Goal: Task Accomplishment & Management: Manage account settings

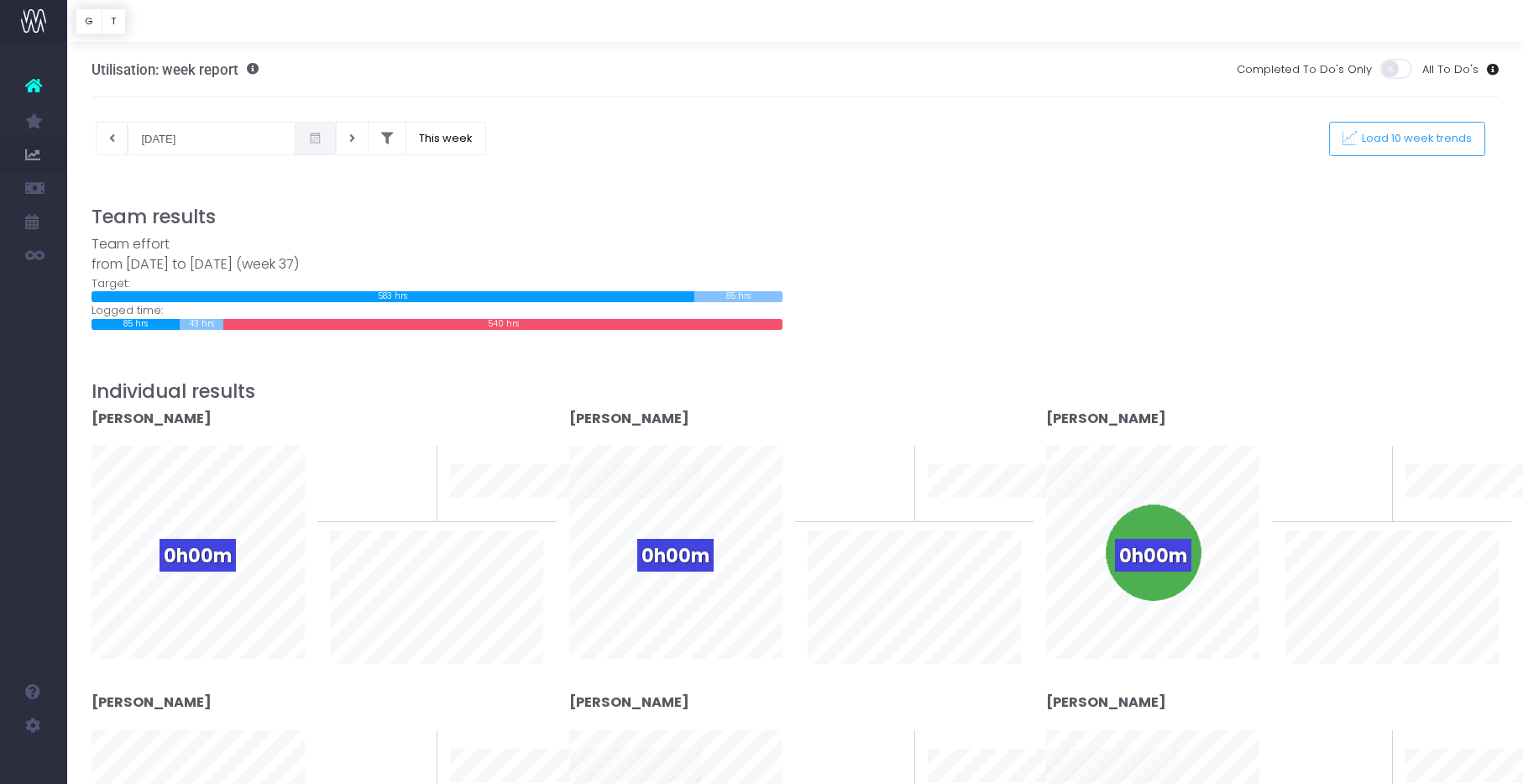
click at [579, 84] on div "Utilisation: week report Completed To Do's Only All To Do's" at bounding box center [796, 70] width 1408 height 56
click at [110, 138] on icon at bounding box center [111, 138] width 6 height 0
click at [111, 131] on button at bounding box center [112, 138] width 33 height 34
click at [417, 135] on button "This week" at bounding box center [446, 138] width 81 height 34
type input "10-09-2025"
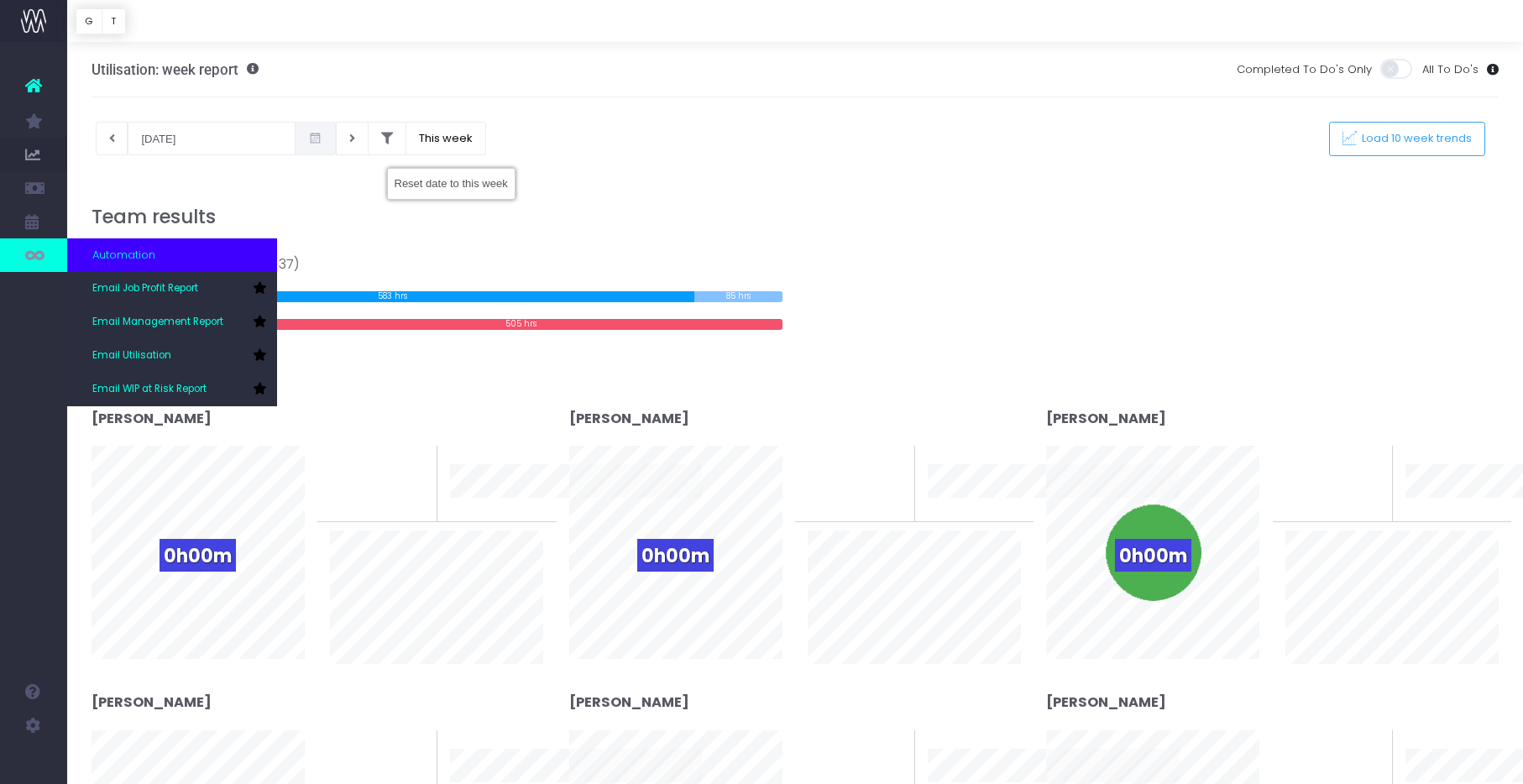
click at [28, 256] on icon at bounding box center [34, 255] width 17 height 19
click at [121, 356] on span "Email Utilisation" at bounding box center [132, 356] width 79 height 15
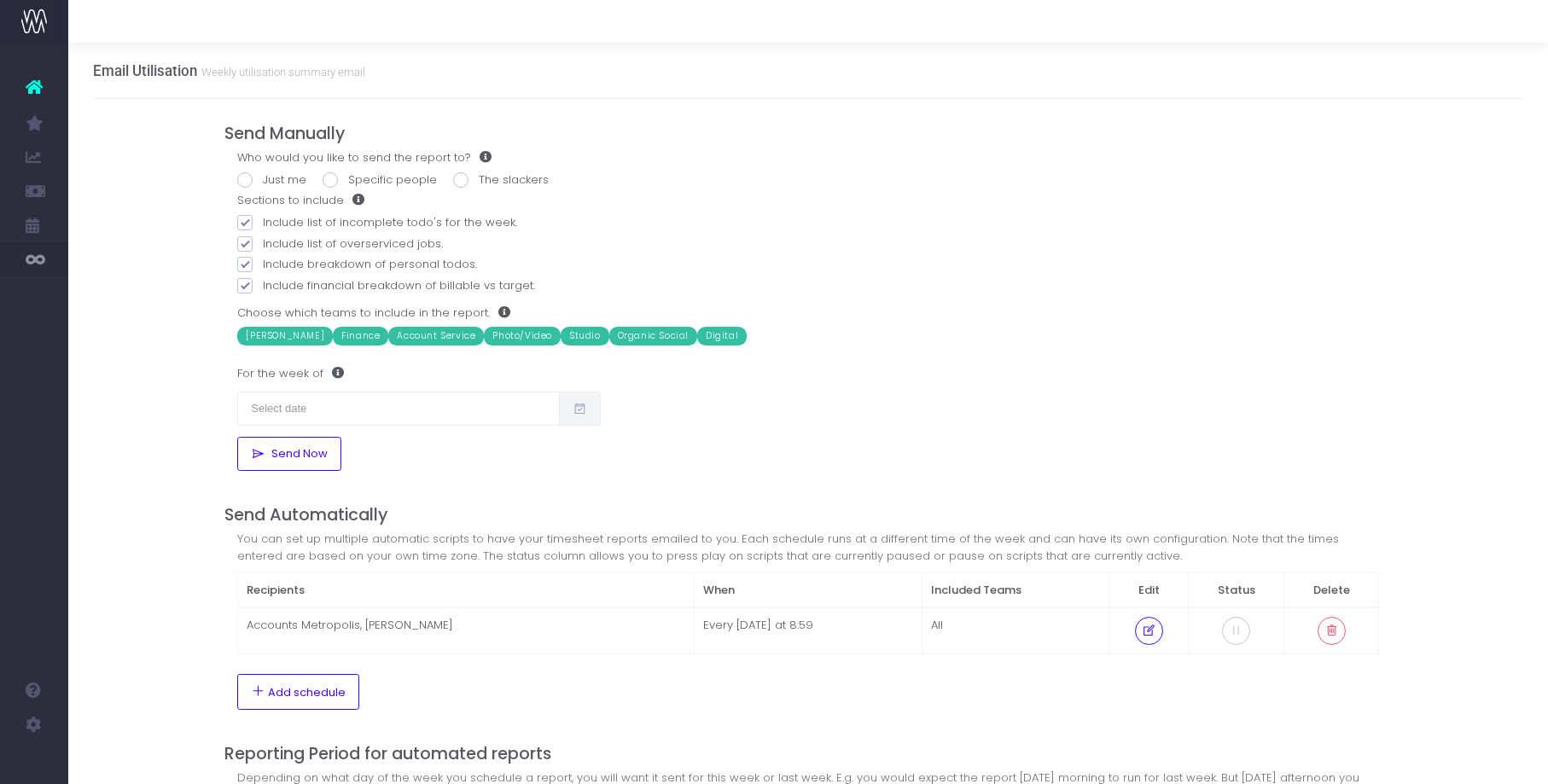
click at [123, 362] on div "Email Utilisation Weekly utilisation summary email Send Manually Who would you …" at bounding box center [808, 475] width 1480 height 865
click at [144, 383] on div "Email Utilisation Weekly utilisation summary email Send Manually Who would you …" at bounding box center [808, 475] width 1480 height 865
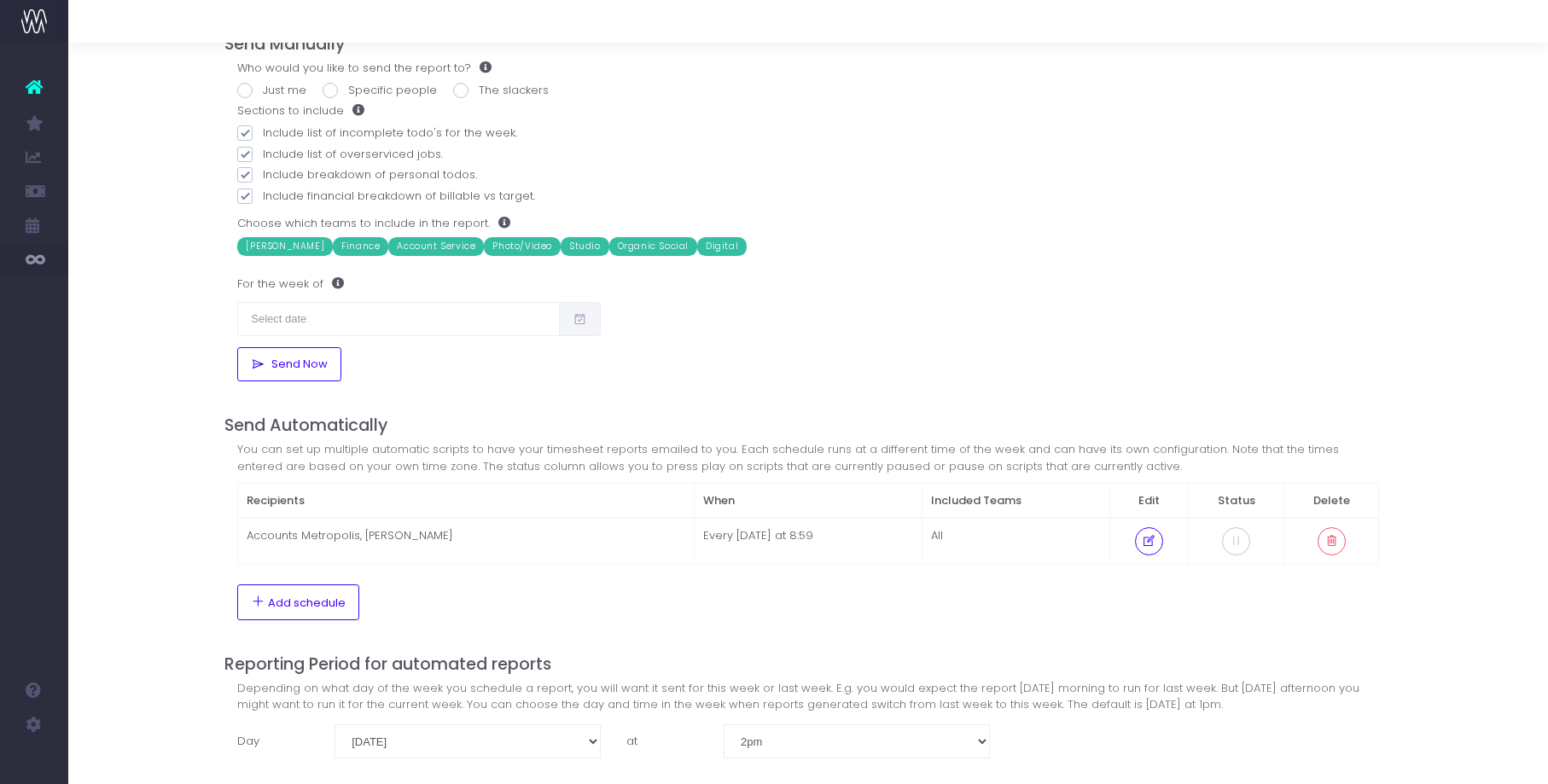
click at [216, 463] on div "Send Manually Who would you like to send the report to? Just me Specific people…" at bounding box center [807, 413] width 1192 height 808
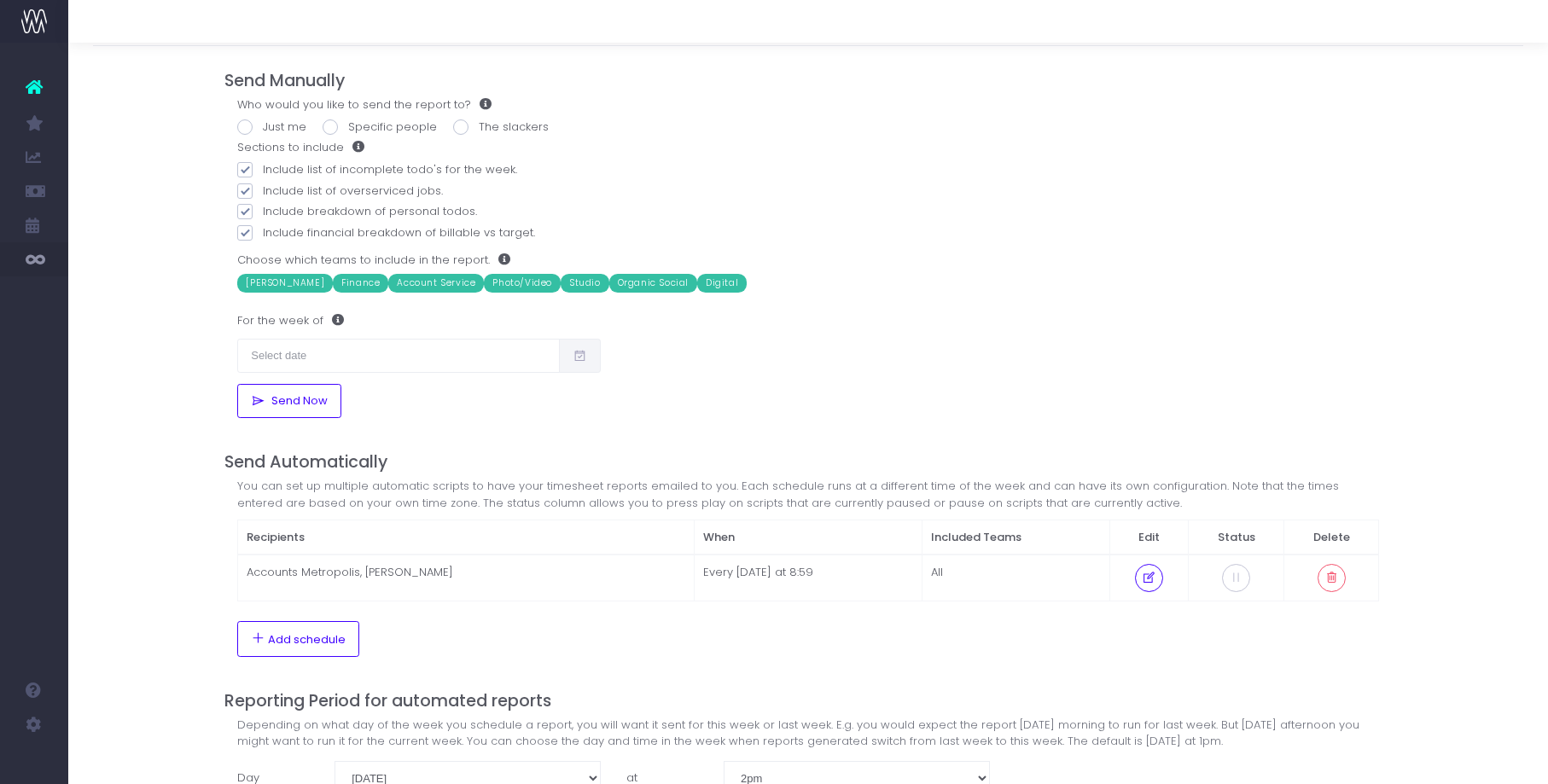
scroll to position [52, 0]
click at [172, 689] on div "Email Utilisation Weekly utilisation summary email Send Manually Who would you …" at bounding box center [808, 422] width 1480 height 865
click at [285, 643] on span "Add schedule" at bounding box center [307, 641] width 78 height 14
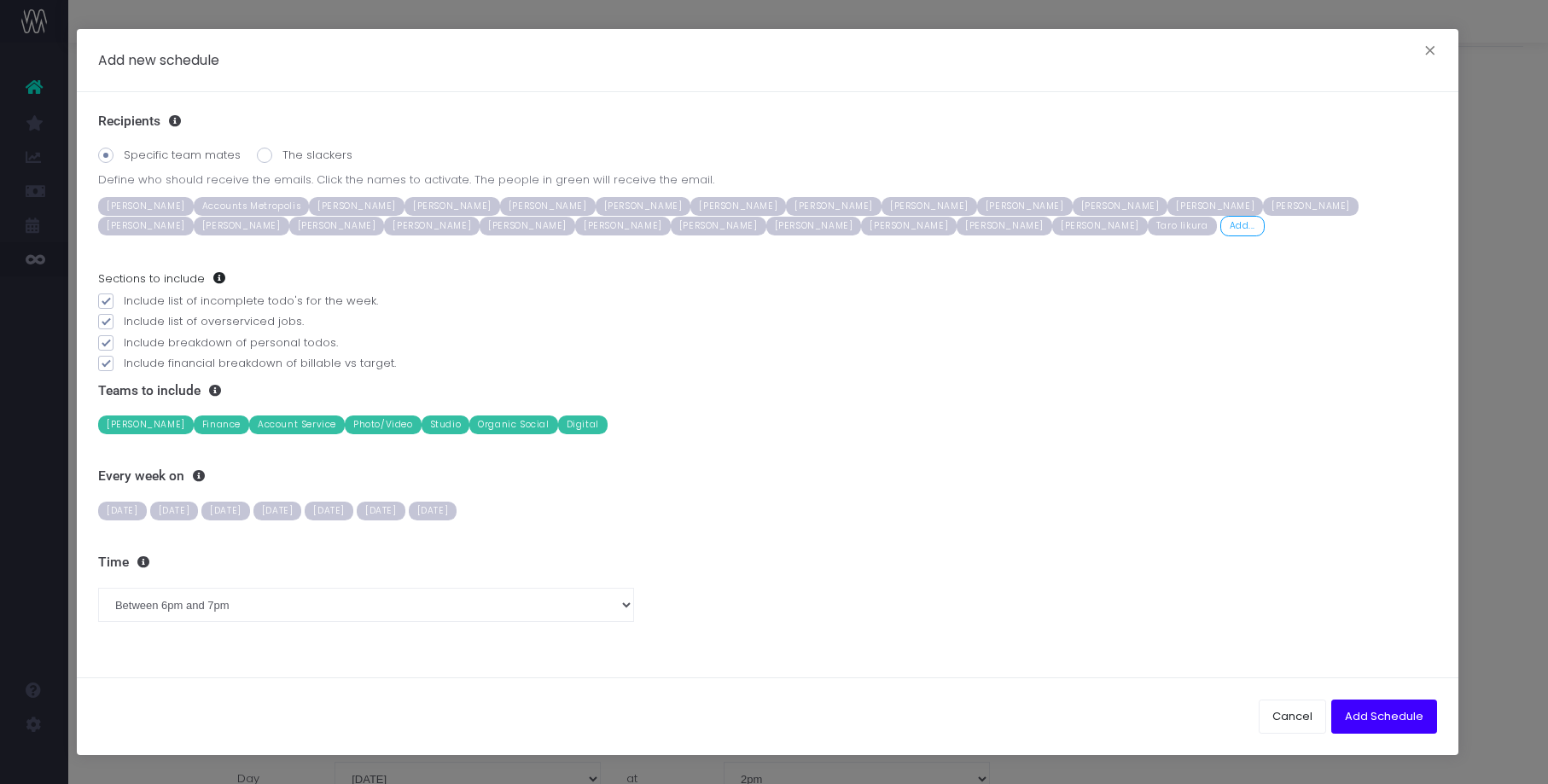
click at [309, 153] on label "The slackers" at bounding box center [305, 155] width 96 height 17
click at [294, 153] on input "The slackers" at bounding box center [288, 152] width 11 height 11
radio input "true"
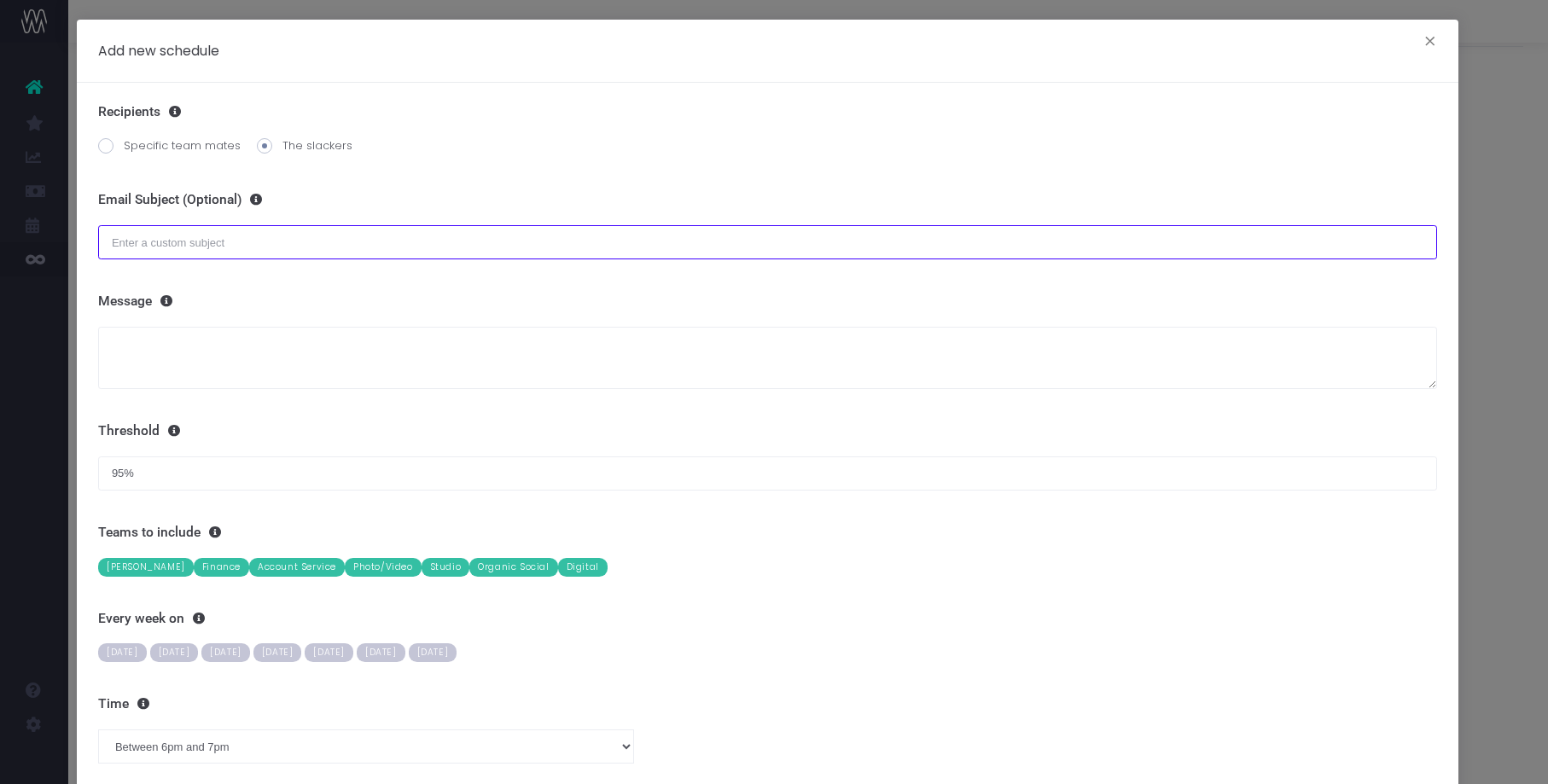
click at [174, 244] on input "text" at bounding box center [768, 242] width 1339 height 34
click at [196, 234] on input "text" at bounding box center [768, 242] width 1339 height 34
click at [189, 243] on input "Do your time" at bounding box center [768, 242] width 1339 height 34
type input "Do your timesheet by COB."
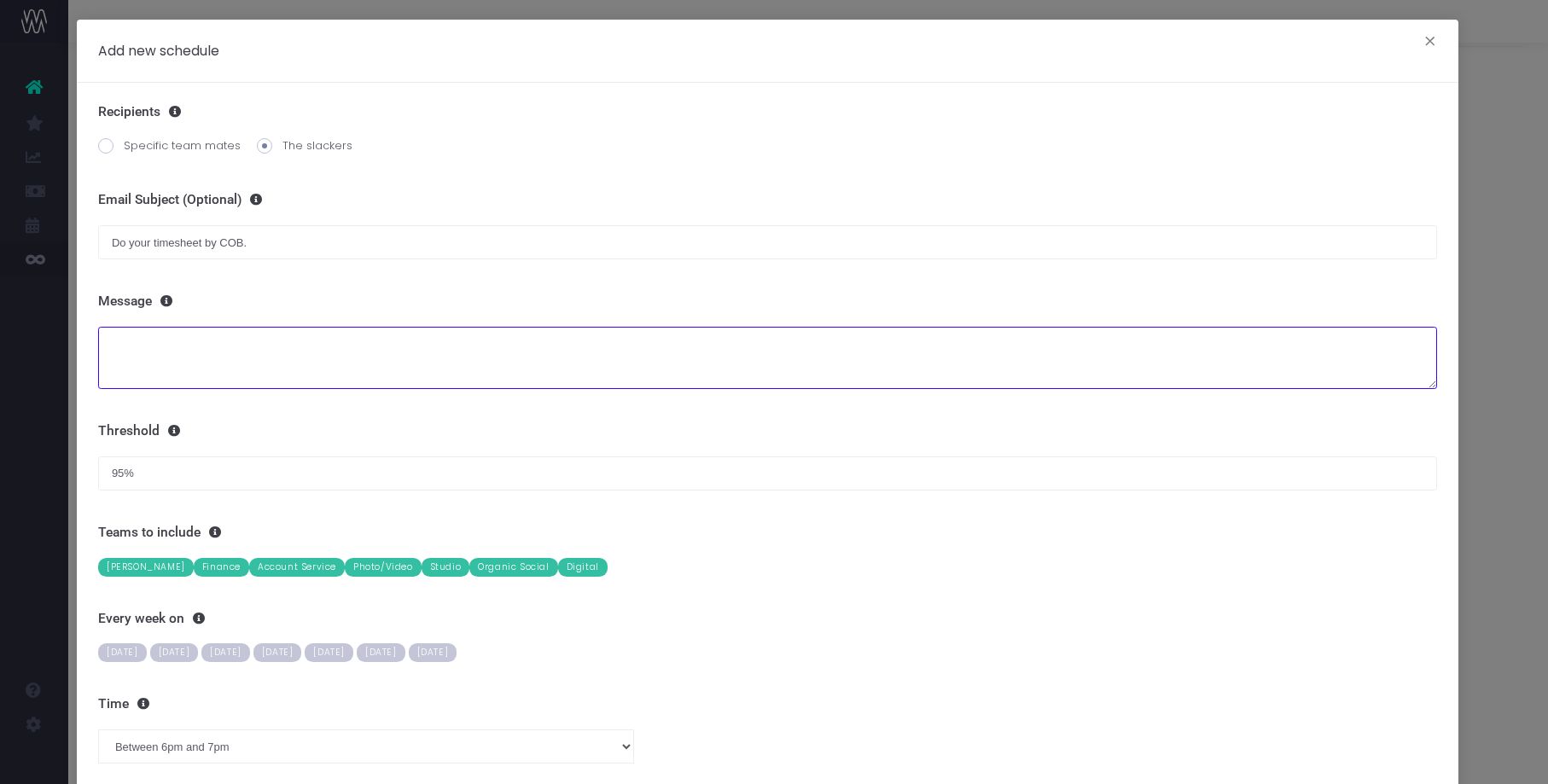
click at [124, 342] on textarea at bounding box center [768, 357] width 1339 height 63
type textarea "t"
type textarea "T"
click at [107, 360] on textarea "Pls ensure your time" at bounding box center [768, 357] width 1339 height 63
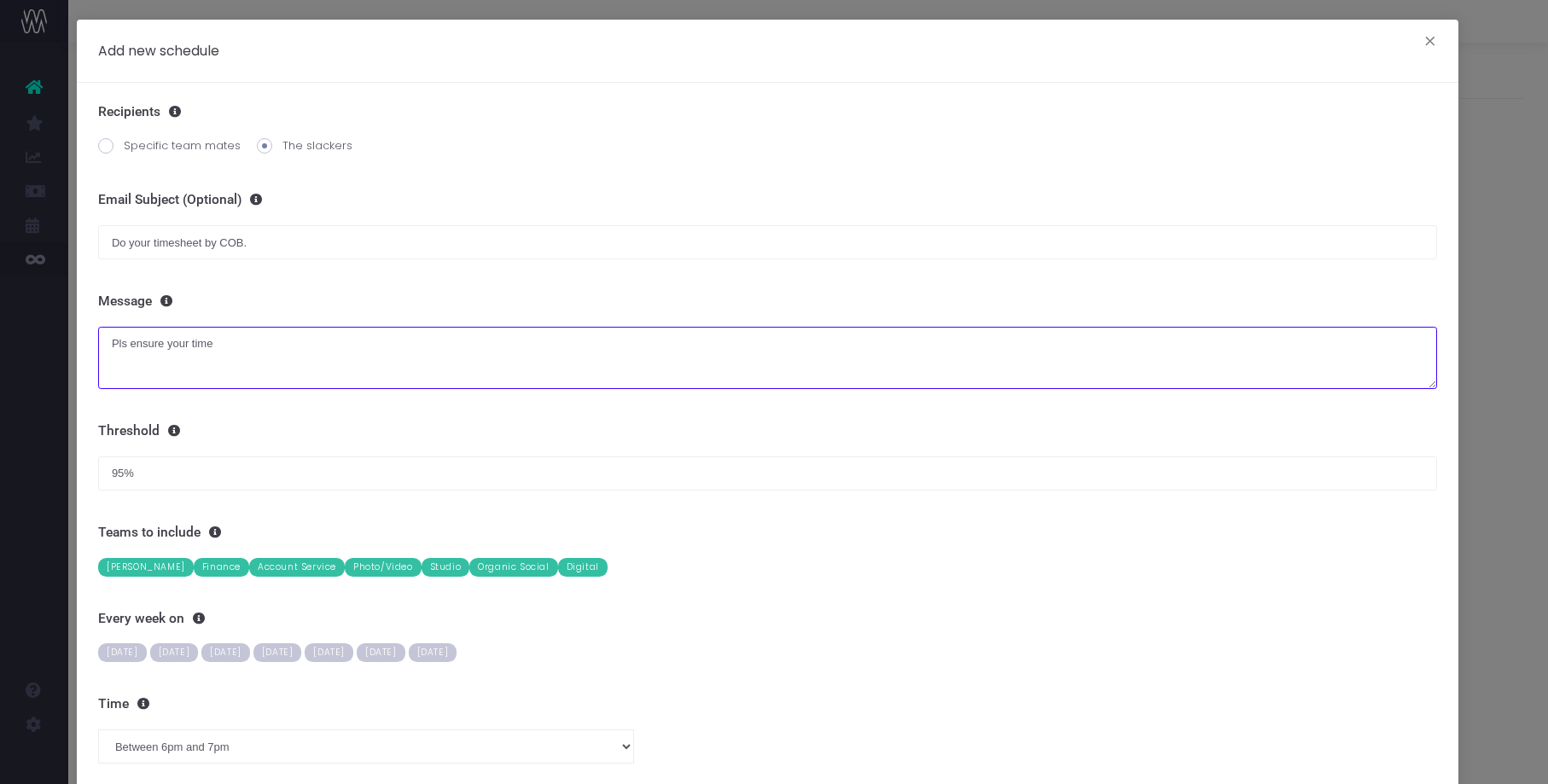
click at [247, 342] on textarea "Pls ensure your time" at bounding box center [768, 357] width 1339 height 63
type textarea "Pls ensure your timesheets are completed for the week to date. Pino"
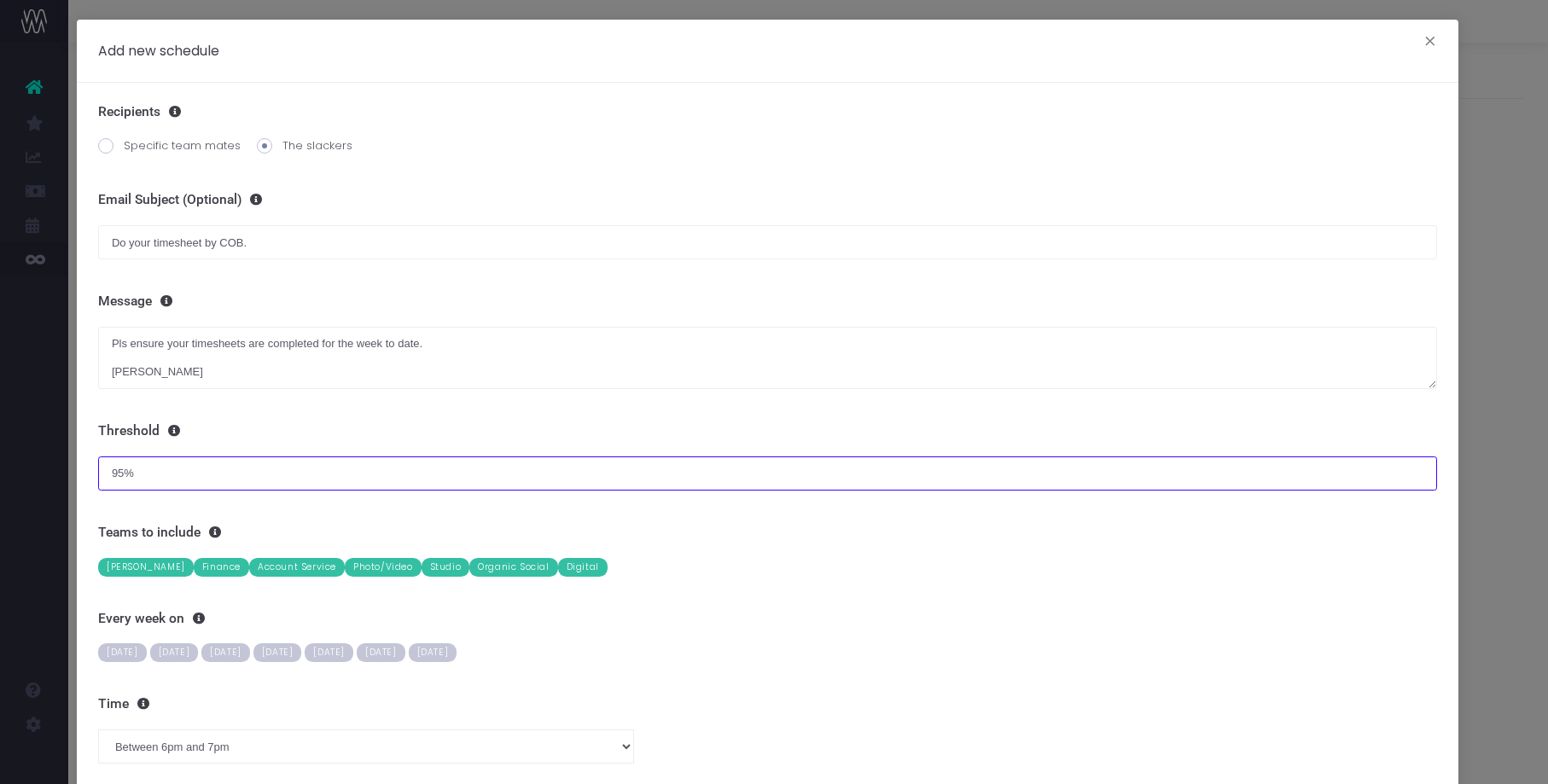
click at [100, 458] on input "95%" at bounding box center [768, 474] width 1339 height 34
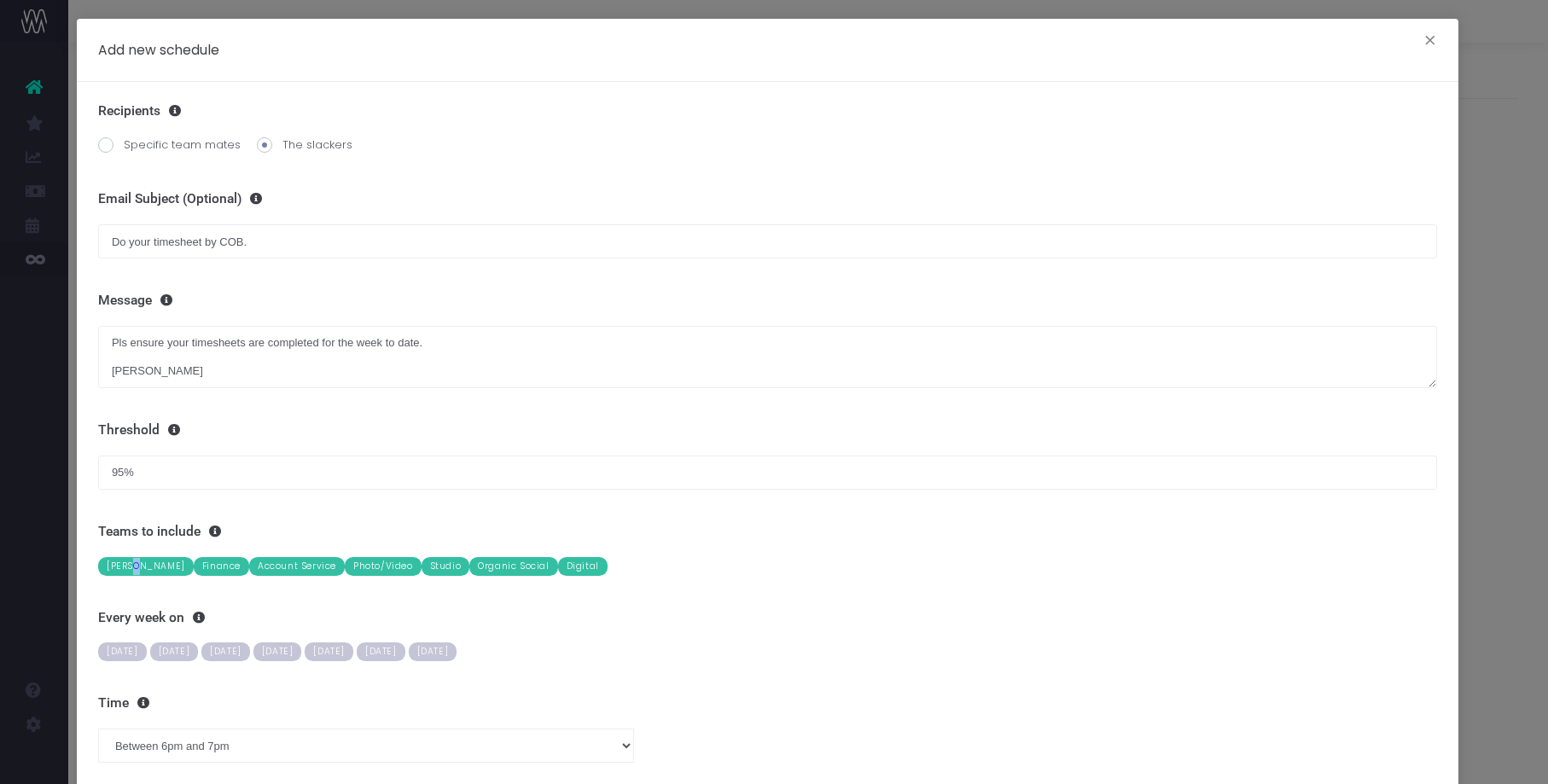
click at [134, 566] on span "[PERSON_NAME]" at bounding box center [147, 566] width 96 height 19
click at [393, 517] on div "Recipients Specific team mates The slackers Define who should receive the email…" at bounding box center [768, 450] width 1382 height 736
click at [208, 559] on span "Finance" at bounding box center [221, 566] width 56 height 19
click at [566, 565] on span "Digital" at bounding box center [583, 566] width 50 height 19
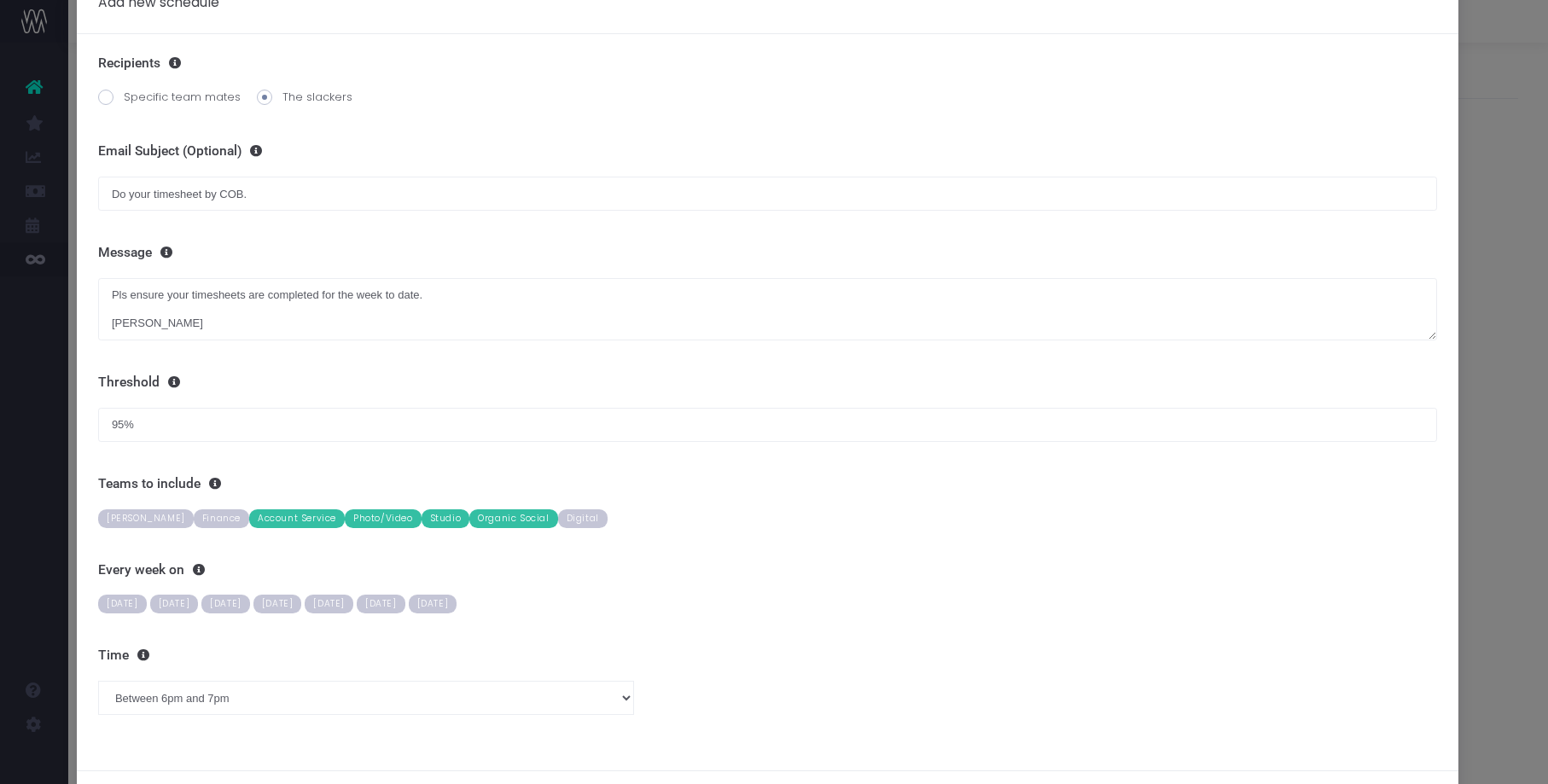
scroll to position [59, 0]
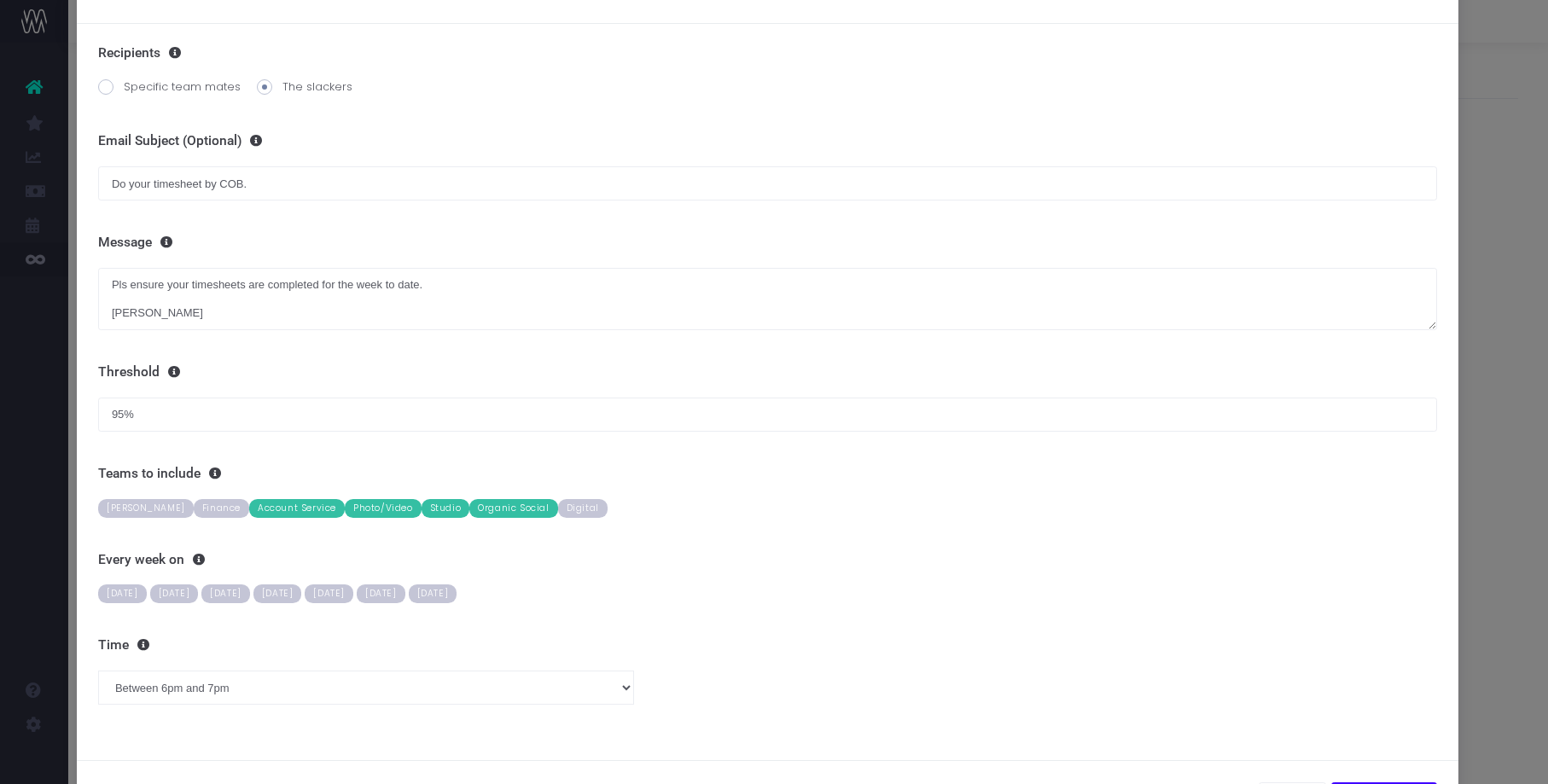
click at [353, 592] on span "Friday" at bounding box center [329, 594] width 49 height 19
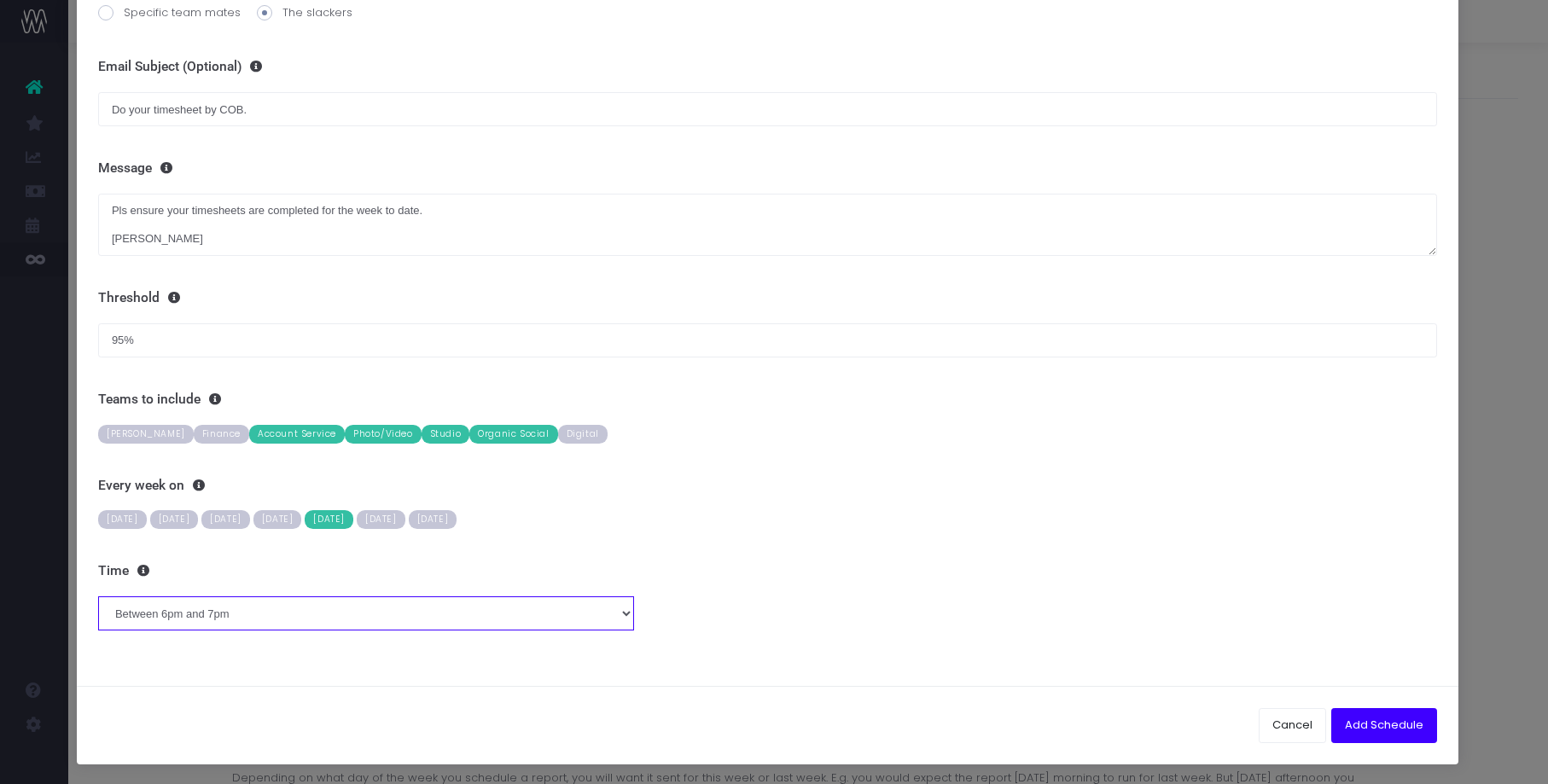
click at [519, 607] on select "Between midnight and 1am Between 1am and 2am Between 2am and 3am Between 3am an…" at bounding box center [366, 613] width 536 height 34
click at [99, 596] on select "Between midnight and 1am Between 1am and 2am Between 2am and 3am Between 3am an…" at bounding box center [366, 613] width 536 height 34
click at [207, 613] on select "Between midnight and 1am Between 1am and 2am Between 2am and 3am Between 3am an…" at bounding box center [366, 613] width 536 height 34
select select "15"
click at [99, 596] on select "Between midnight and 1am Between 1am and 2am Between 2am and 3am Between 3am an…" at bounding box center [366, 613] width 536 height 34
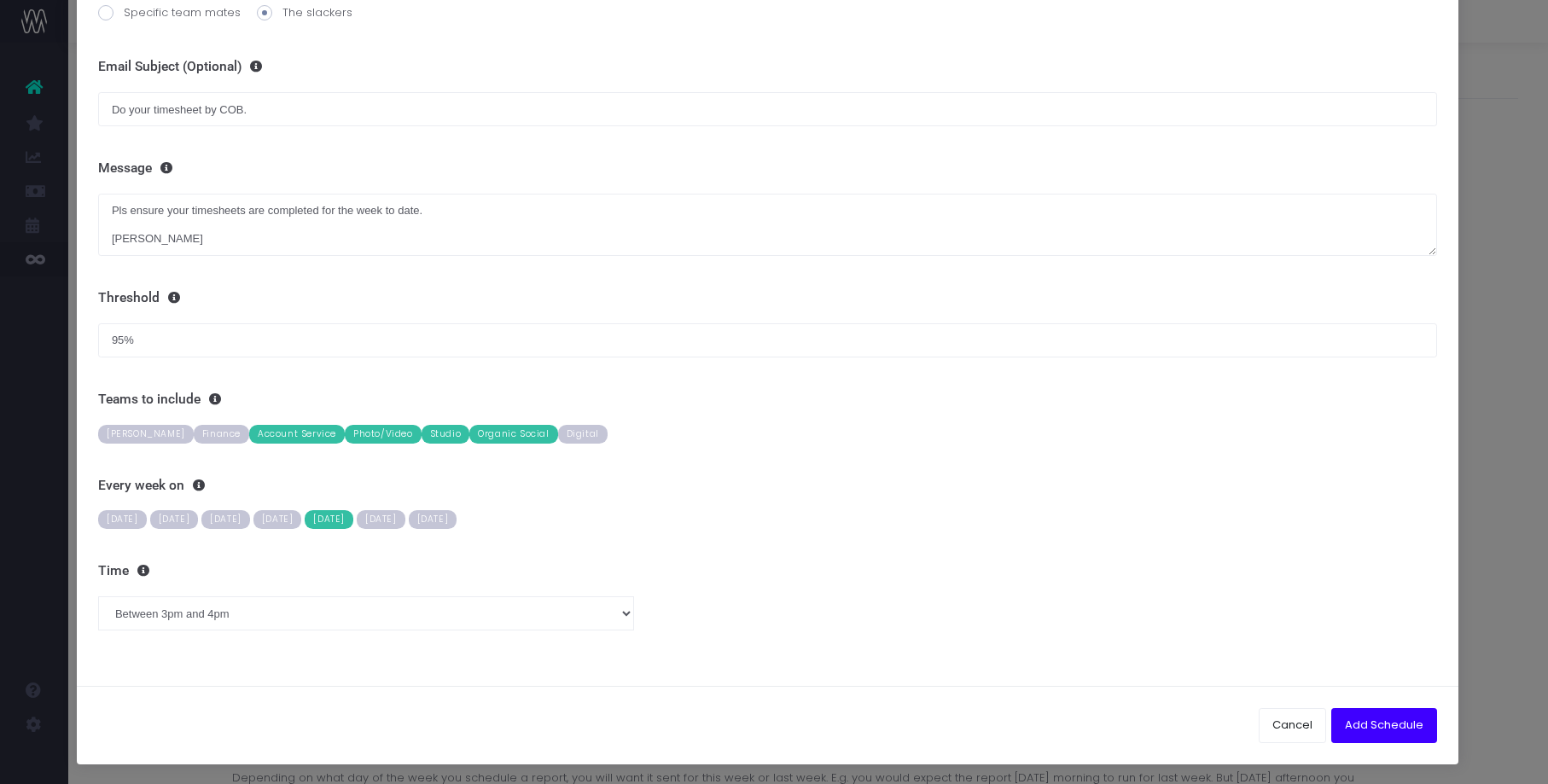
click at [657, 601] on div "Time Between midnight and 1am Between 1am and 2am Between 2am and 3am Between 3…" at bounding box center [768, 596] width 1339 height 68
click at [1377, 722] on button "Add Schedule" at bounding box center [1383, 726] width 105 height 34
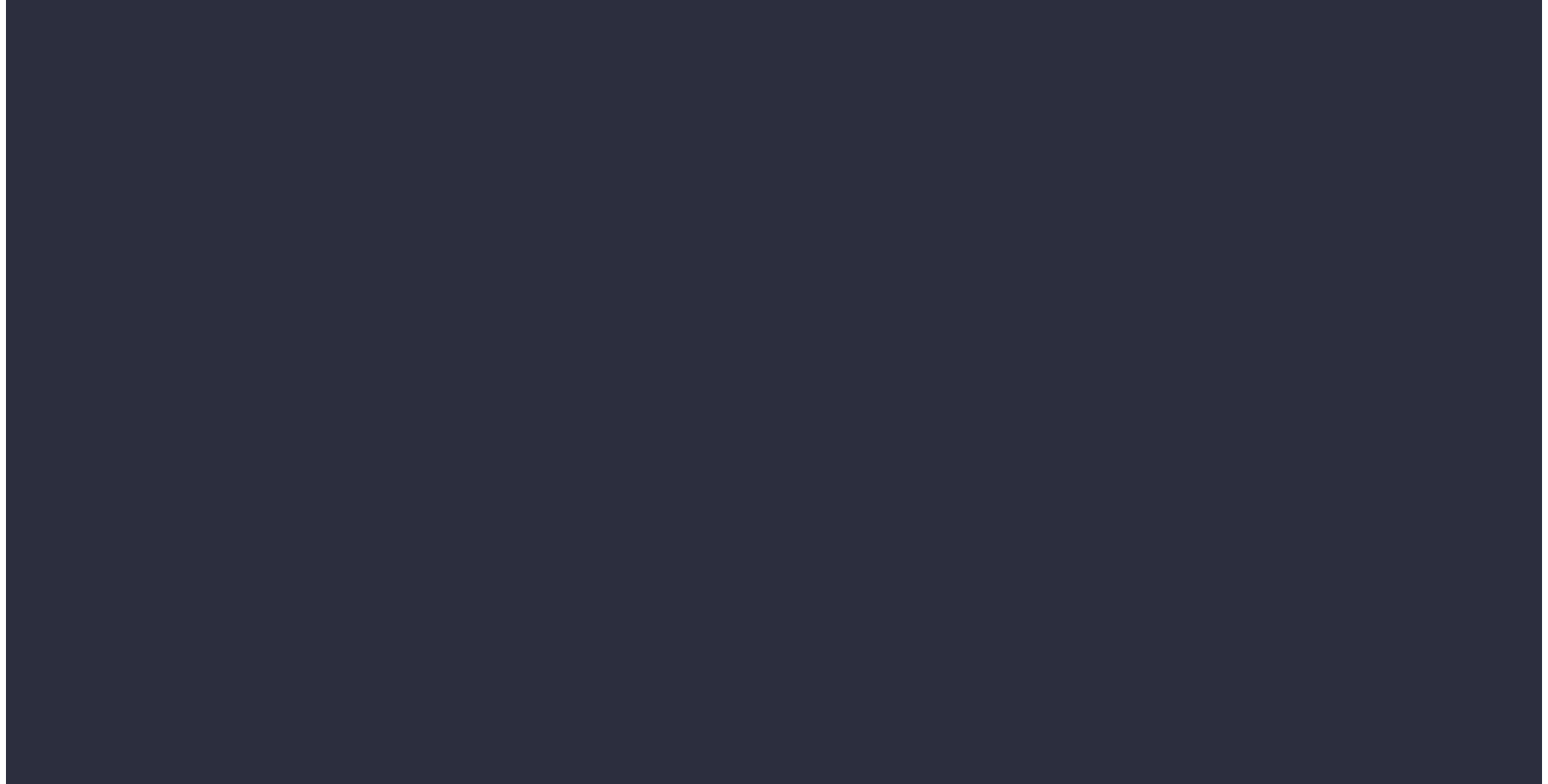
scroll to position [0, 5]
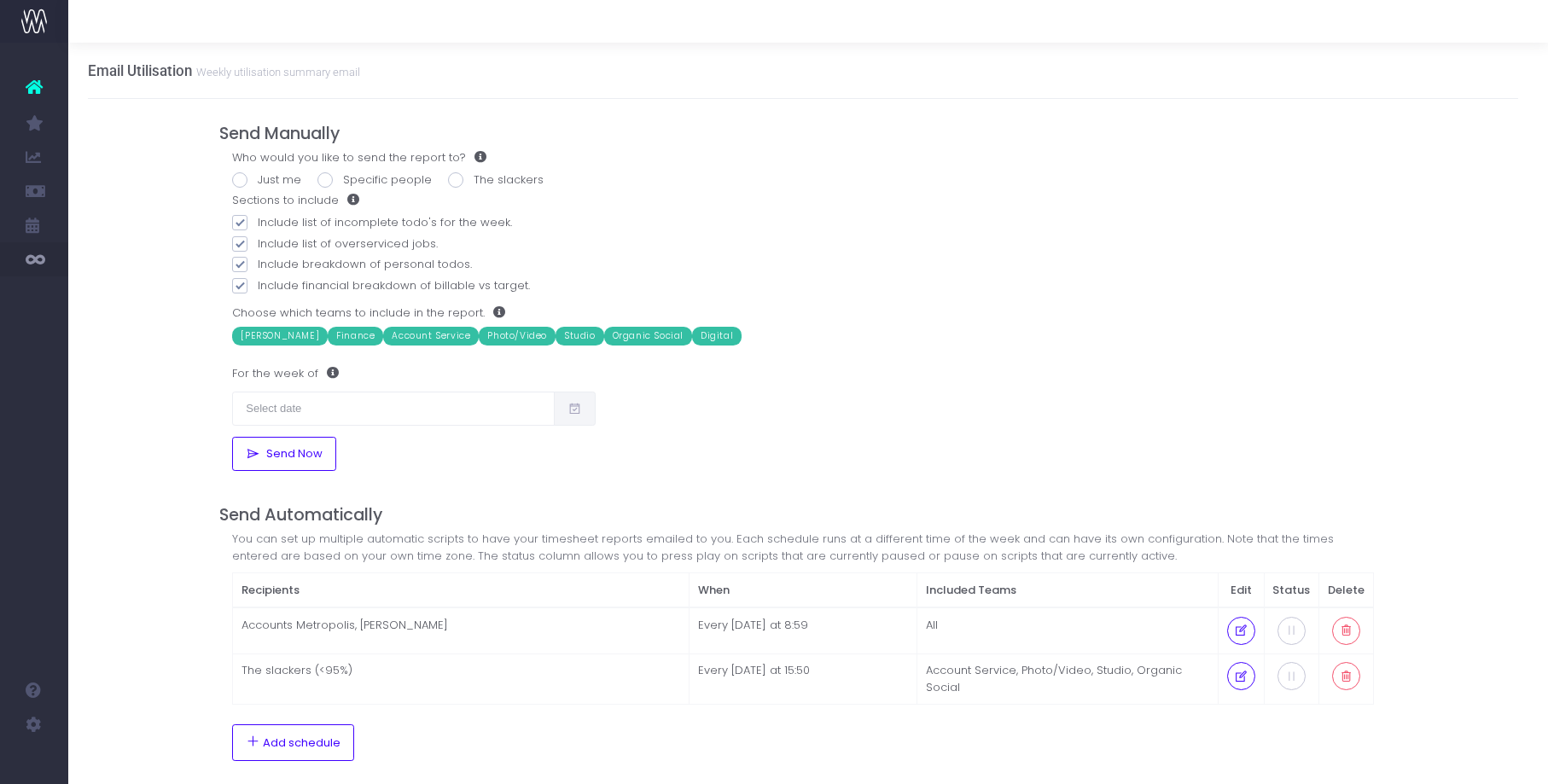
click at [171, 428] on div "Email Utilisation Weekly utilisation summary email Send Manually Who would you …" at bounding box center [803, 500] width 1480 height 915
drag, startPoint x: 135, startPoint y: 507, endPoint x: 138, endPoint y: 498, distance: 9.5
click at [141, 520] on div "Email Utilisation Weekly utilisation summary email Send Manually Who would you …" at bounding box center [803, 500] width 1480 height 915
click at [147, 144] on div "Email Utilisation Weekly utilisation summary email Send Manually Who would you …" at bounding box center [803, 500] width 1480 height 915
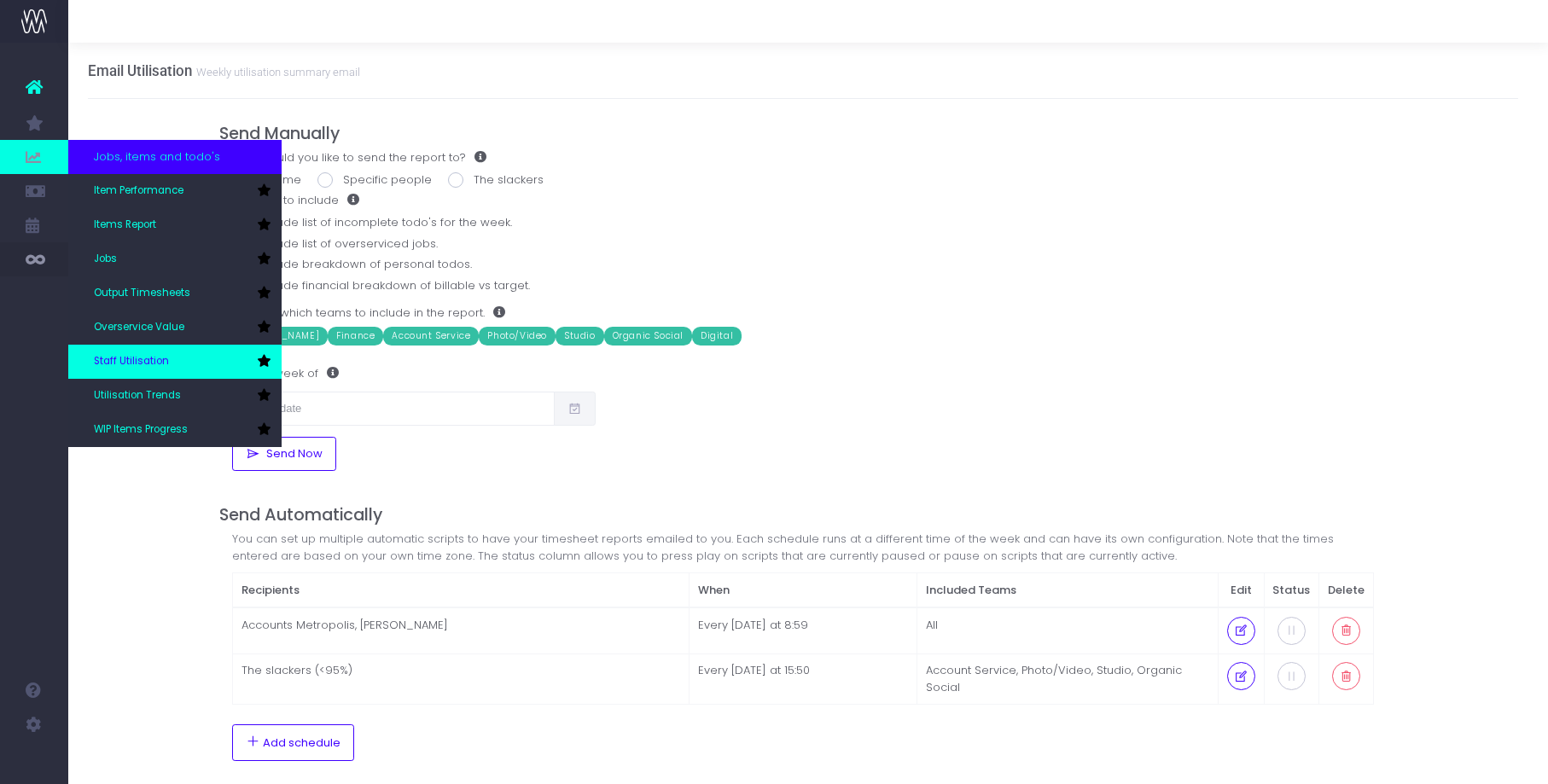
click at [131, 357] on span "Staff Utilisation" at bounding box center [132, 362] width 75 height 15
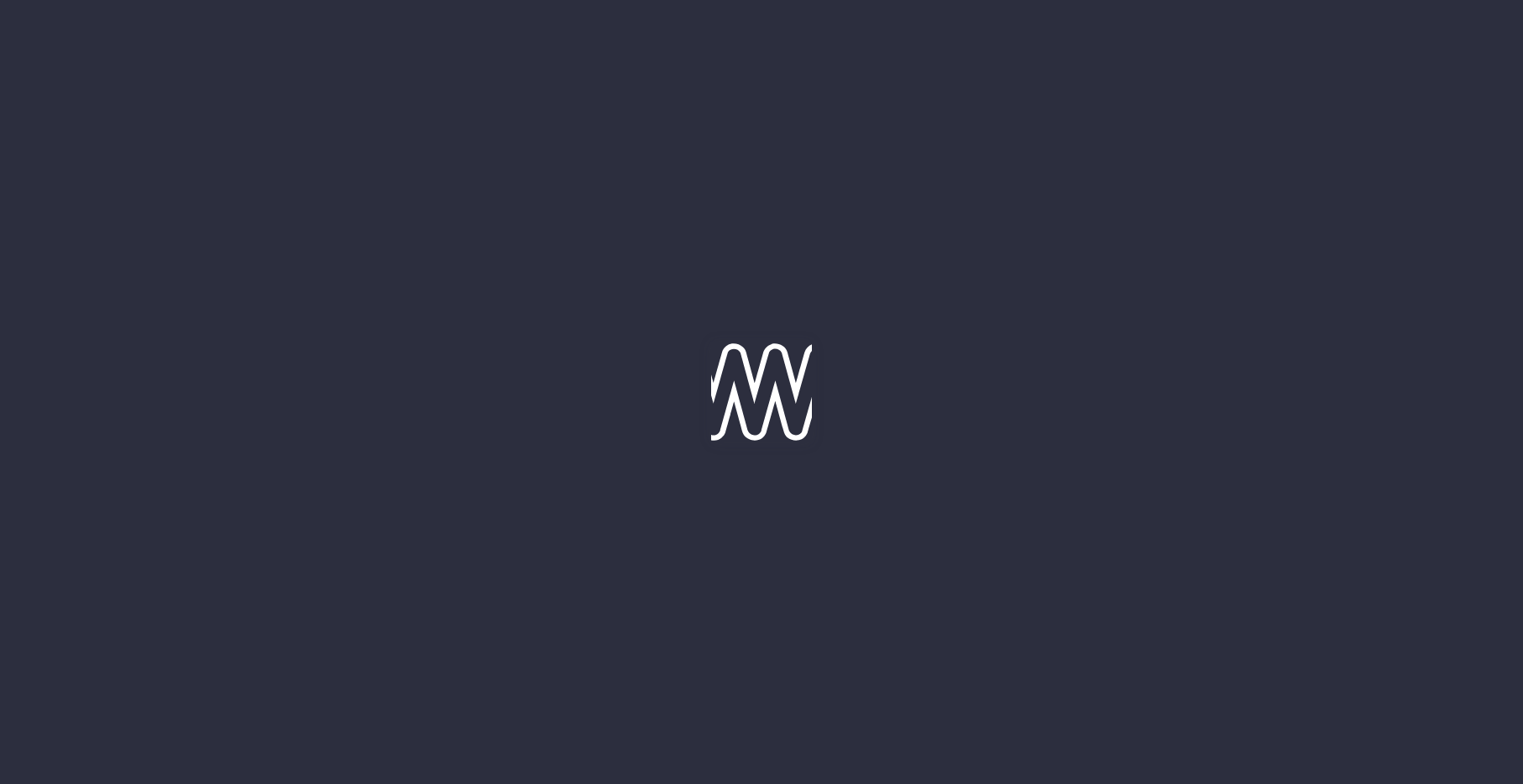
type input "[DATE]"
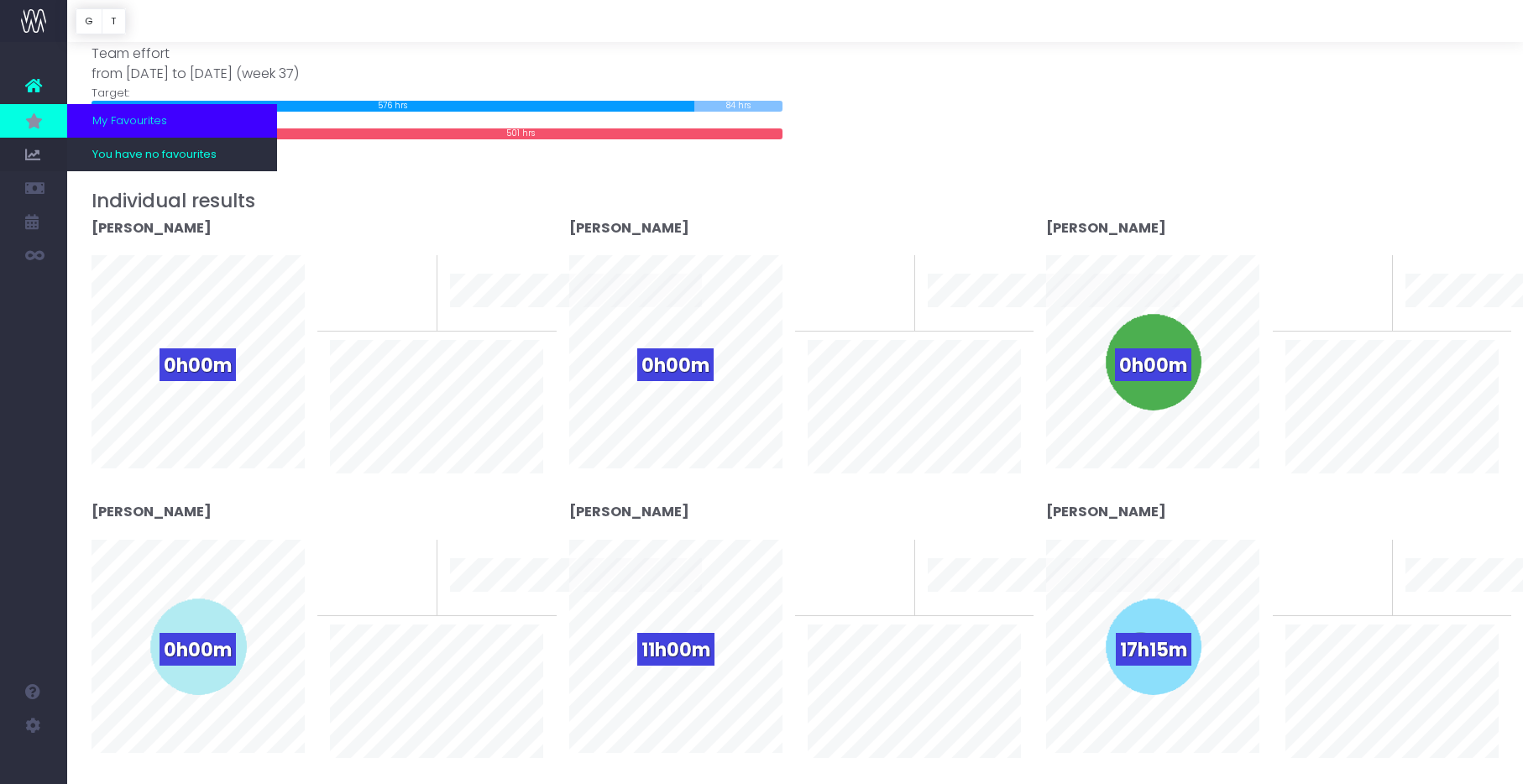
scroll to position [178, 0]
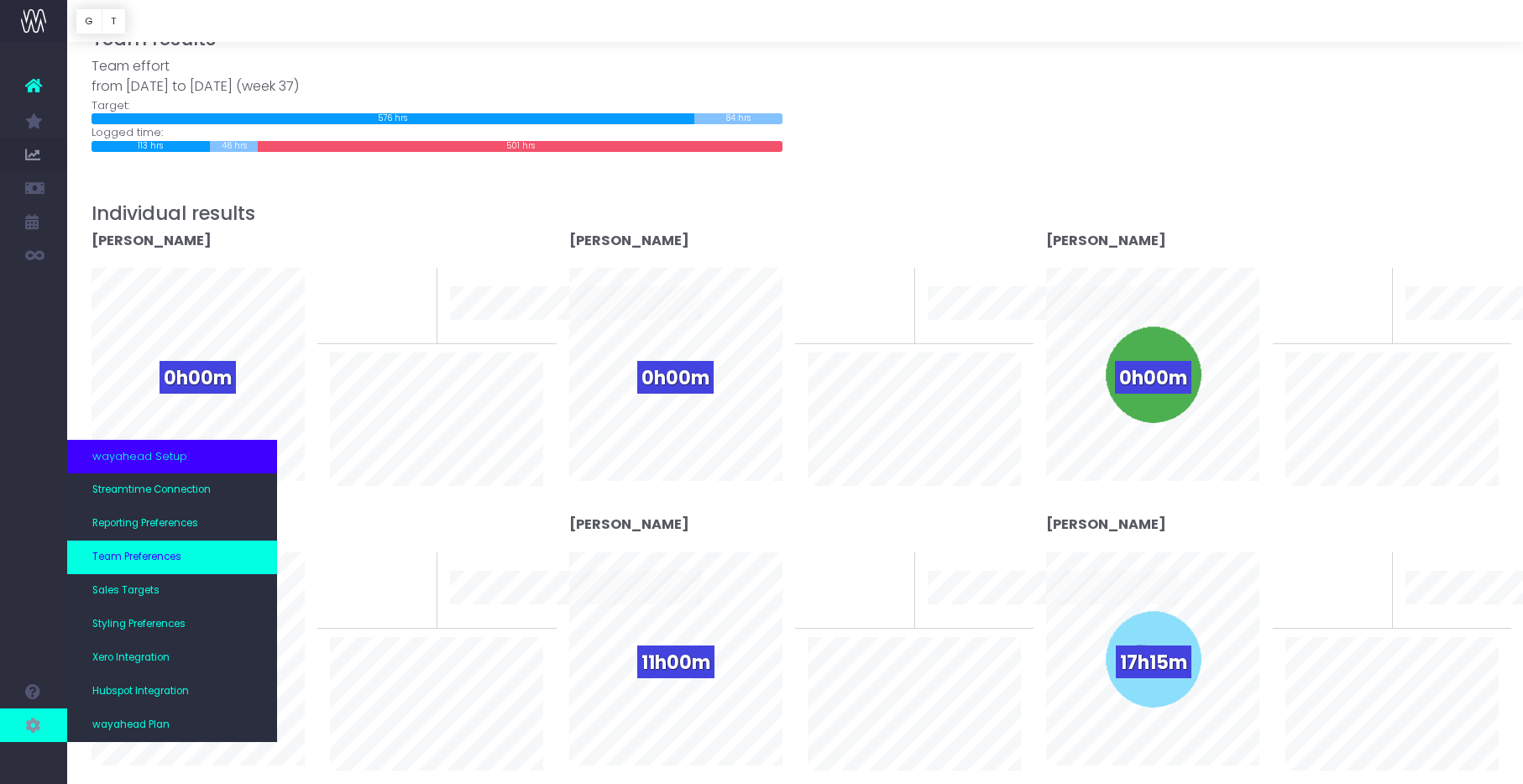
click at [143, 555] on span "Team Preferences" at bounding box center [137, 557] width 89 height 15
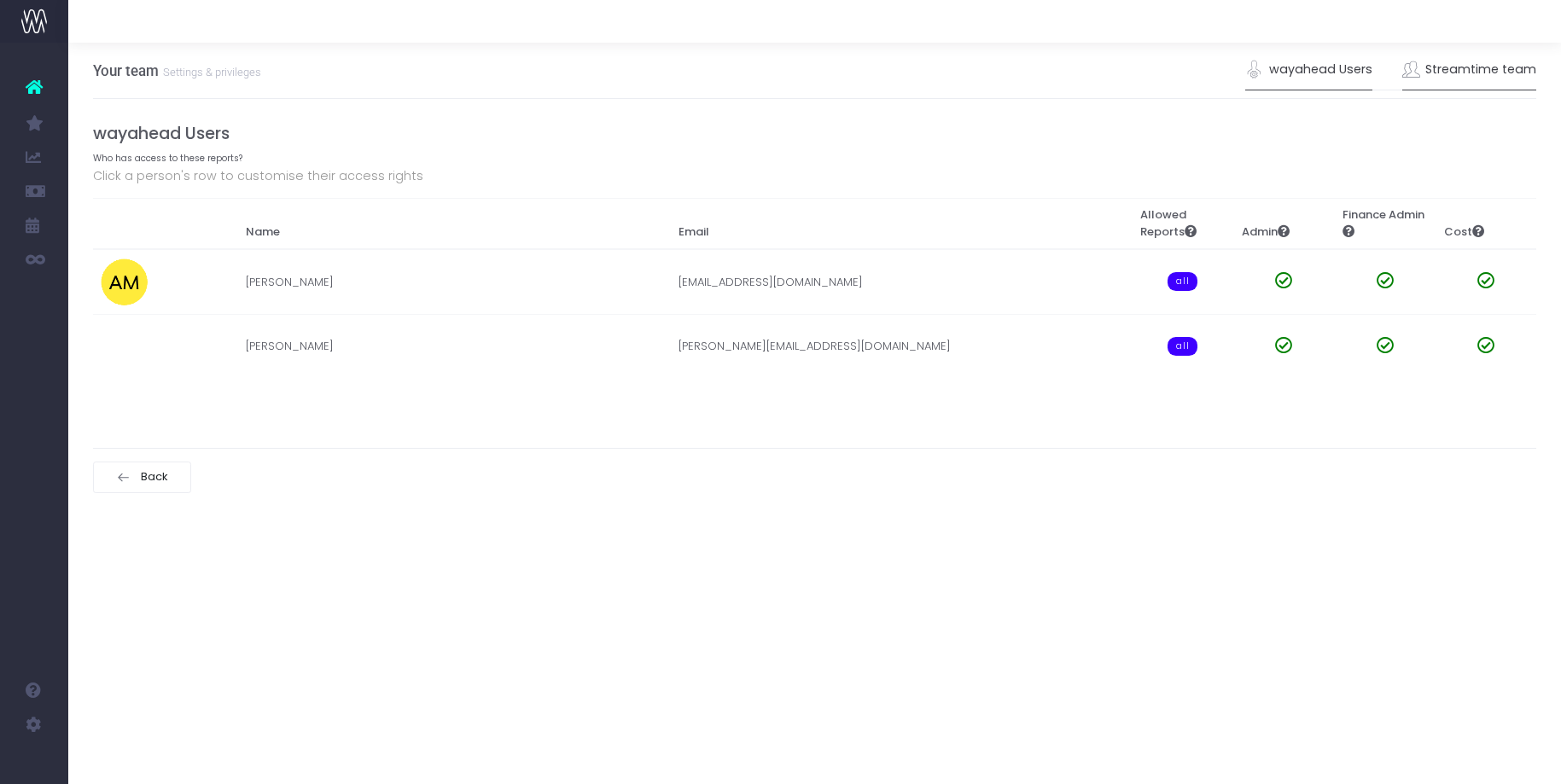
click at [1486, 70] on link "Streamtime team" at bounding box center [1469, 70] width 135 height 39
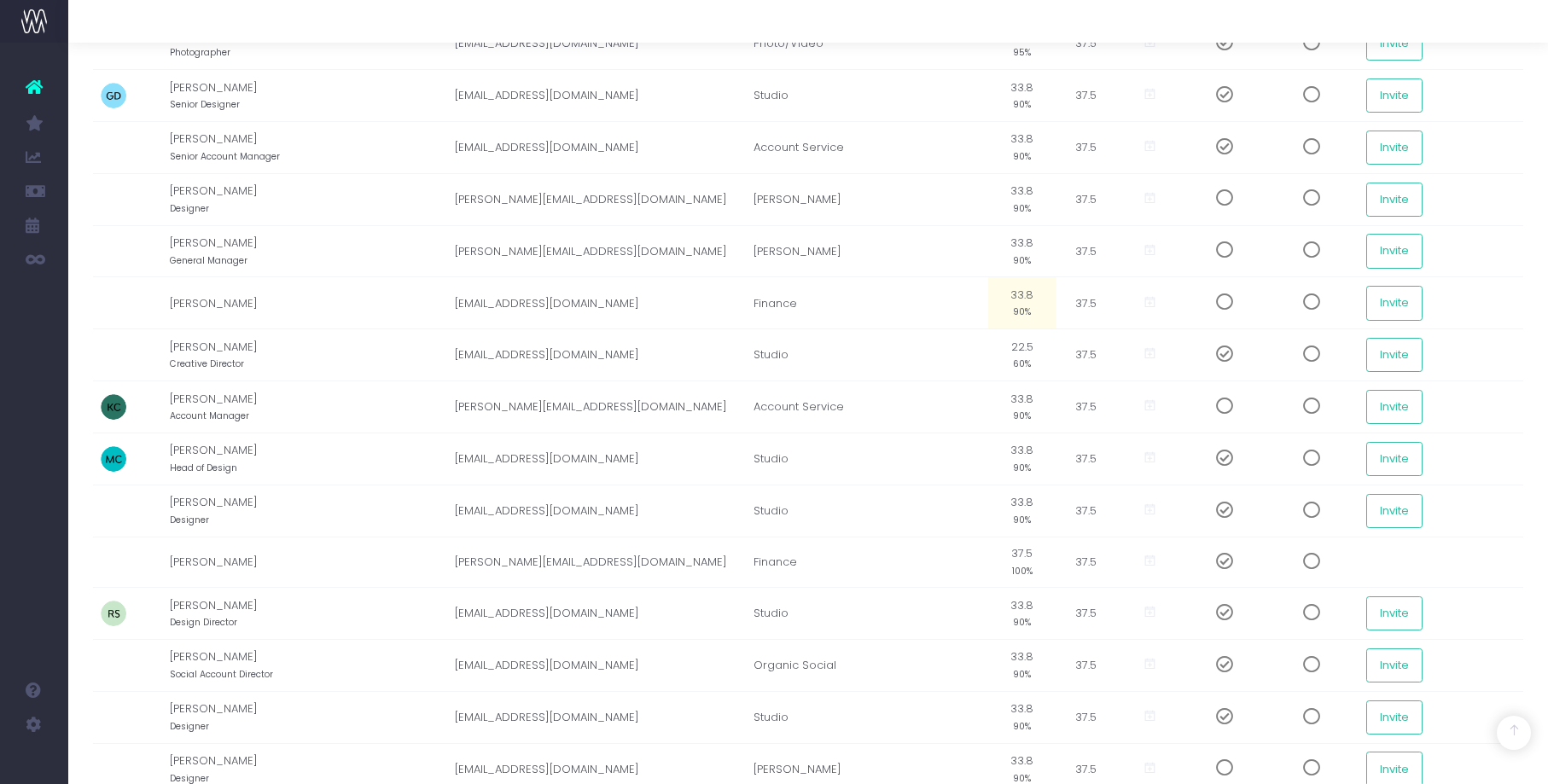
scroll to position [786, 0]
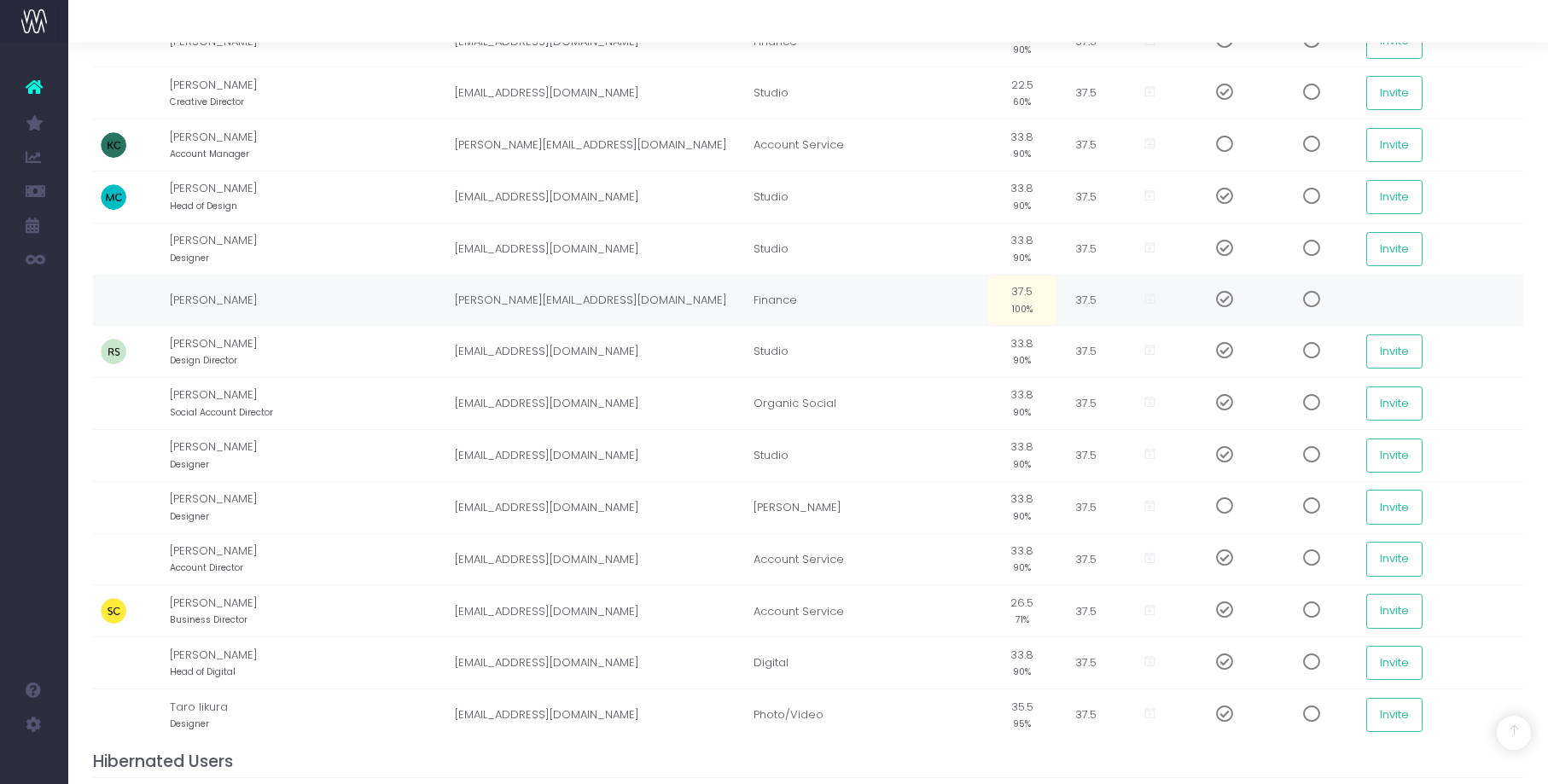
click at [1223, 297] on span at bounding box center [1218, 300] width 30 height 17
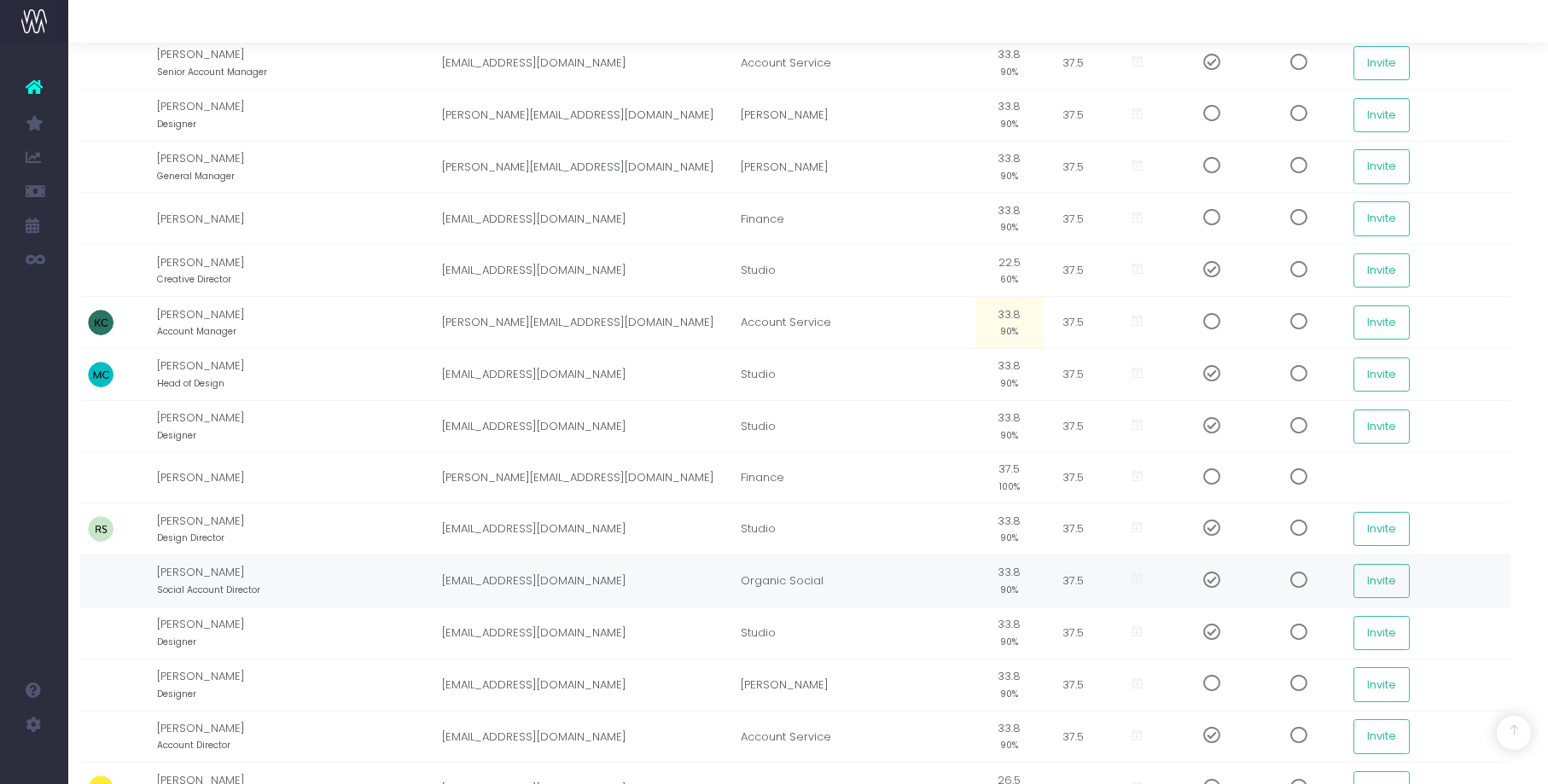
scroll to position [689, 13]
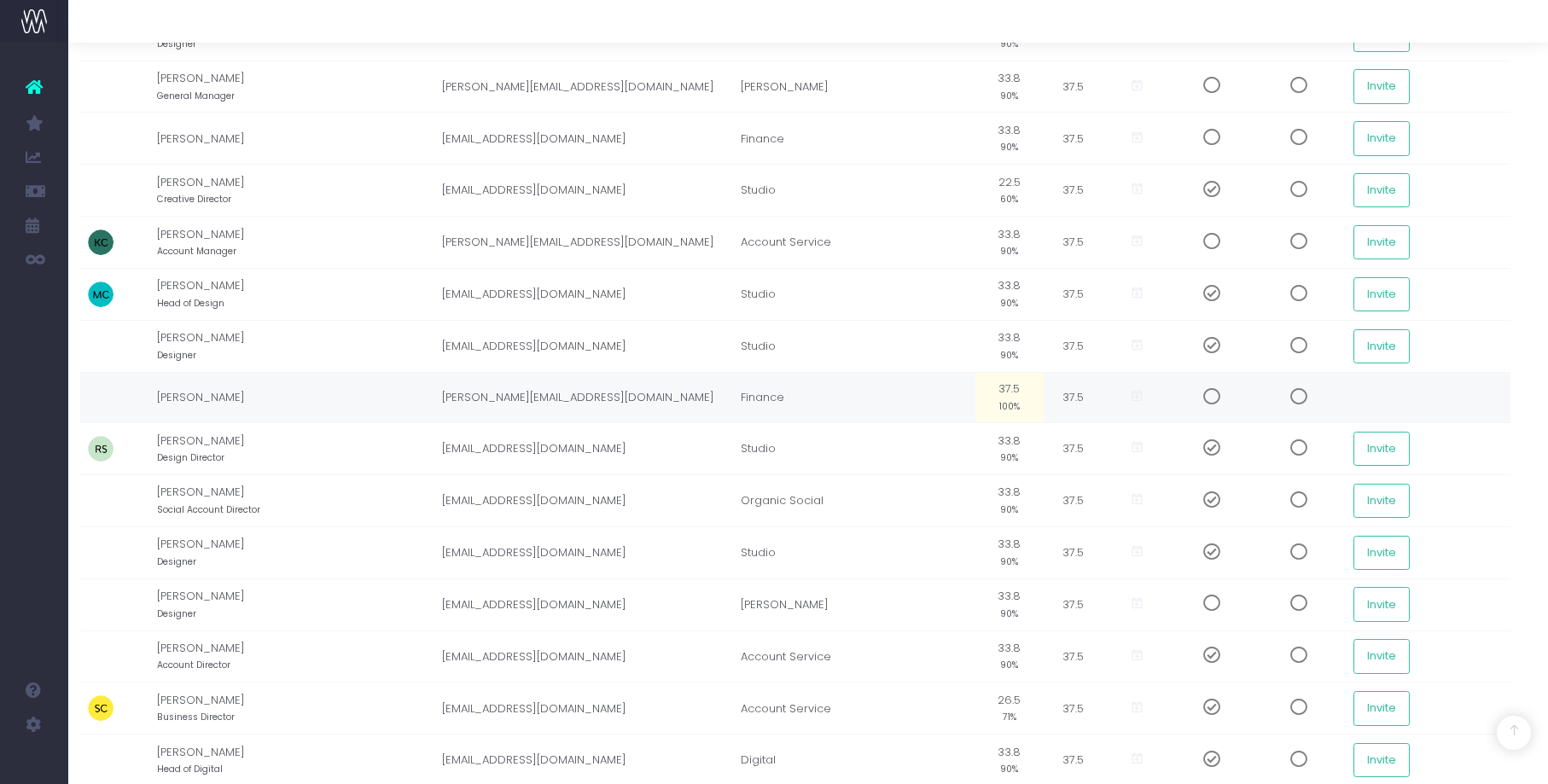
click at [797, 398] on td "Finance" at bounding box center [854, 398] width 243 height 51
click at [1007, 400] on small "100%" at bounding box center [1010, 405] width 21 height 15
type input "0"
click at [1116, 387] on td at bounding box center [1138, 398] width 69 height 51
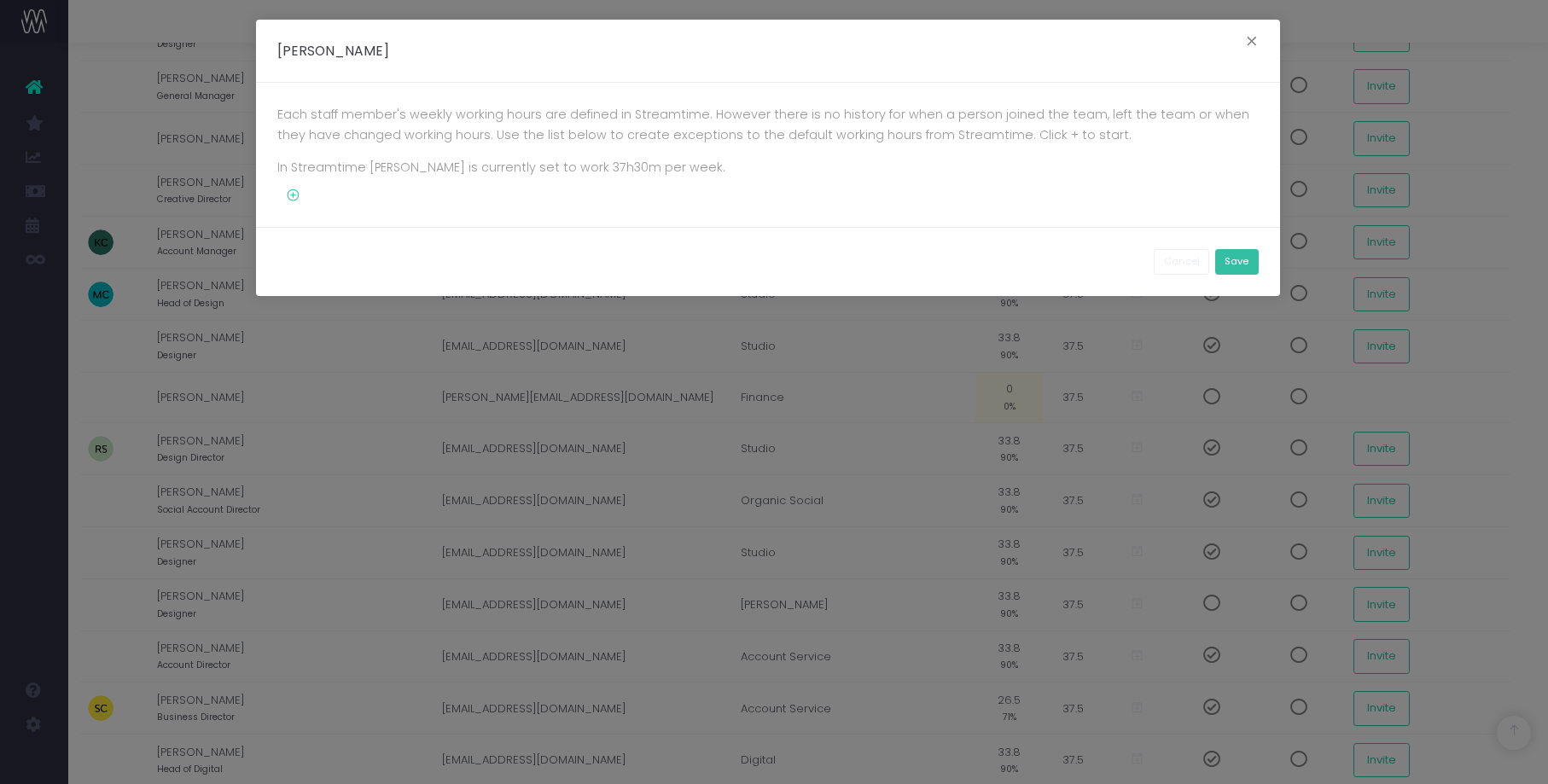
click at [1247, 254] on button "Save" at bounding box center [1237, 262] width 44 height 27
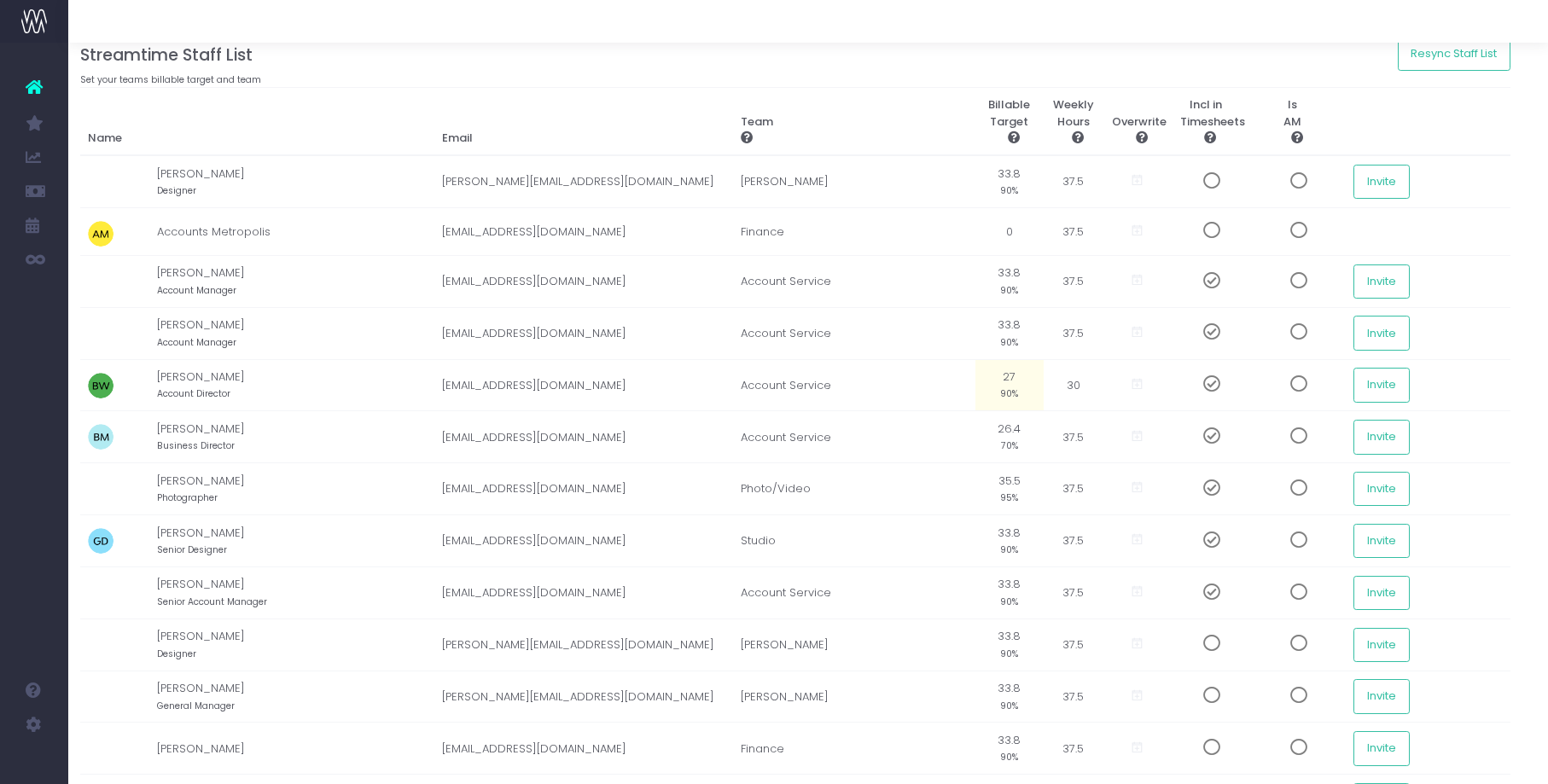
scroll to position [0, 13]
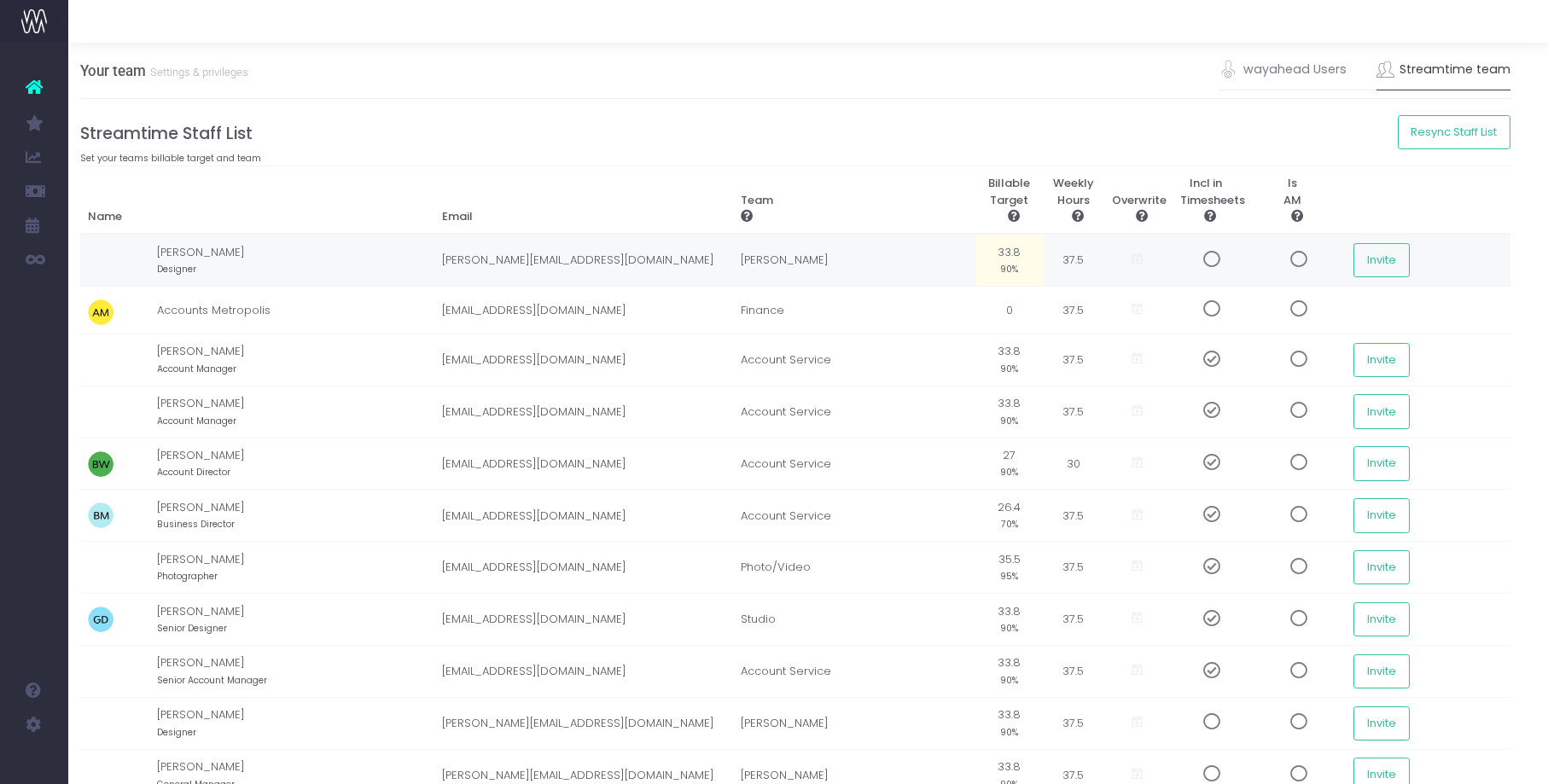
click at [1131, 257] on icon at bounding box center [1137, 259] width 15 height 15
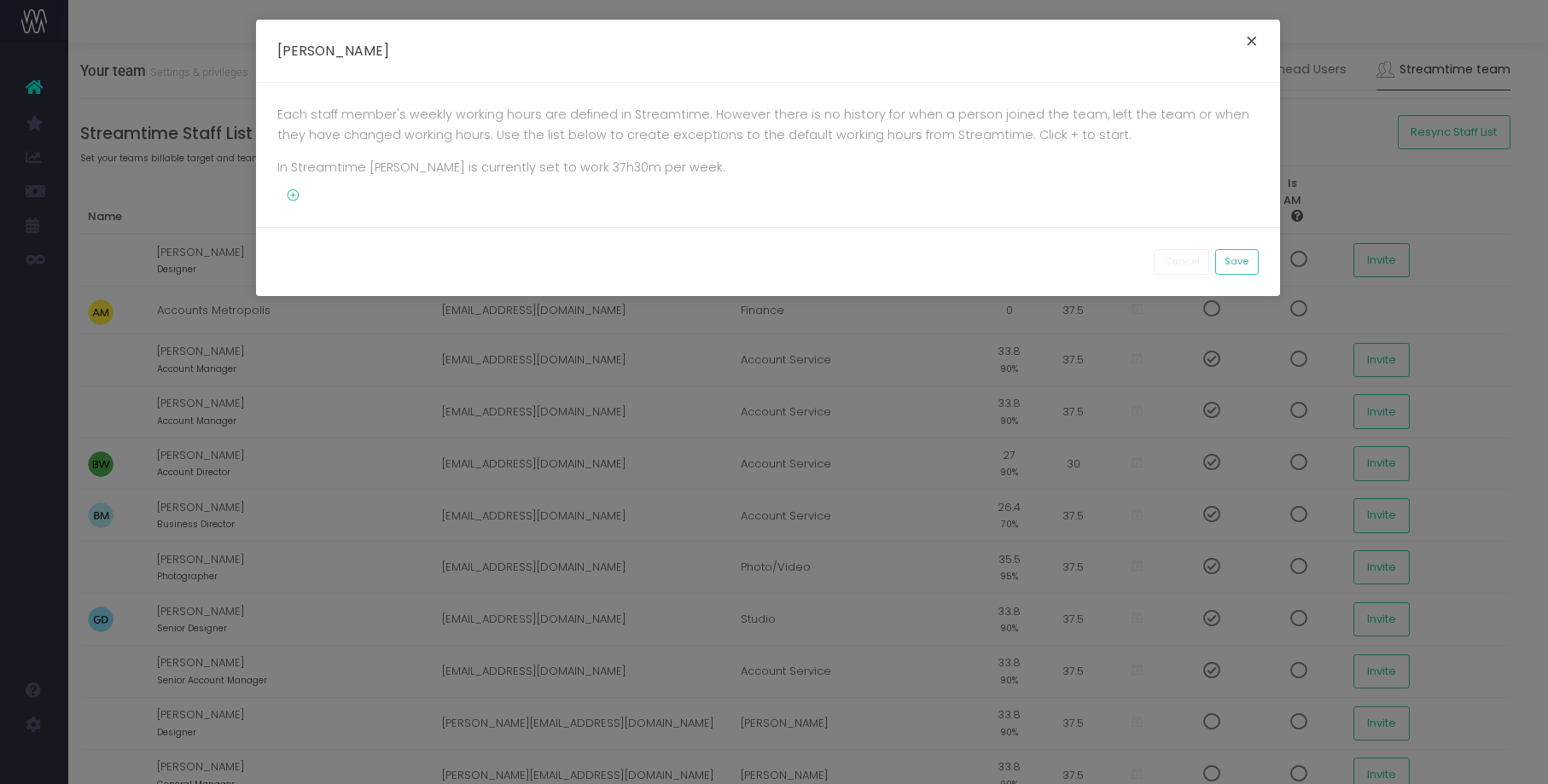
click at [1244, 42] on button "×" at bounding box center [1252, 44] width 36 height 27
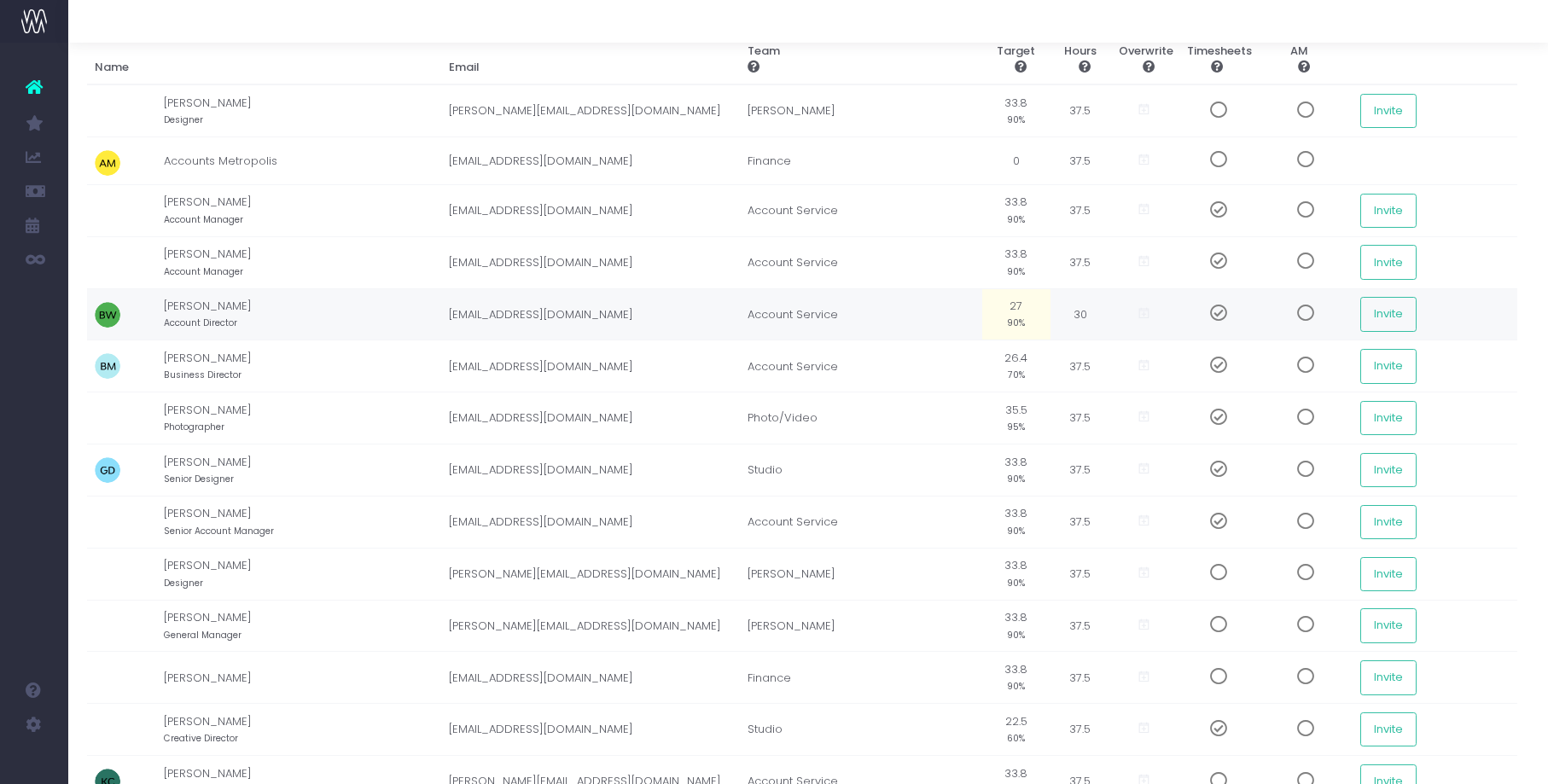
scroll to position [175, 2]
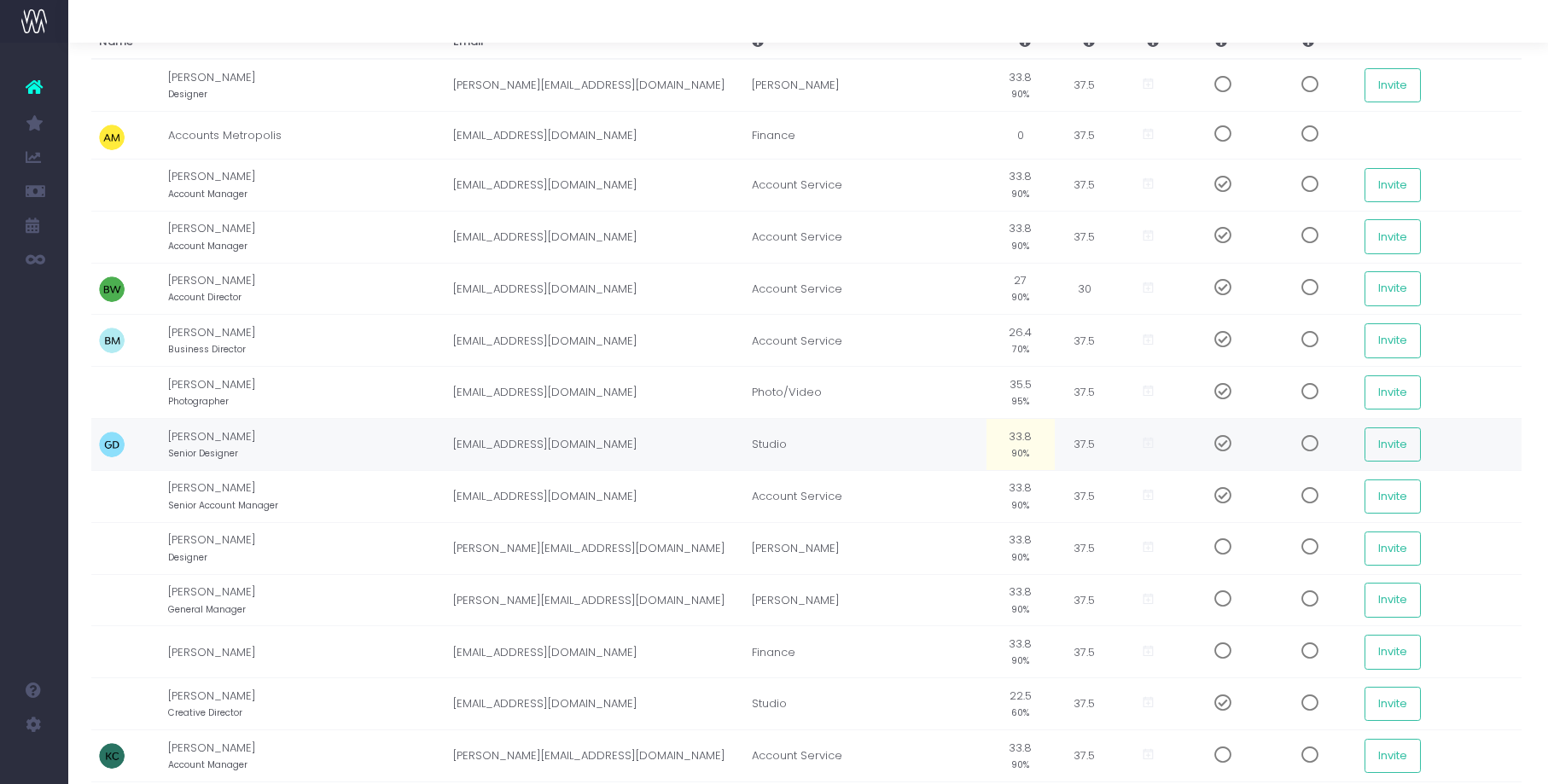
click at [1145, 444] on icon at bounding box center [1148, 443] width 15 height 15
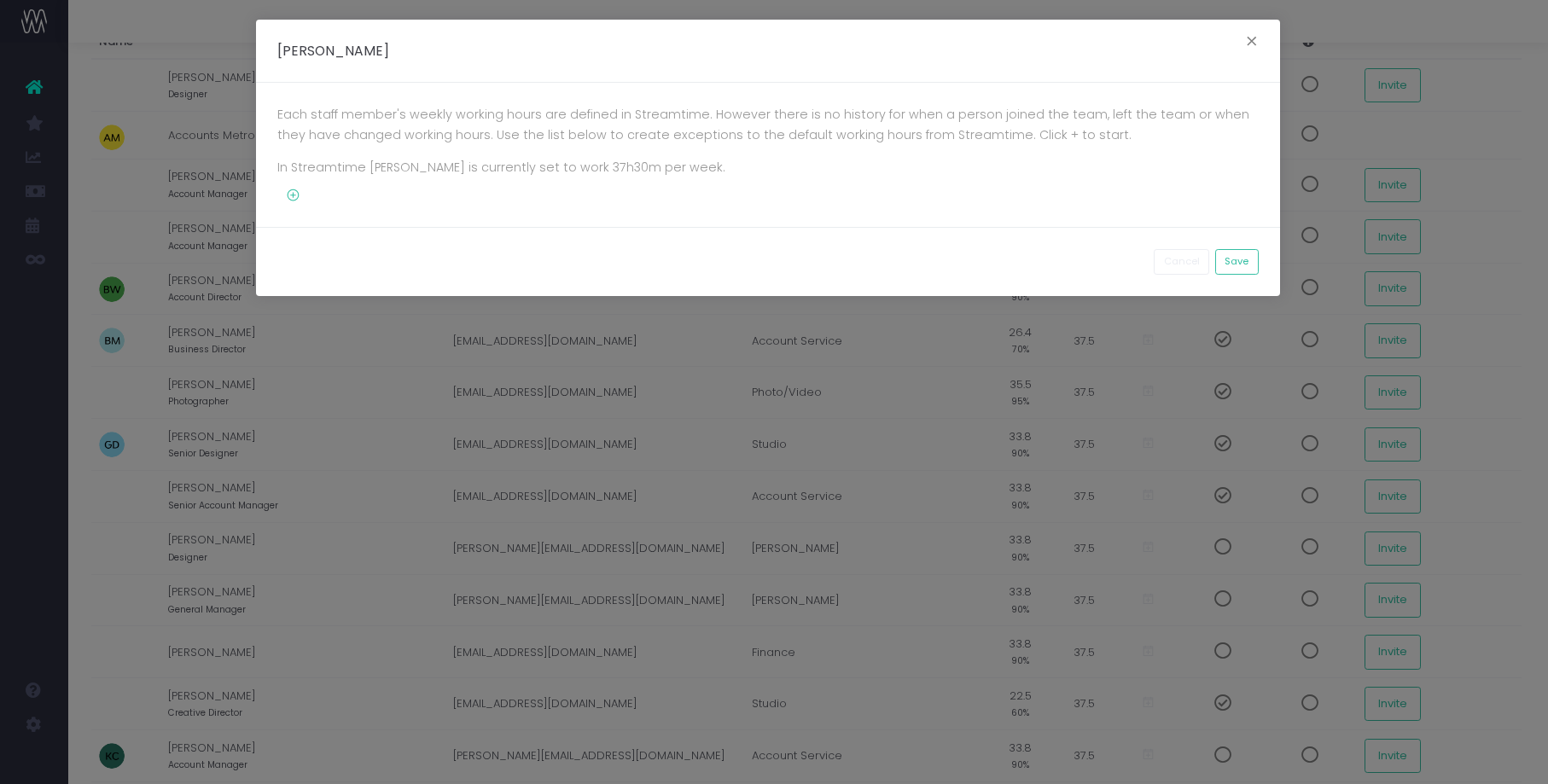
click at [291, 192] on icon at bounding box center [289, 195] width 23 height 15
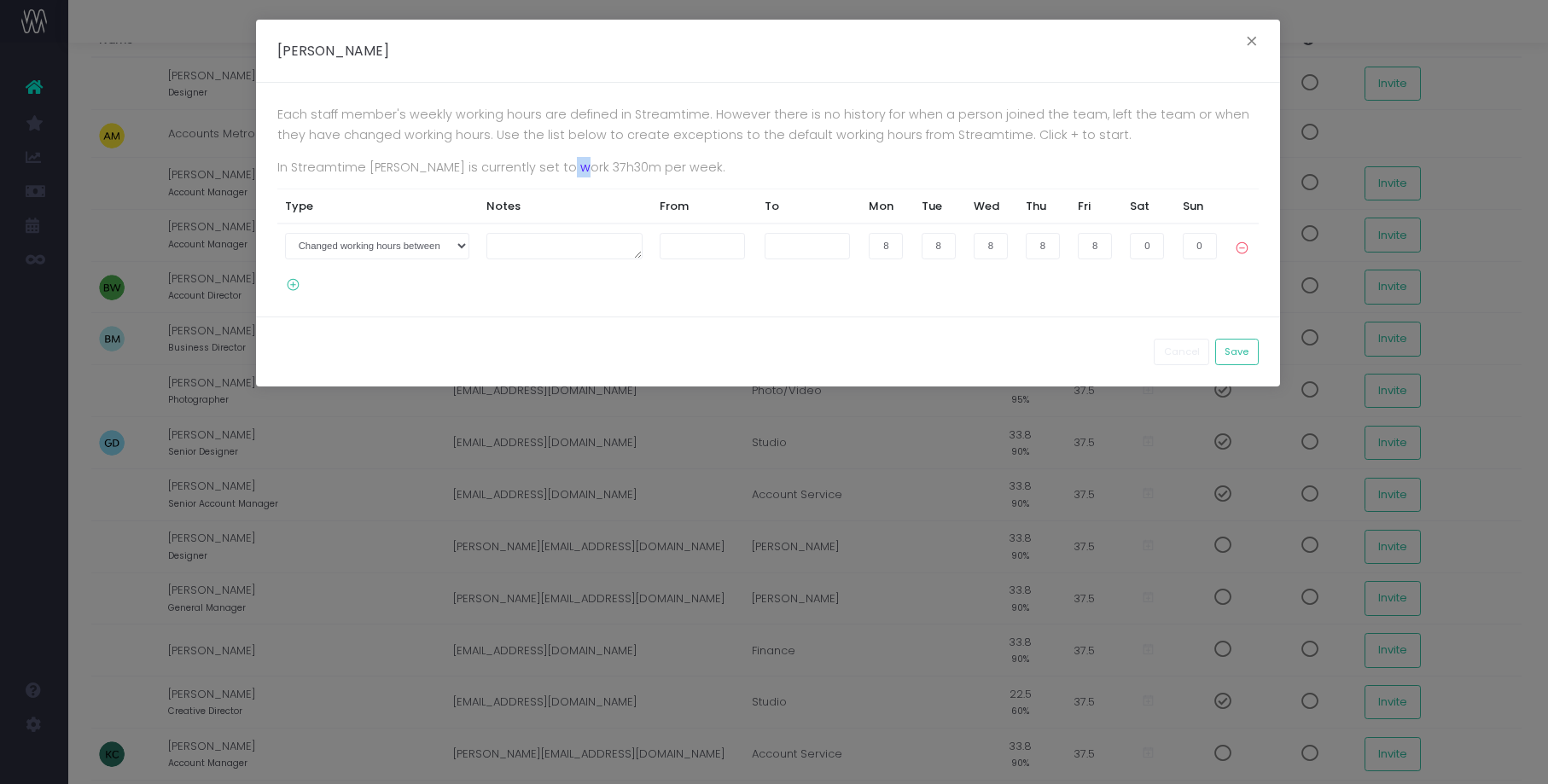
click at [572, 164] on p "In Streamtime Grayson is currently set to work 37h30m per week." at bounding box center [768, 167] width 981 height 21
click at [450, 242] on select "Joined the company on Left the company on Changed working hours between" at bounding box center [377, 246] width 184 height 27
select select "1"
click at [285, 233] on select "Joined the company on Left the company on Changed working hours between" at bounding box center [377, 246] width 184 height 27
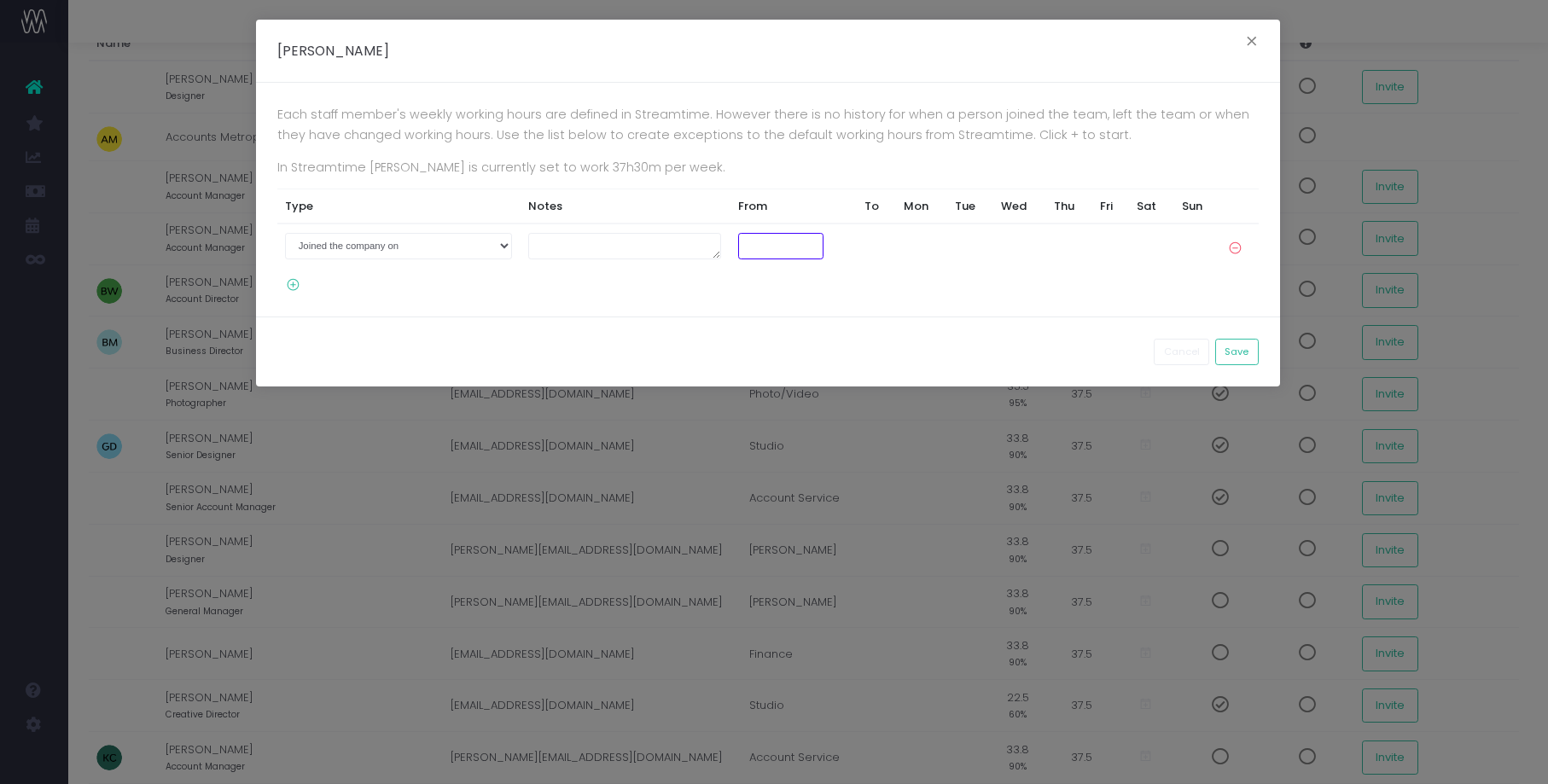
click at [768, 239] on input "text" at bounding box center [781, 246] width 86 height 27
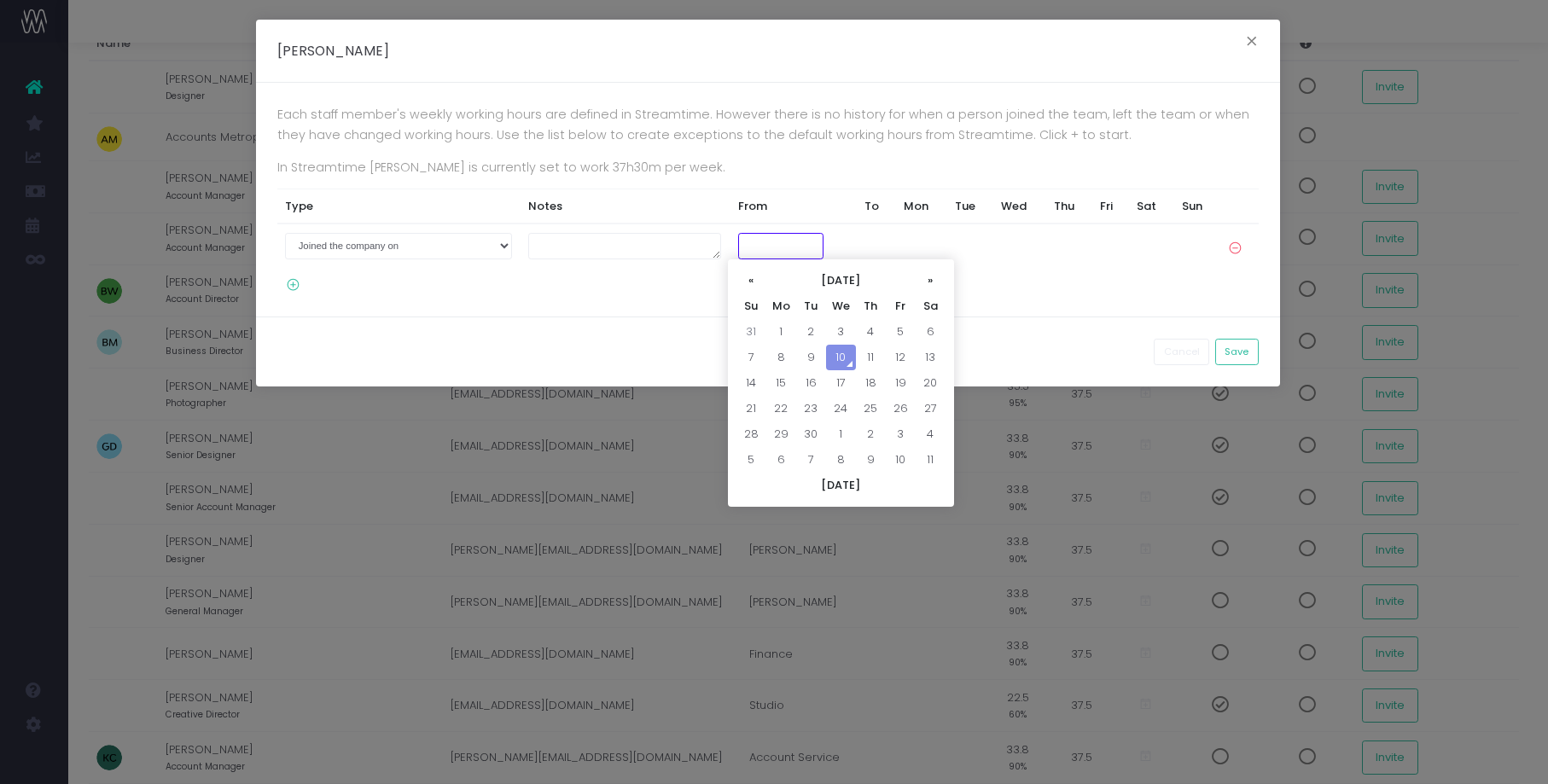
click at [777, 256] on input "text" at bounding box center [781, 246] width 86 height 27
click at [780, 328] on td "1" at bounding box center [781, 332] width 30 height 26
type input "01-09-2025"
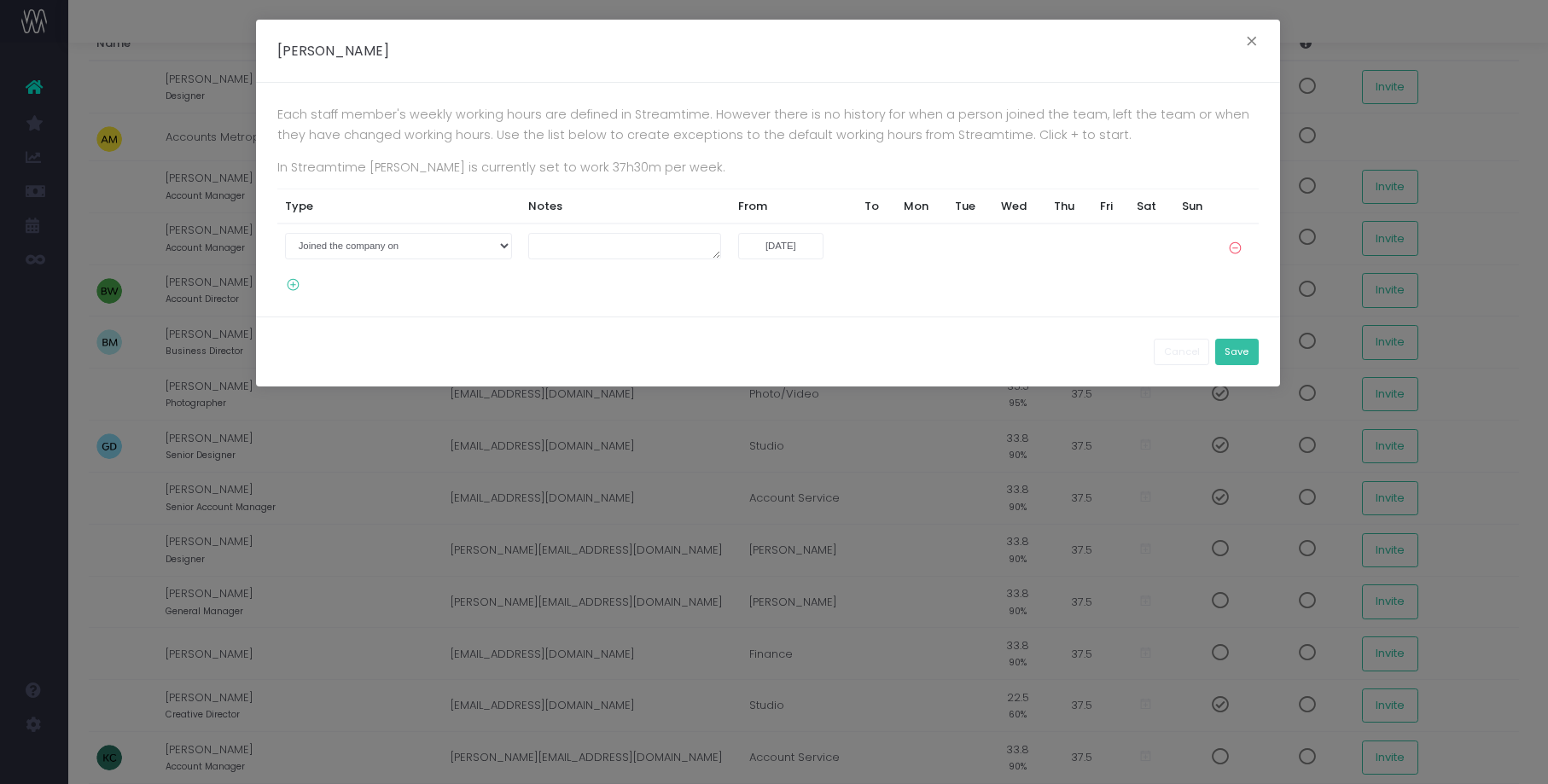
click at [1242, 354] on button "Save" at bounding box center [1237, 351] width 44 height 27
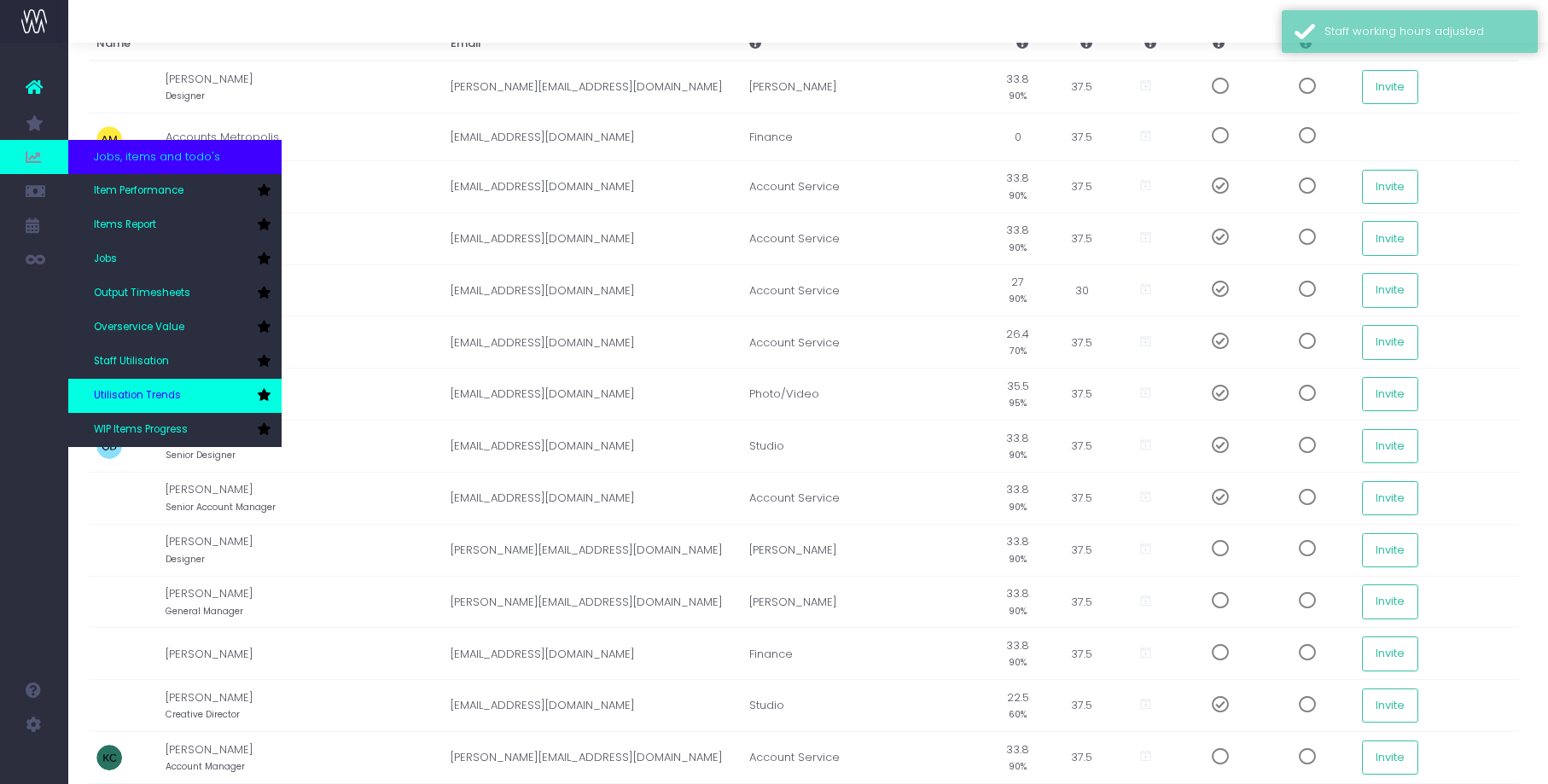
click at [141, 394] on span "Utilisation Trends" at bounding box center [138, 396] width 87 height 15
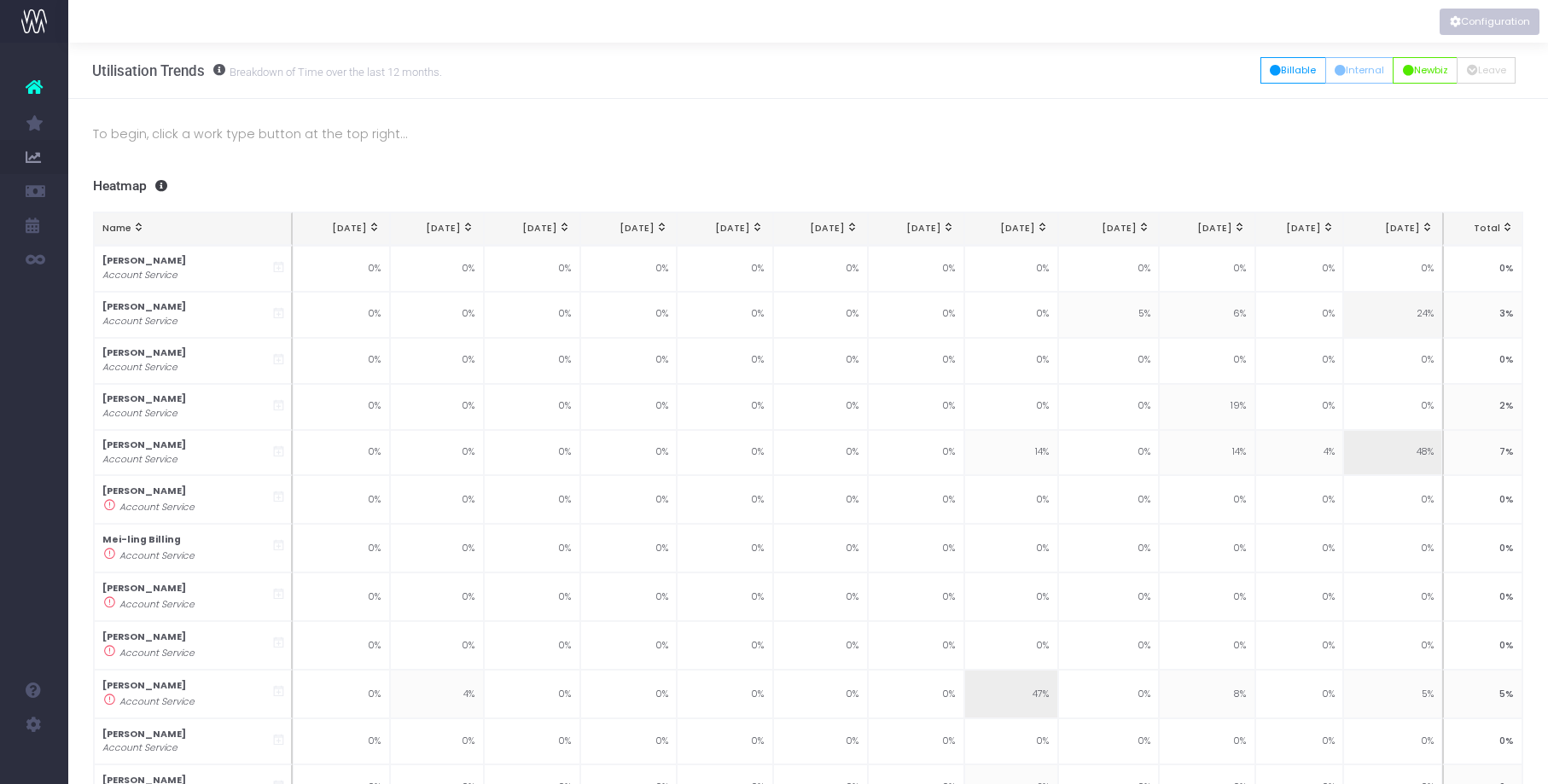
click at [1476, 18] on button "Configuration" at bounding box center [1490, 21] width 100 height 27
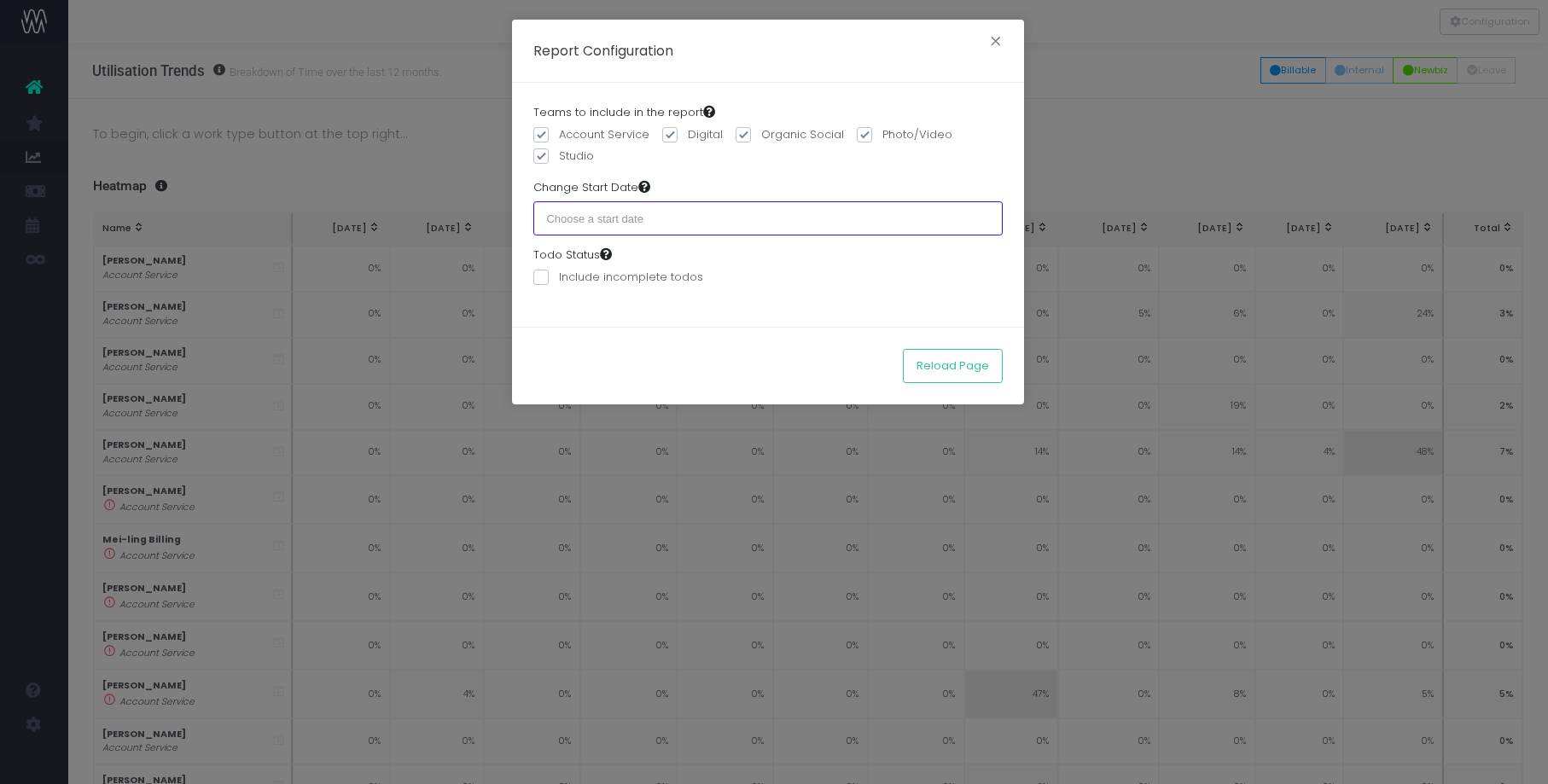
click at [689, 217] on input "text" at bounding box center [768, 218] width 470 height 34
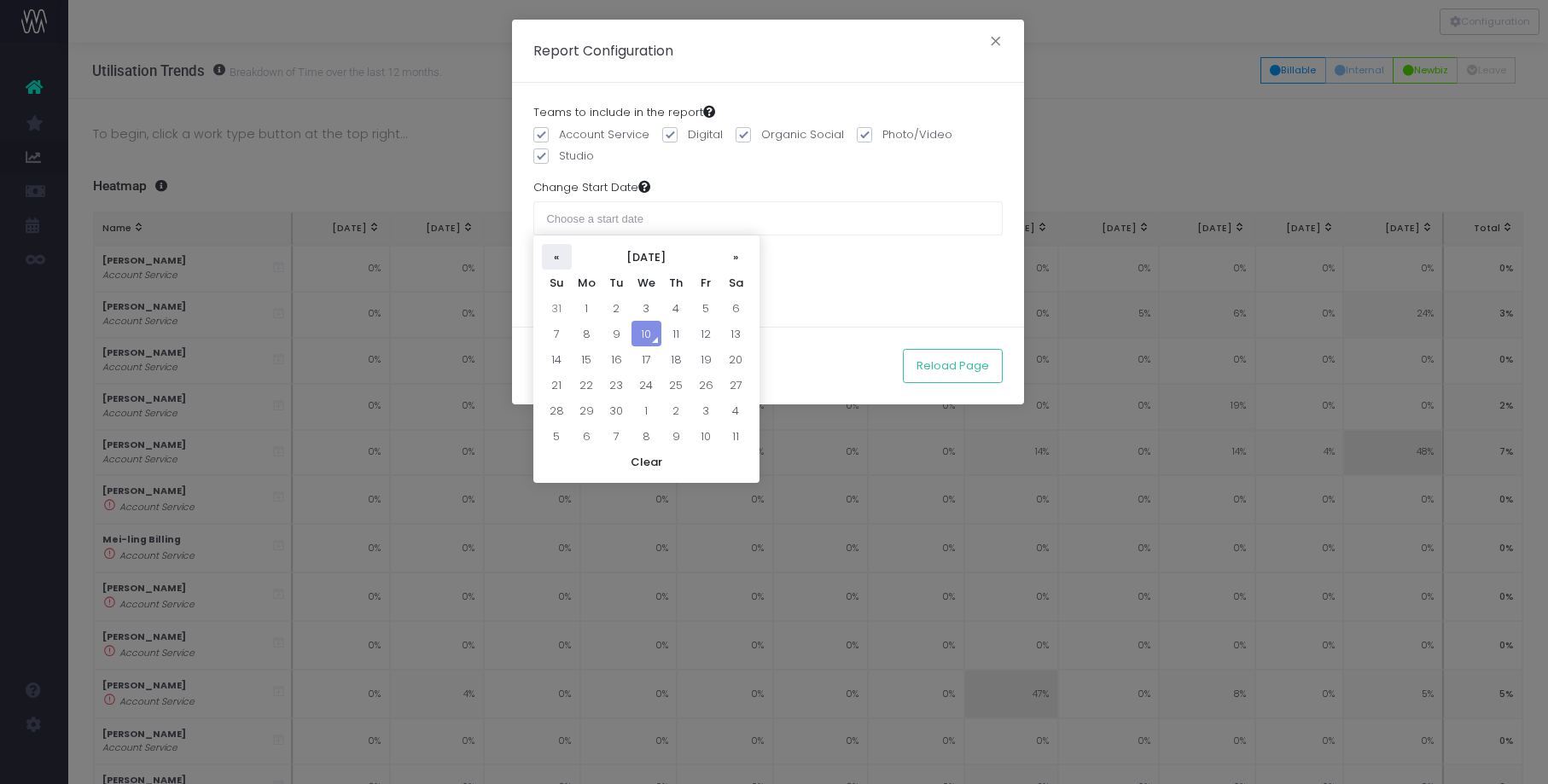
click at [550, 253] on th "«" at bounding box center [556, 257] width 30 height 26
click at [675, 305] on td "1" at bounding box center [676, 308] width 30 height 26
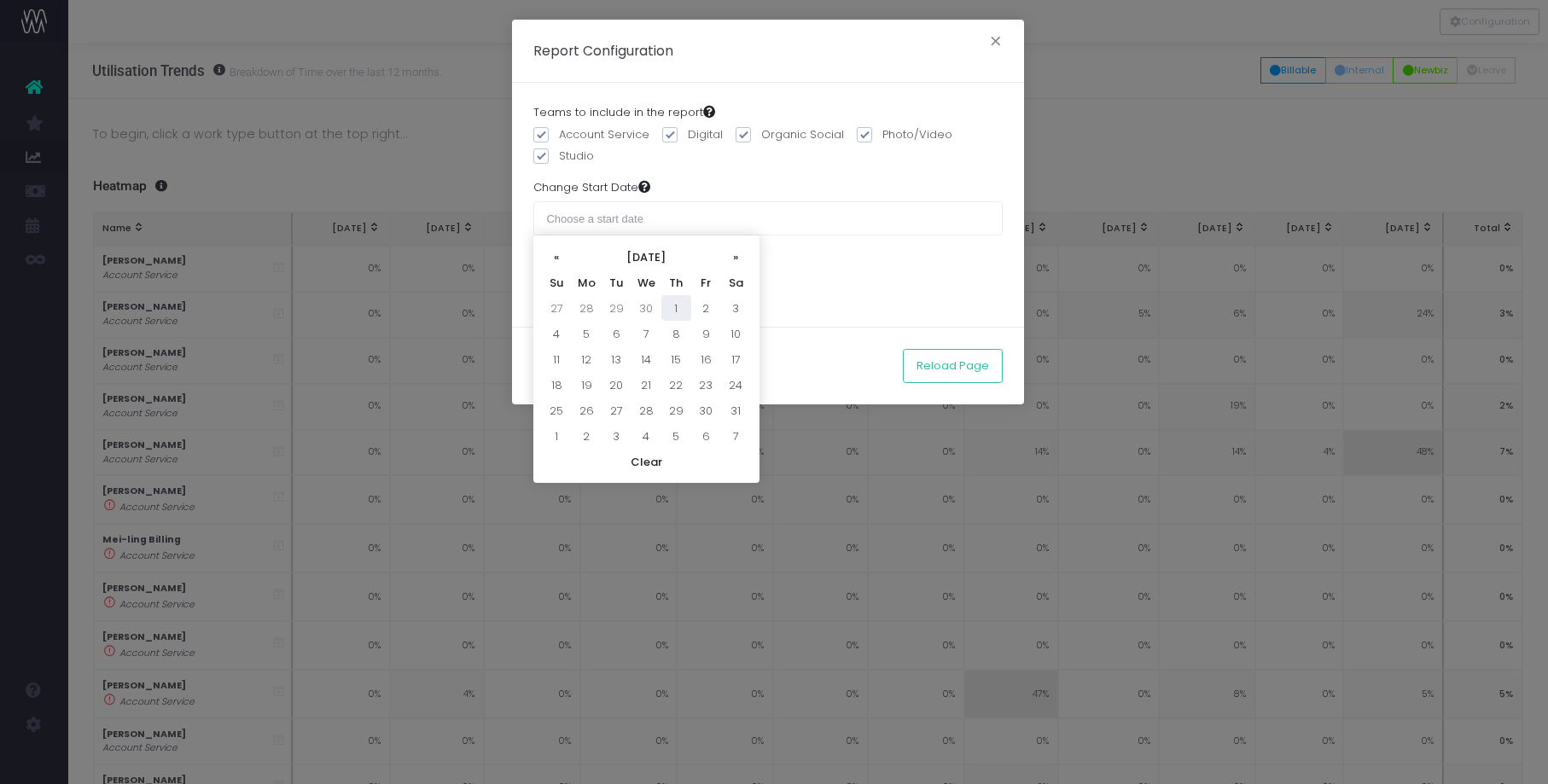
type input "01 May 2025"
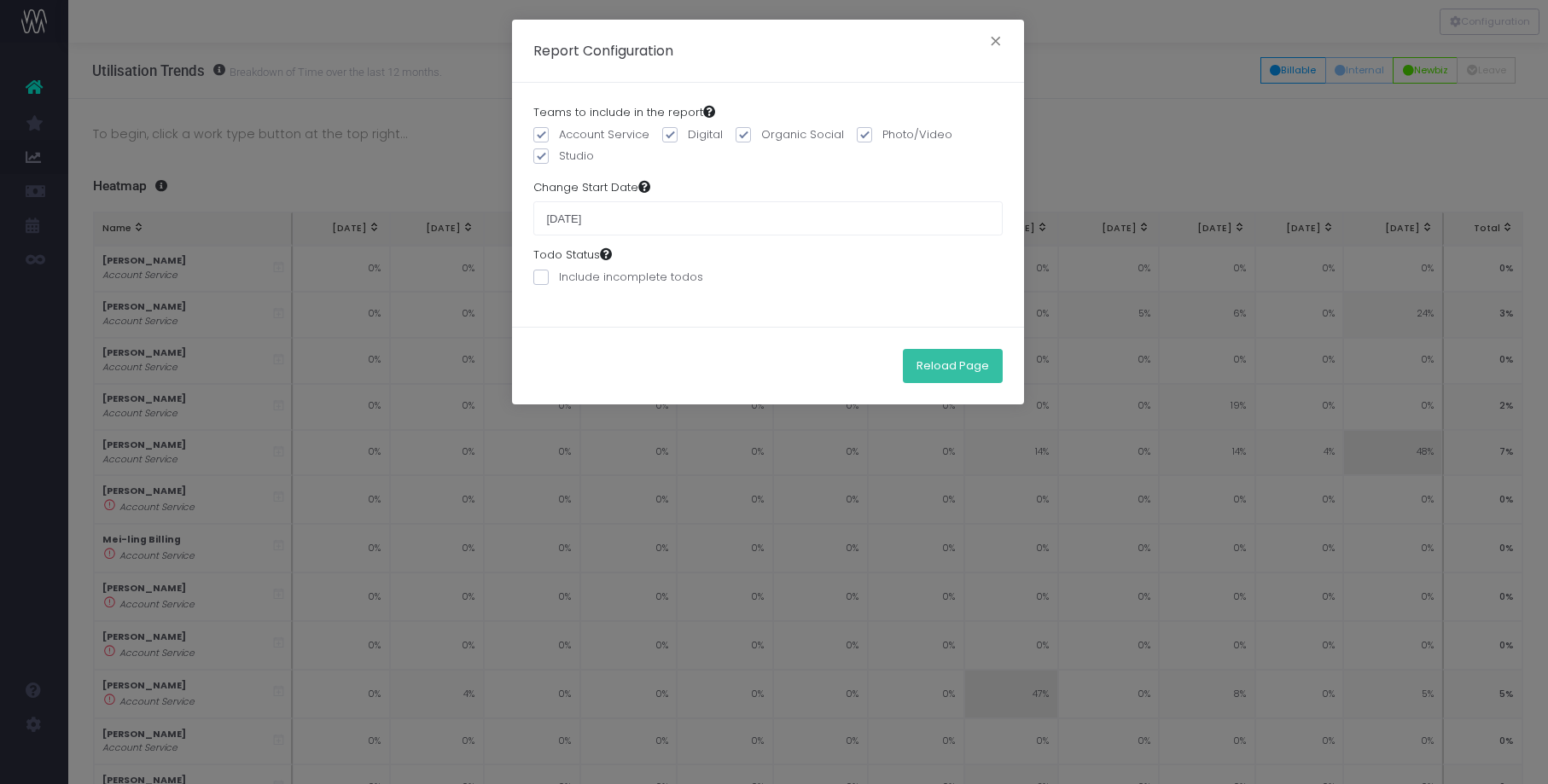
click at [969, 371] on button "Reload Page" at bounding box center [953, 366] width 100 height 34
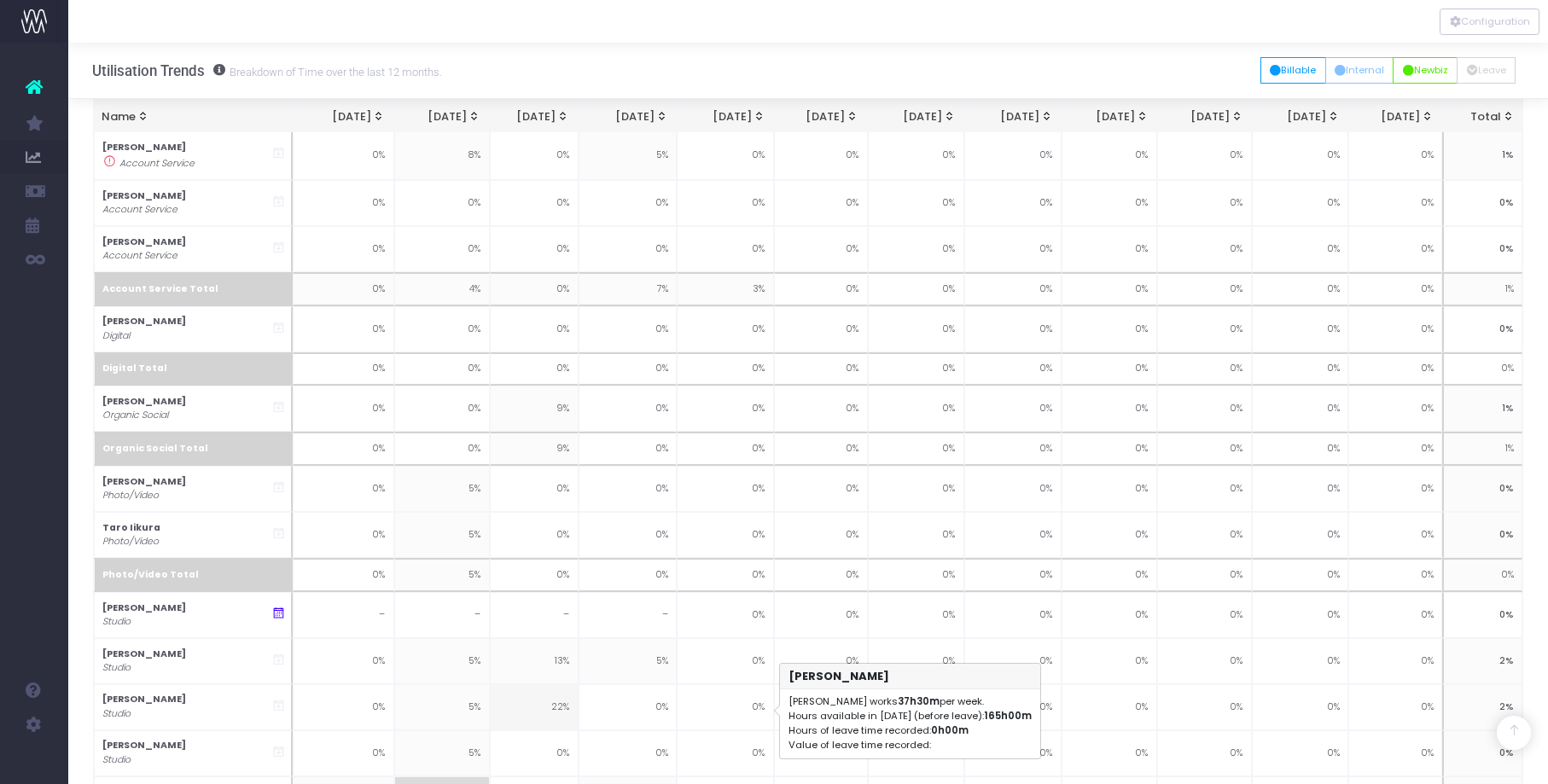
scroll to position [751, 0]
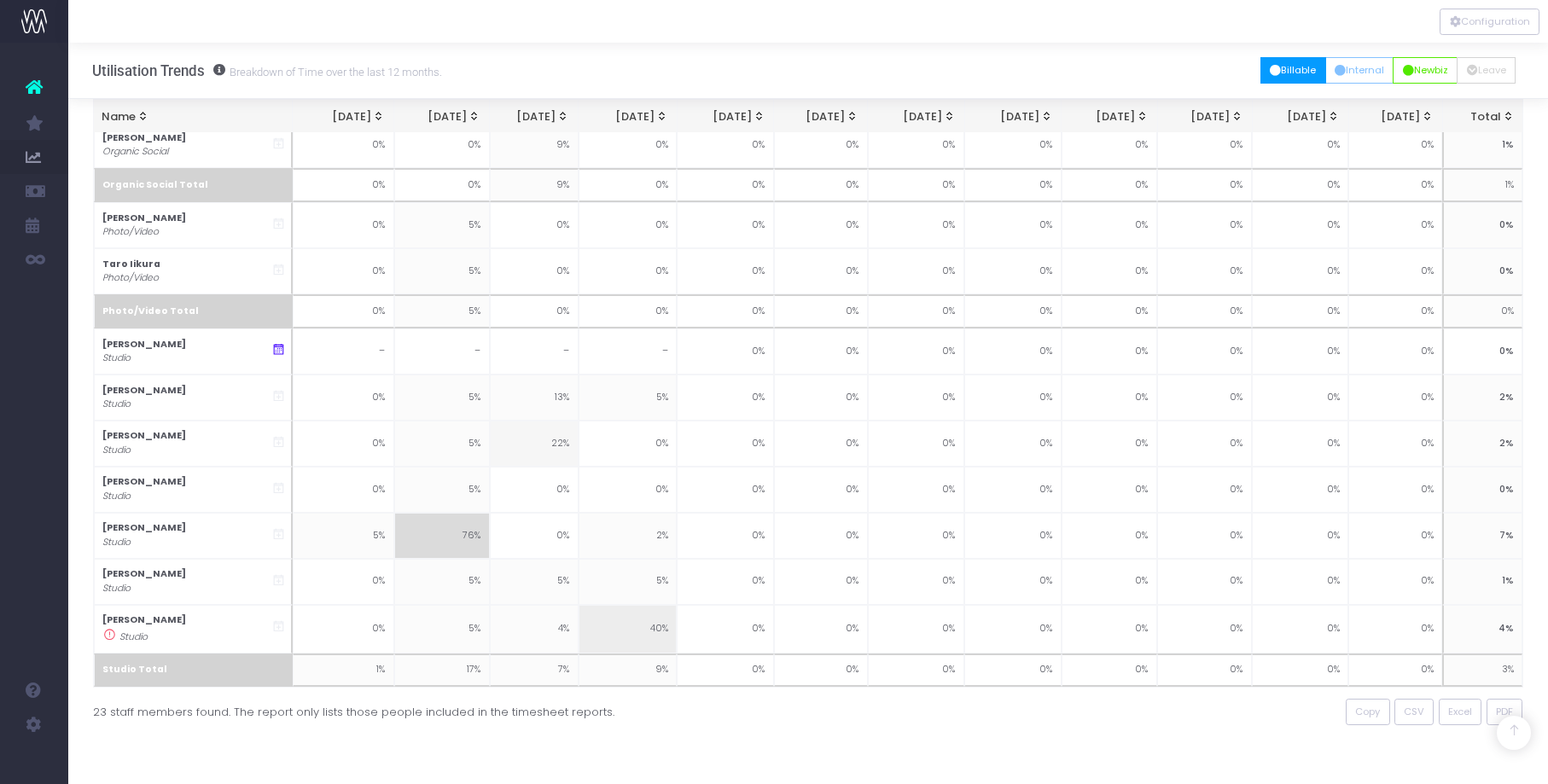
click at [1293, 72] on button "Billable" at bounding box center [1293, 70] width 66 height 27
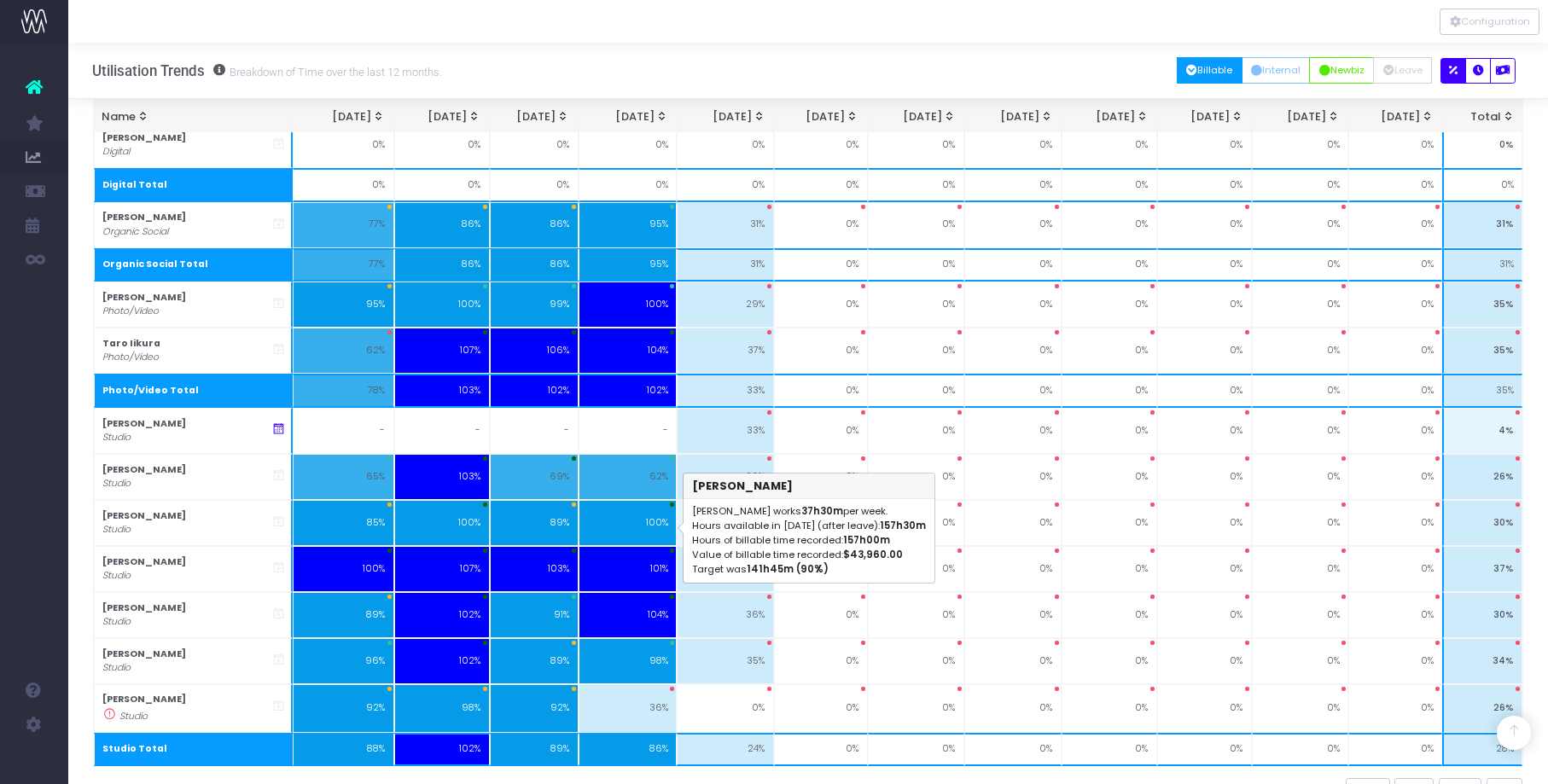
scroll to position [1122, 0]
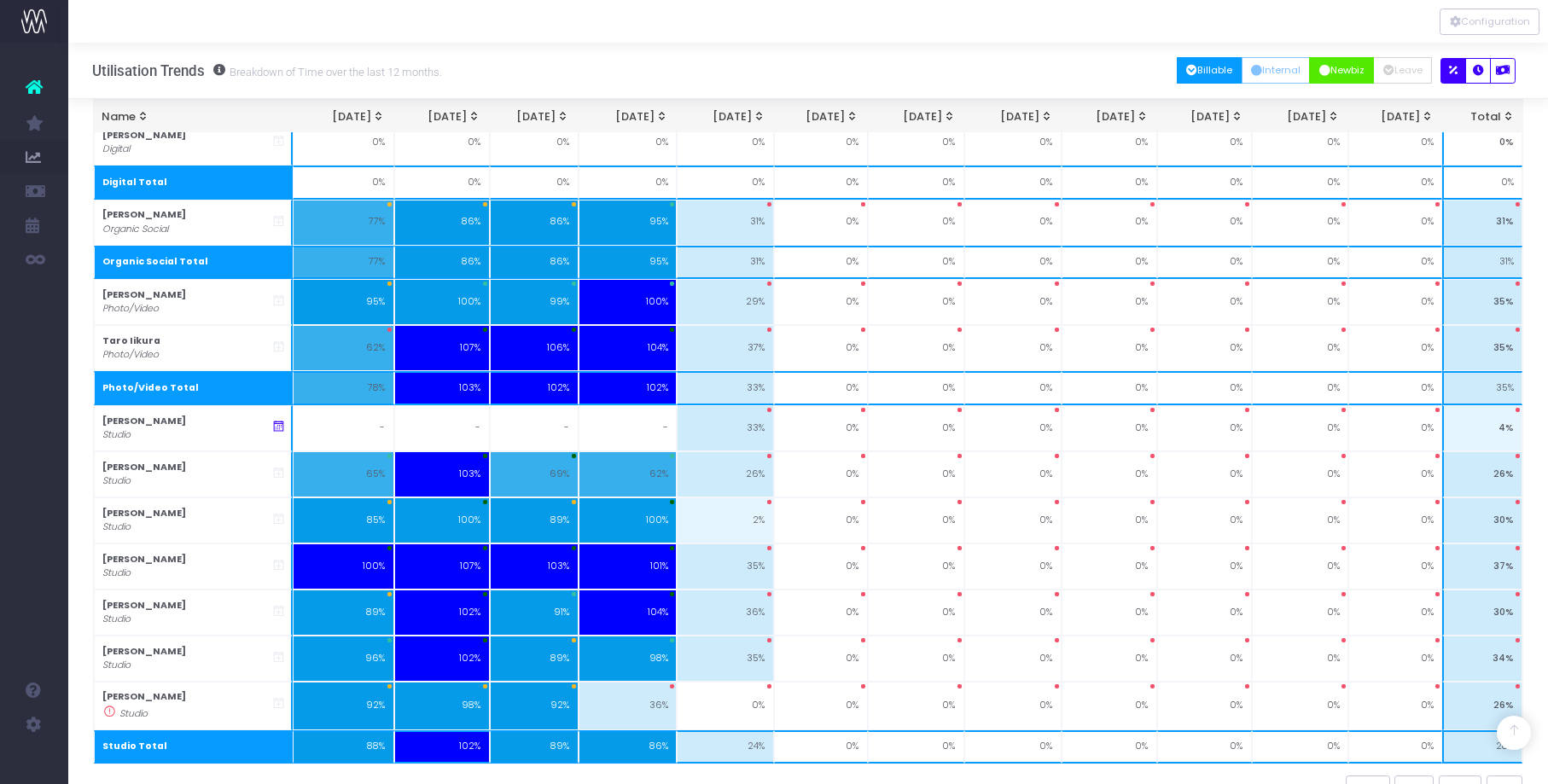
click at [1335, 70] on button "Newbiz" at bounding box center [1342, 70] width 65 height 27
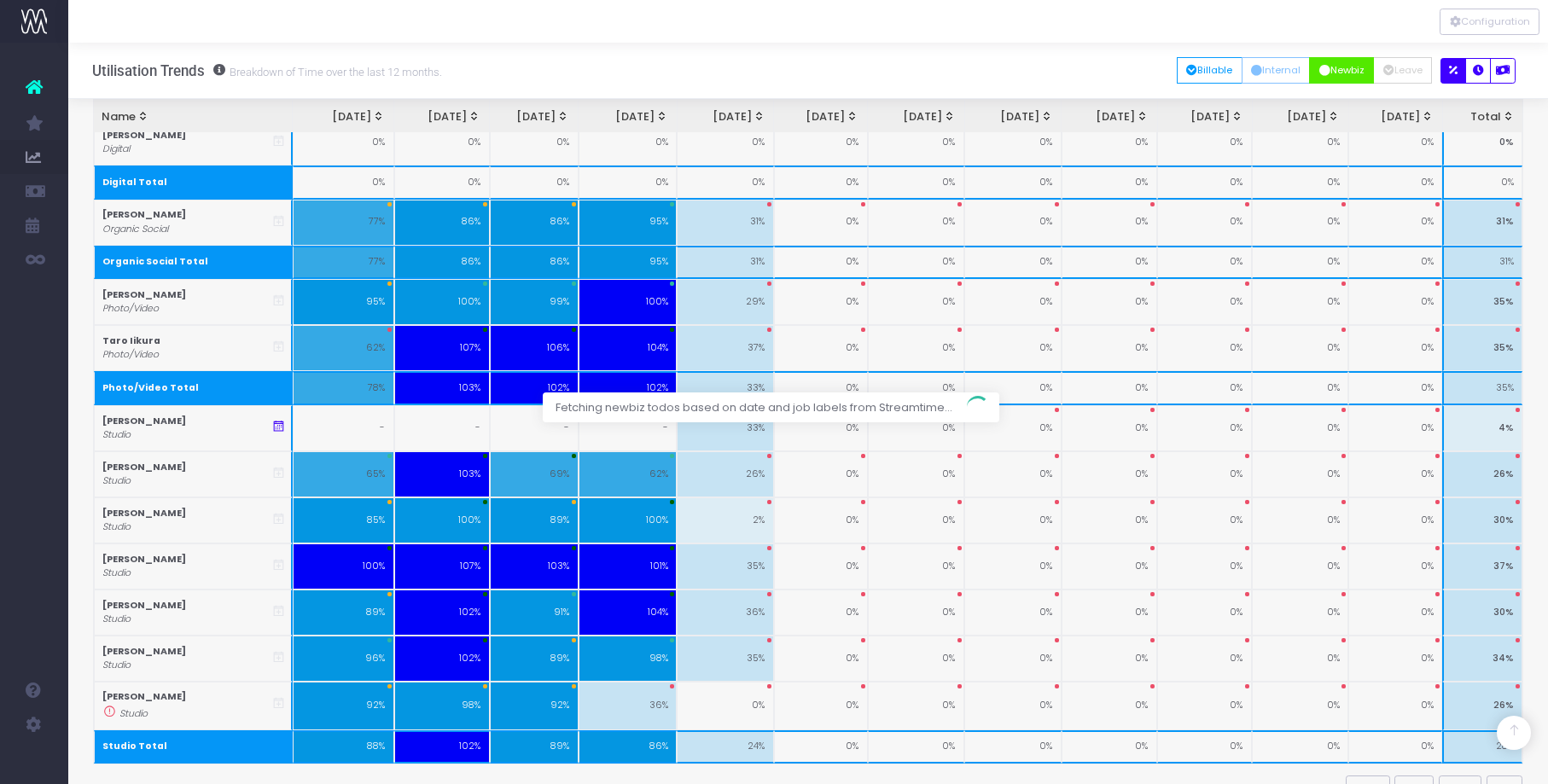
scroll to position [1146, 0]
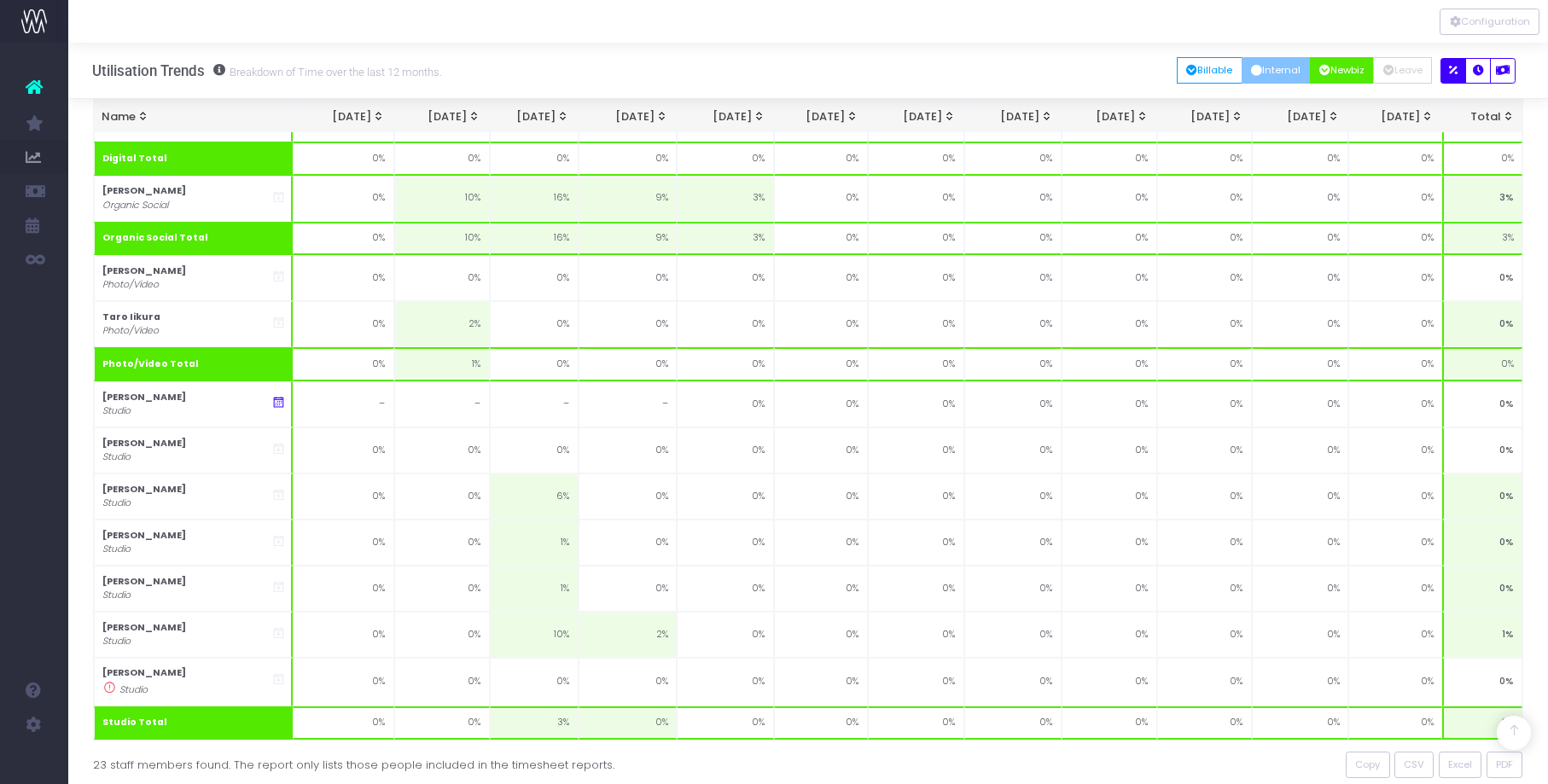
click at [1267, 69] on button "Internal" at bounding box center [1276, 70] width 69 height 27
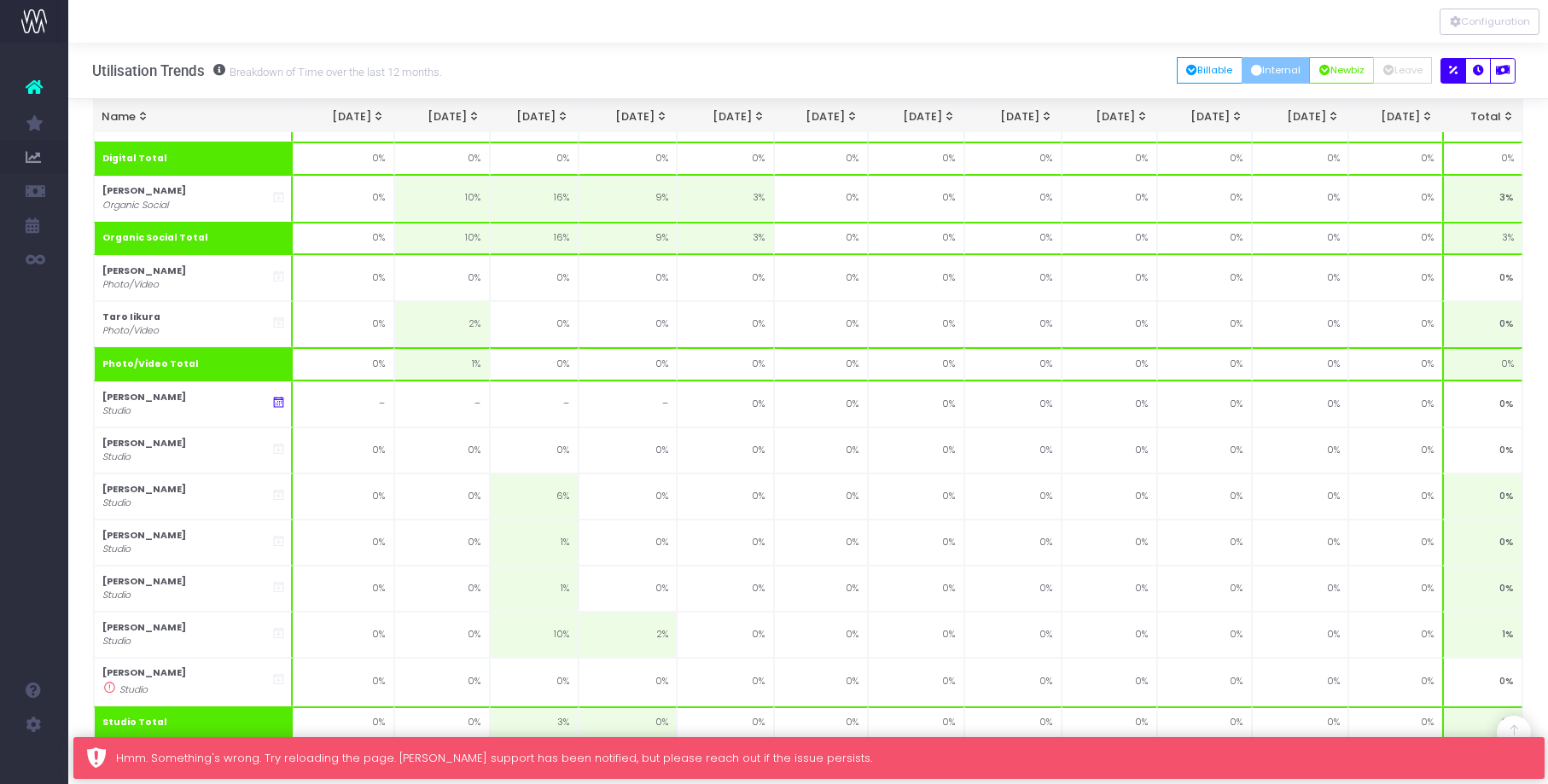
click at [737, 751] on div "Hmm. Something's wrong. Try reloading the page. [PERSON_NAME] support has been …" at bounding box center [824, 758] width 1416 height 17
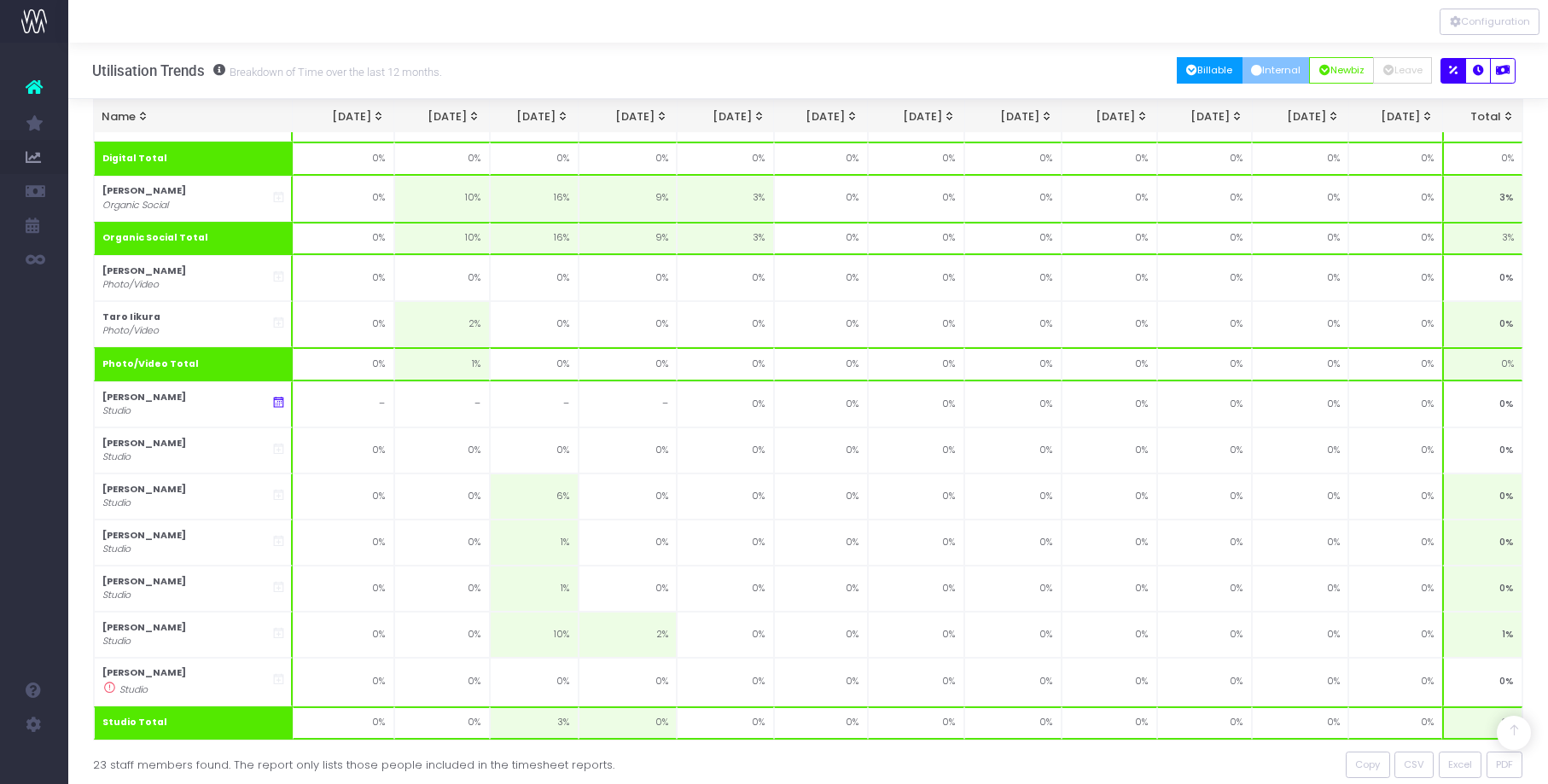
click at [1207, 69] on button "Billable" at bounding box center [1209, 70] width 66 height 27
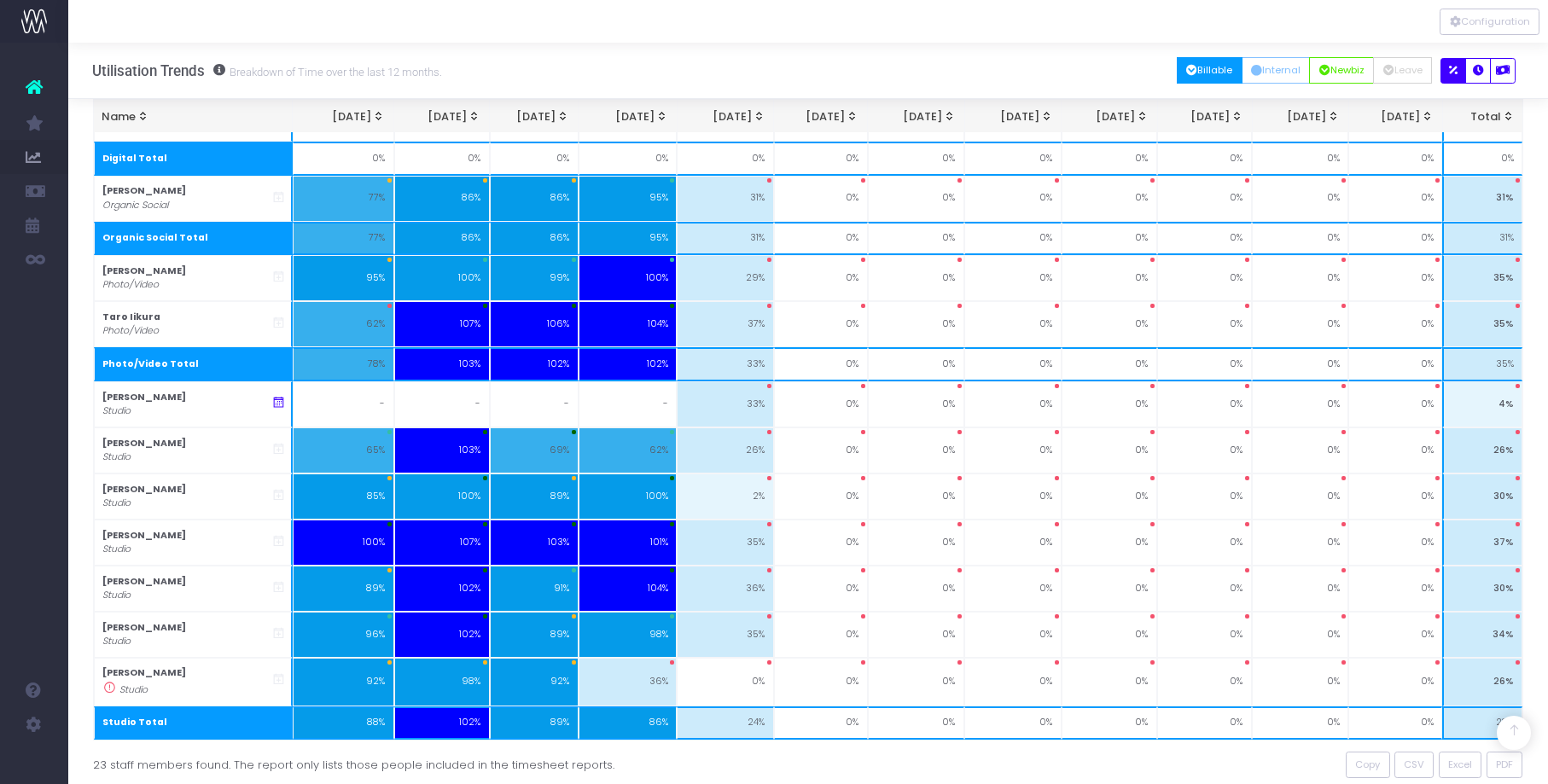
scroll to position [1171, 0]
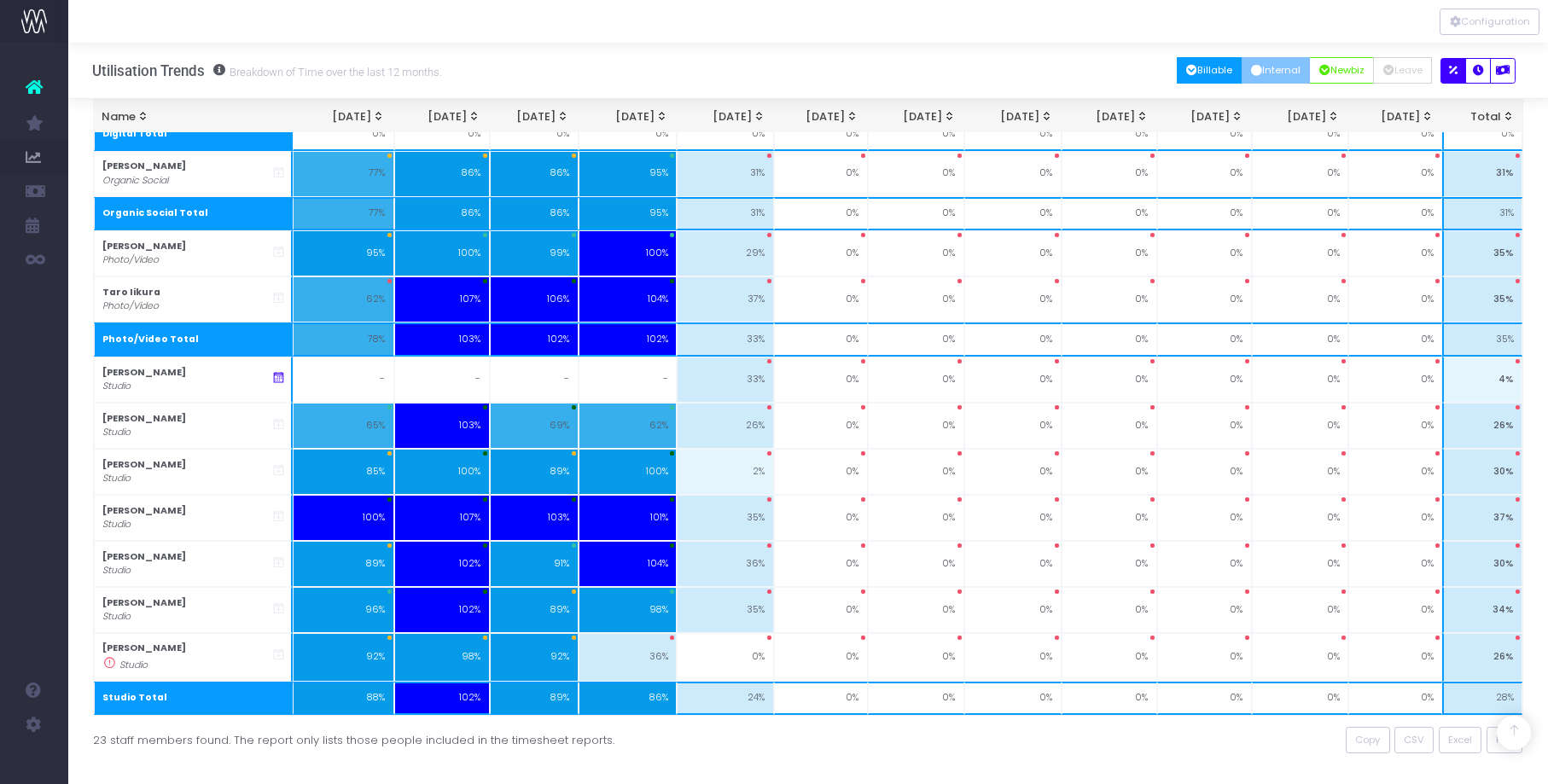
click at [1278, 69] on button "Internal" at bounding box center [1276, 70] width 69 height 27
click at [1285, 29] on div at bounding box center [808, 21] width 1480 height 43
click at [1259, 69] on button "Internal" at bounding box center [1276, 70] width 69 height 27
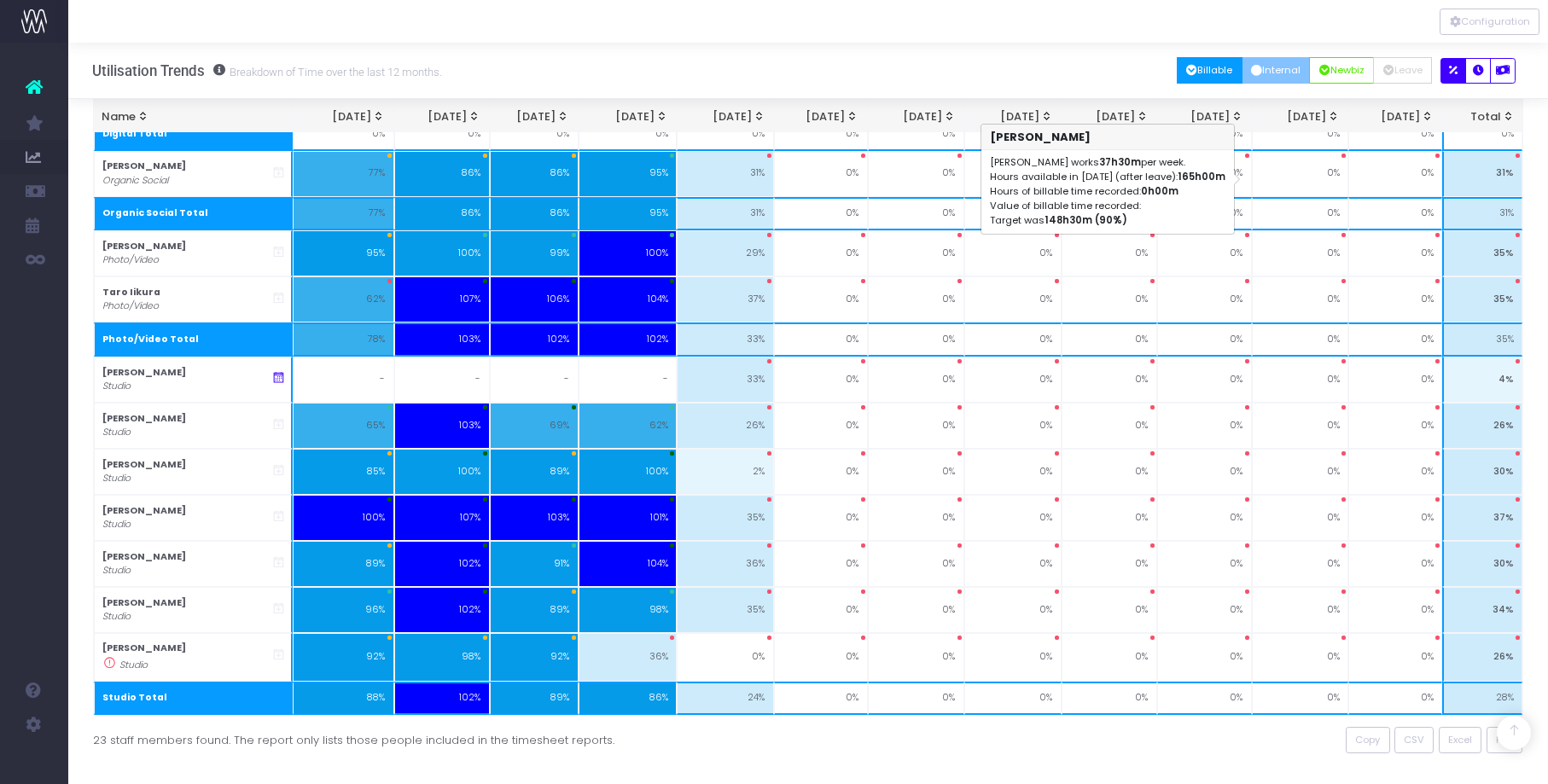
click at [1206, 66] on button "Billable" at bounding box center [1209, 70] width 66 height 27
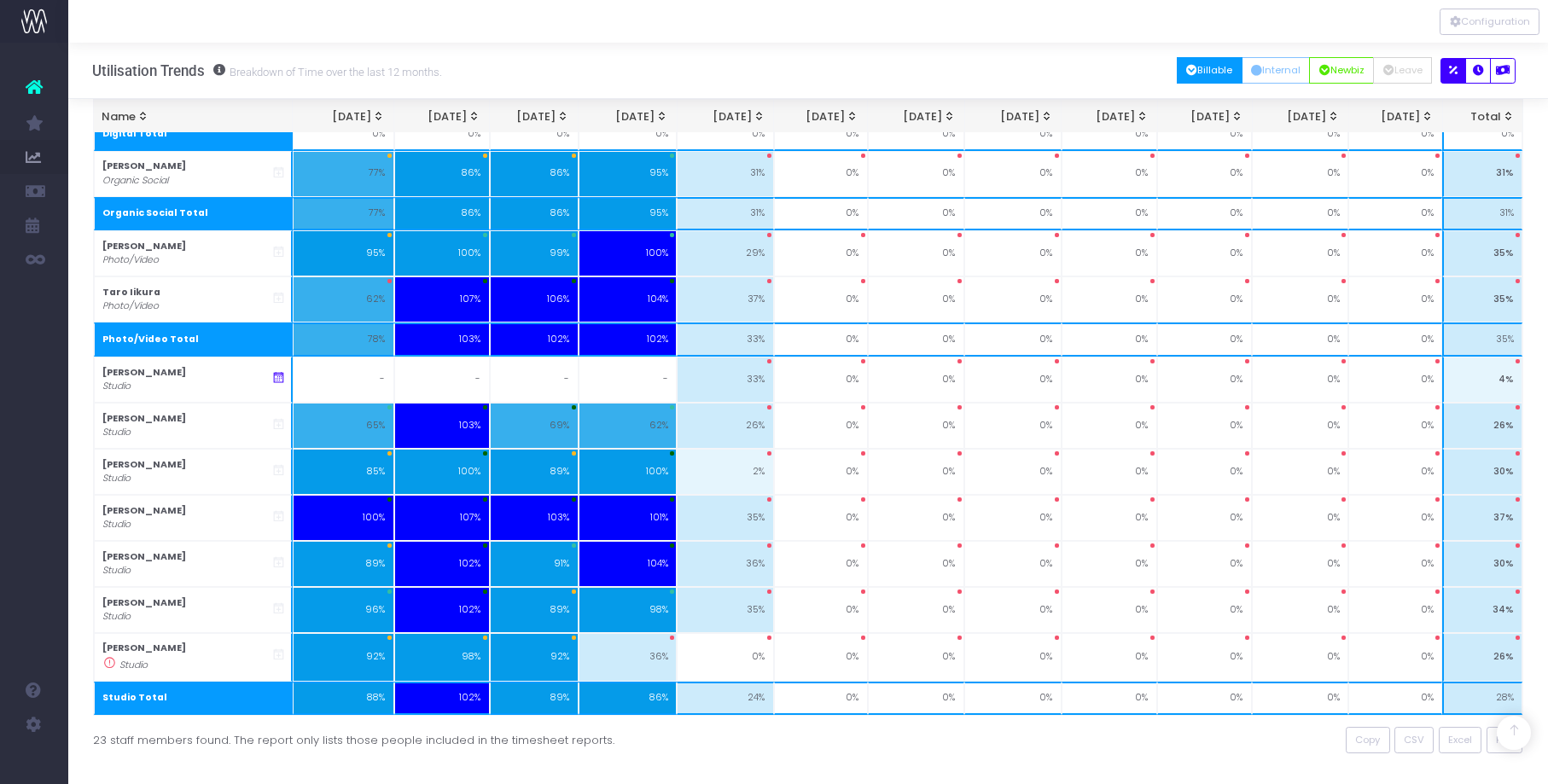
scroll to position [1195, 0]
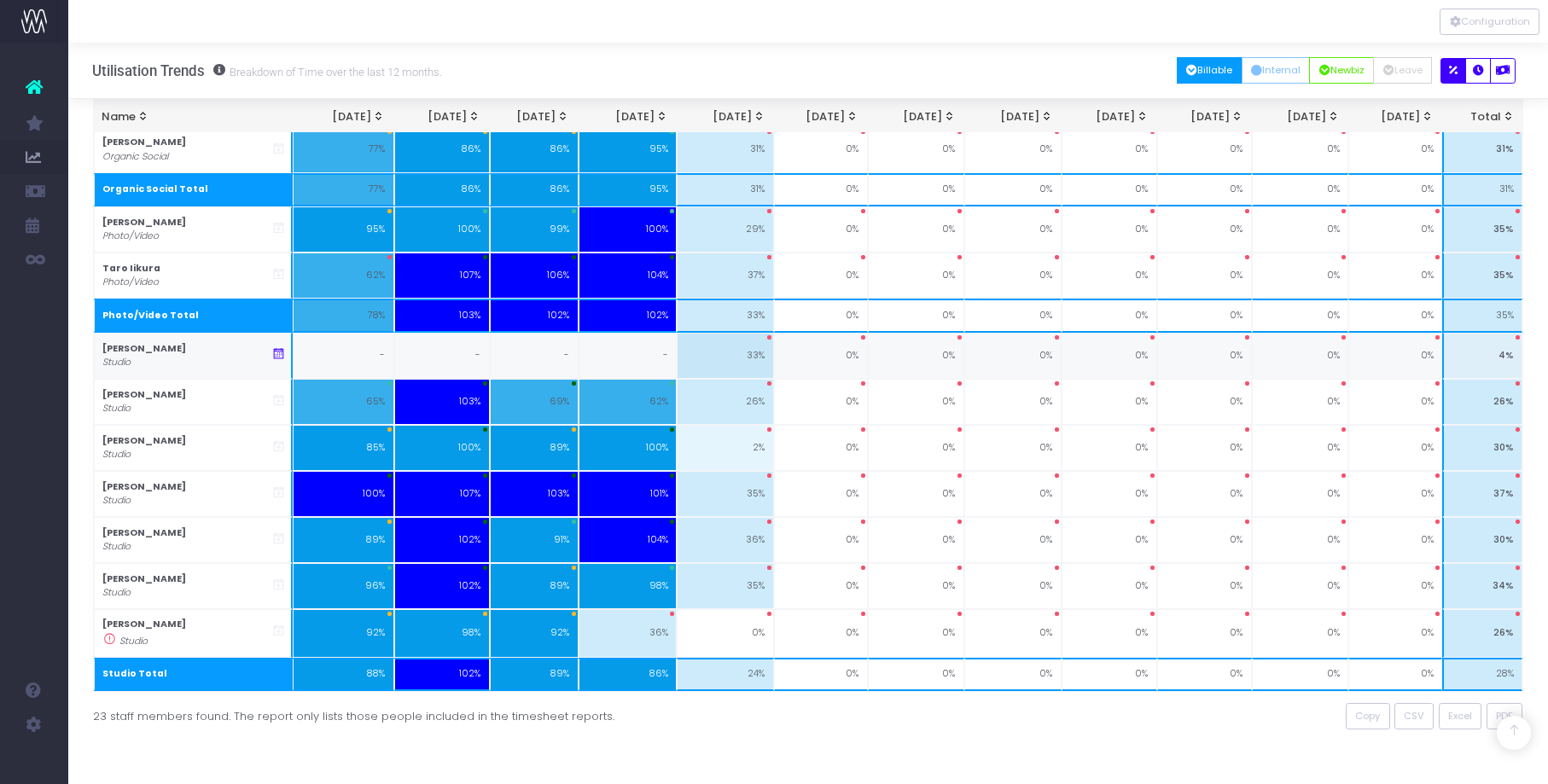
click at [279, 358] on icon at bounding box center [279, 354] width 15 height 15
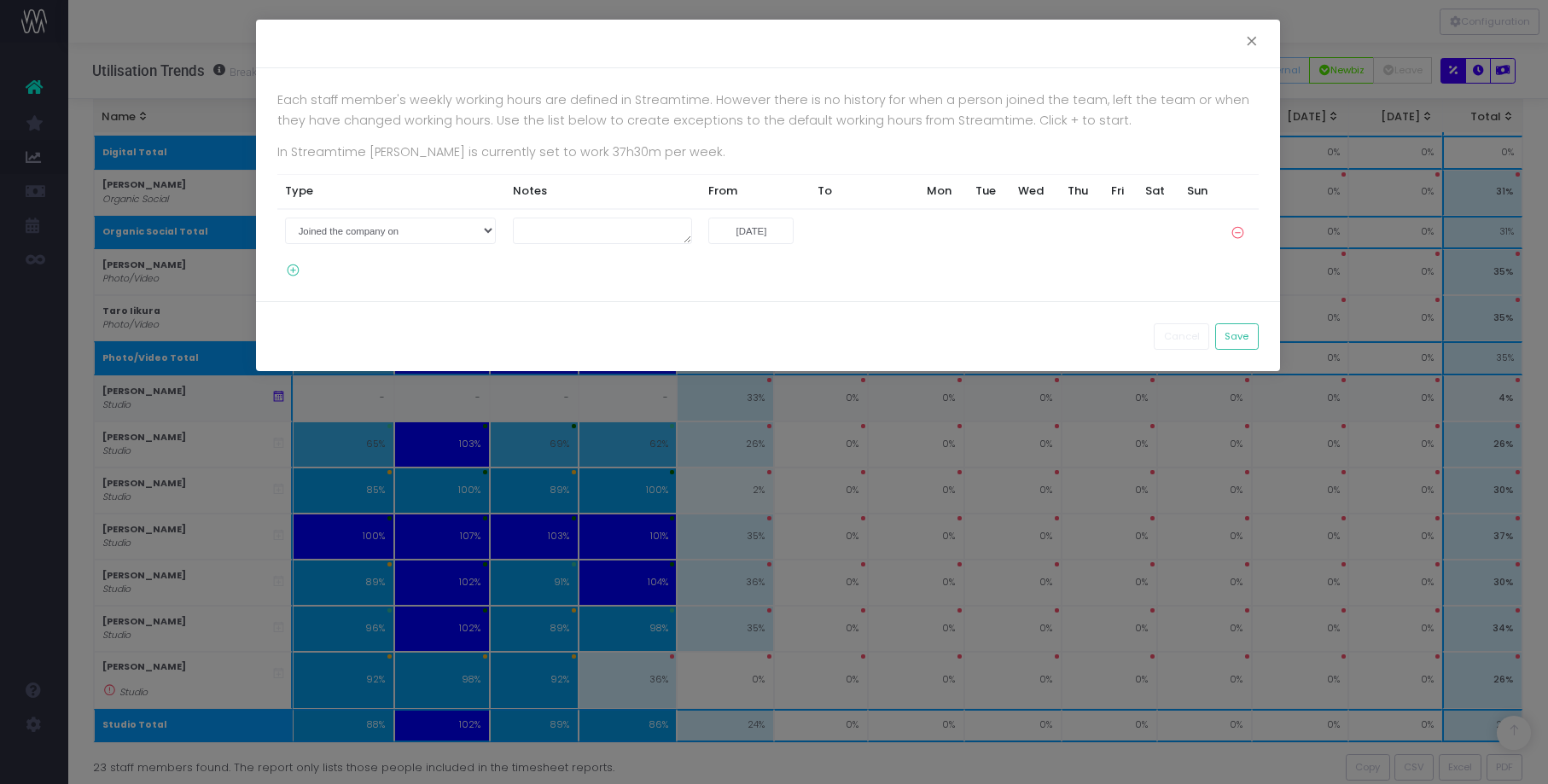
scroll to position [1238, 0]
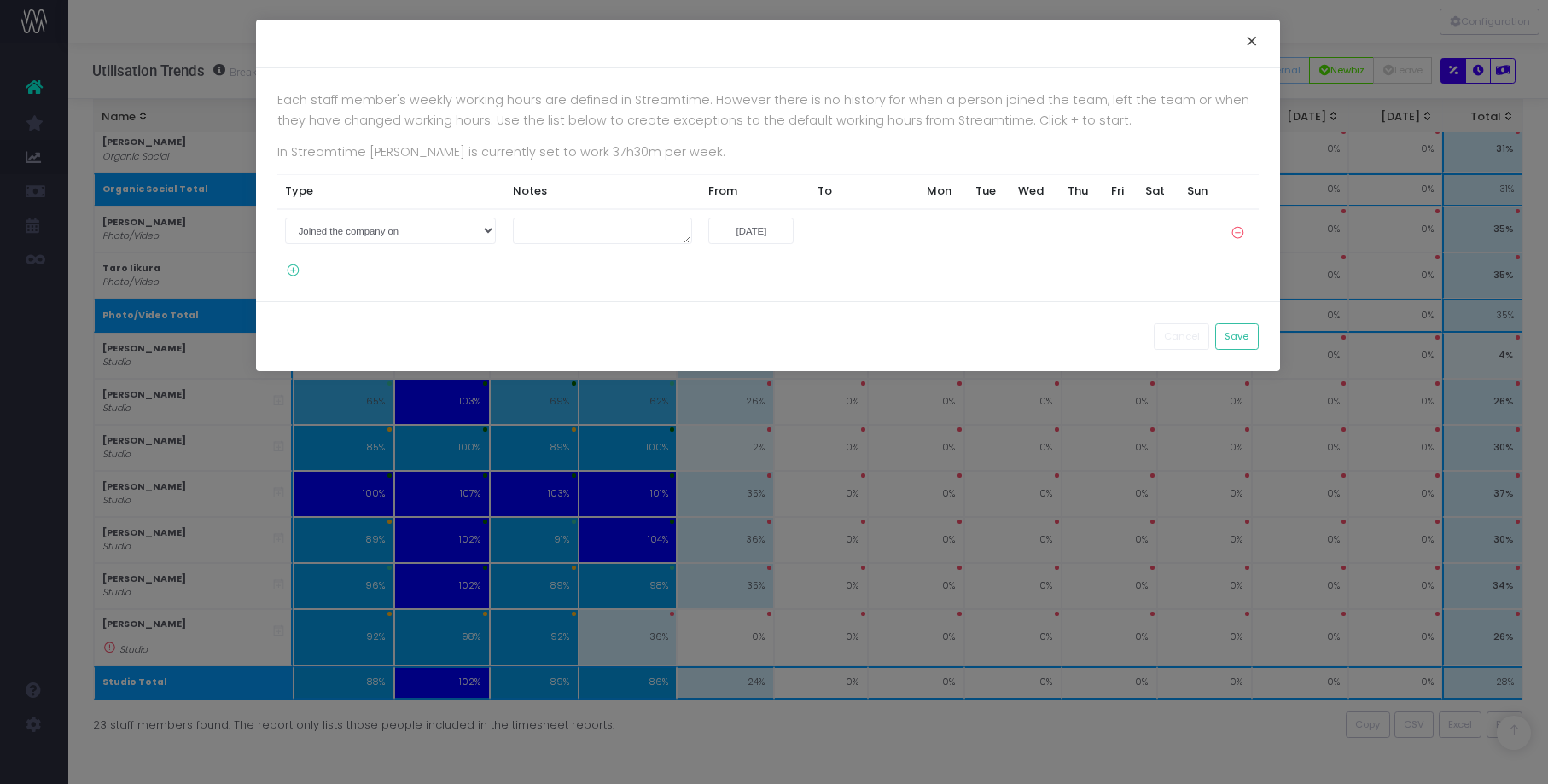
click at [1248, 40] on button "×" at bounding box center [1252, 44] width 36 height 27
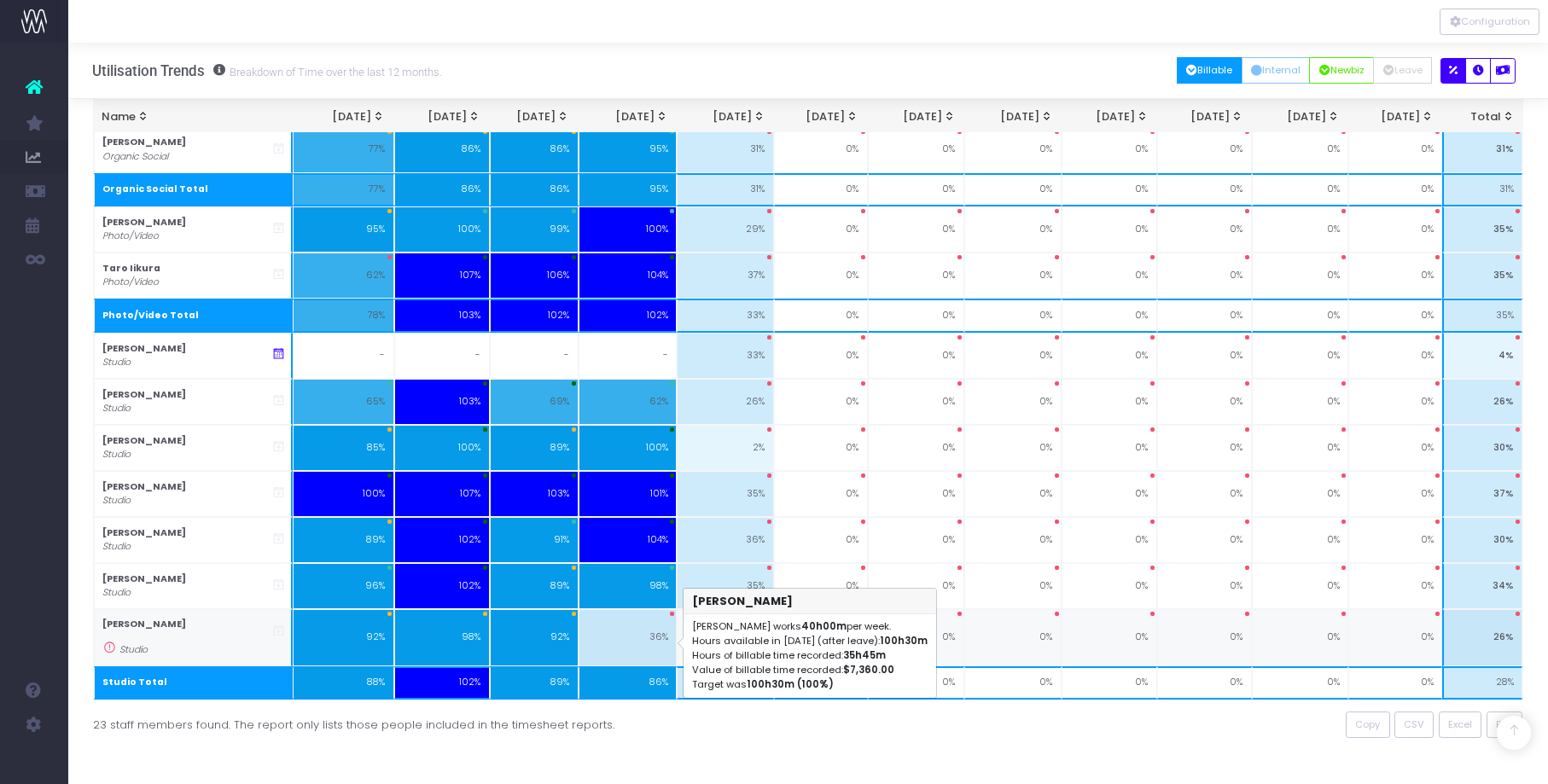
click at [615, 644] on td "36%" at bounding box center [628, 637] width 99 height 57
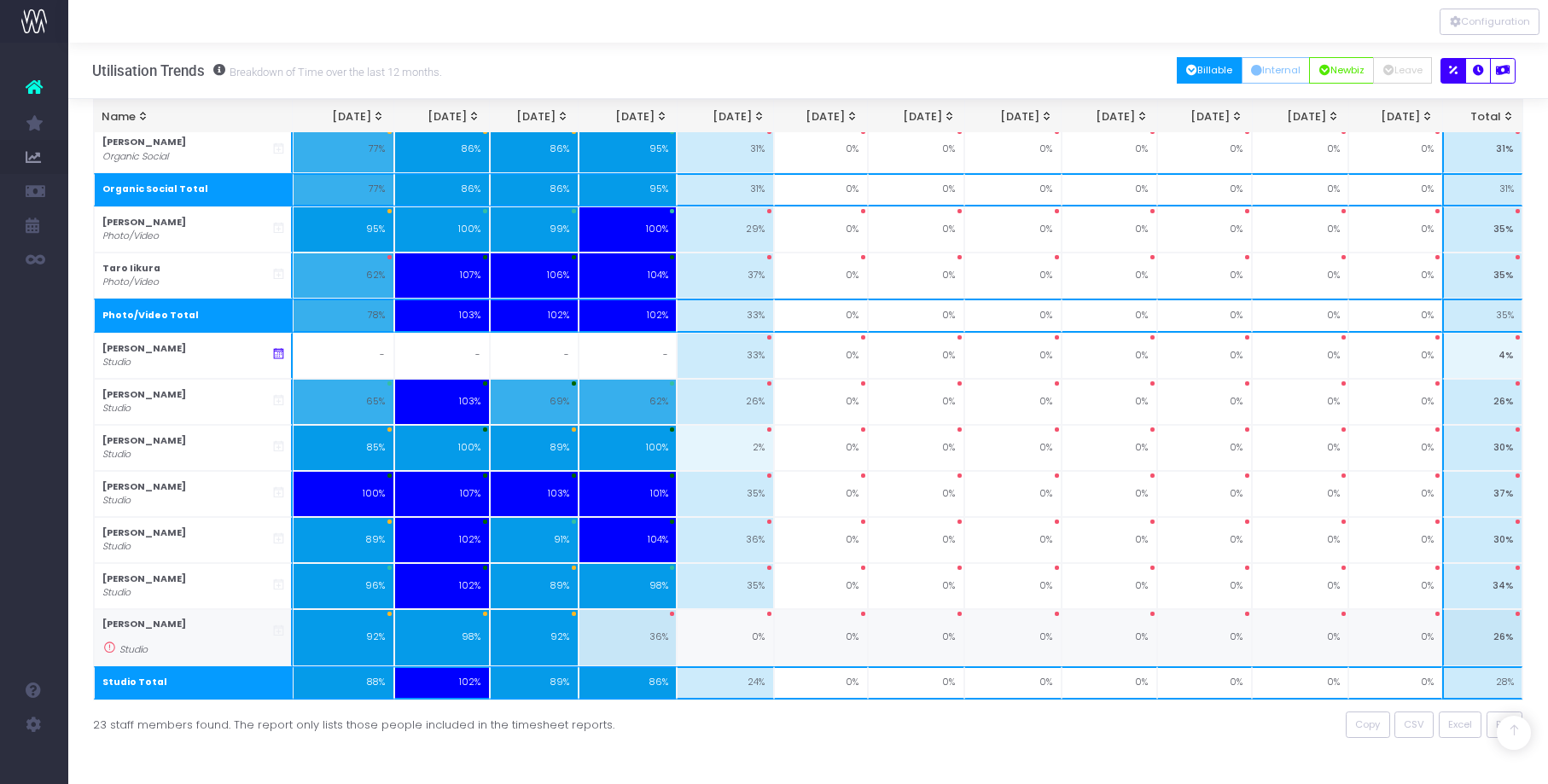
click at [212, 646] on td "Timothy Jackson Studio" at bounding box center [194, 637] width 200 height 57
click at [213, 646] on td "Timothy Jackson Studio" at bounding box center [194, 637] width 200 height 57
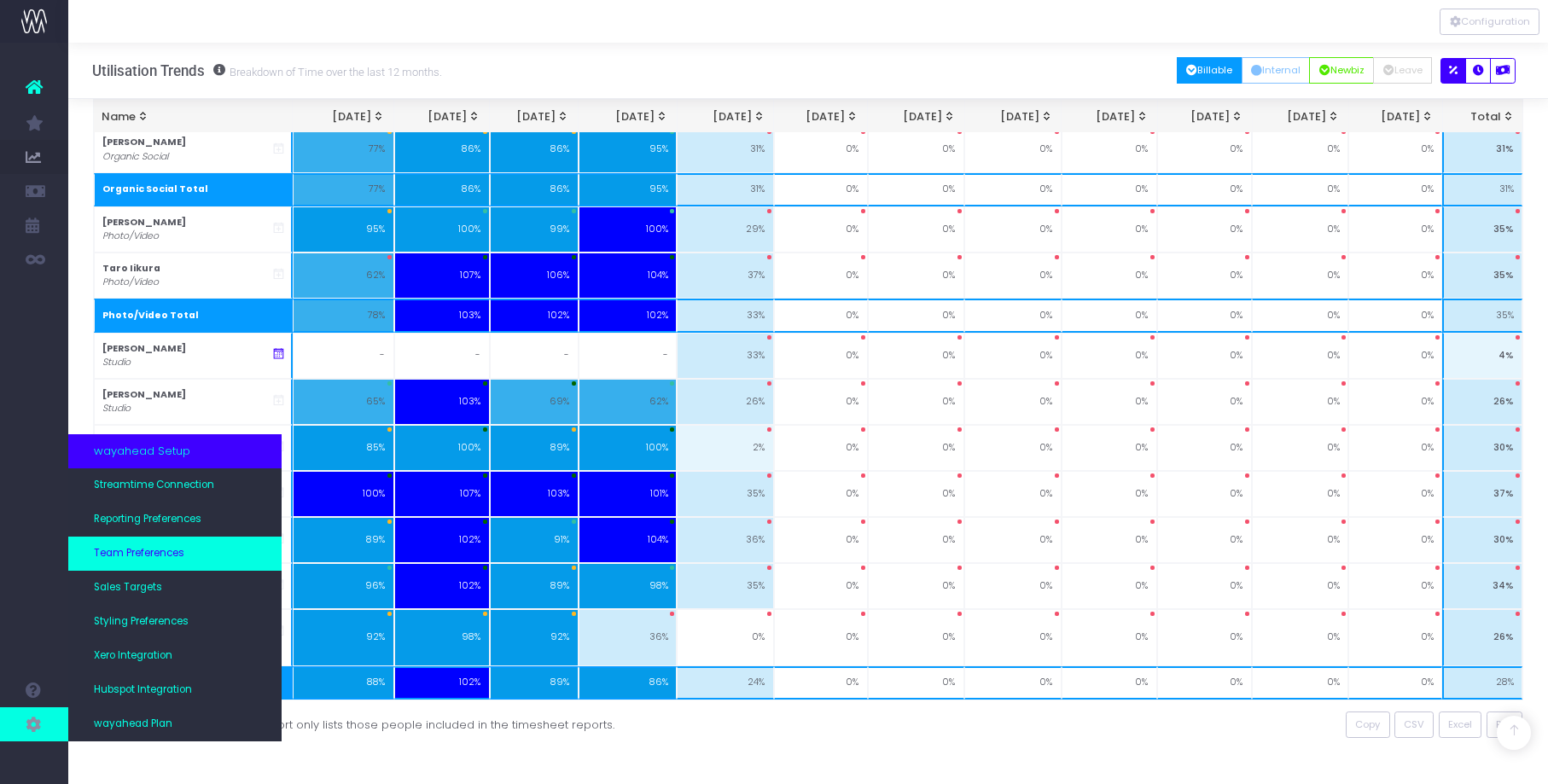
click at [147, 551] on span "Team Preferences" at bounding box center [140, 554] width 91 height 15
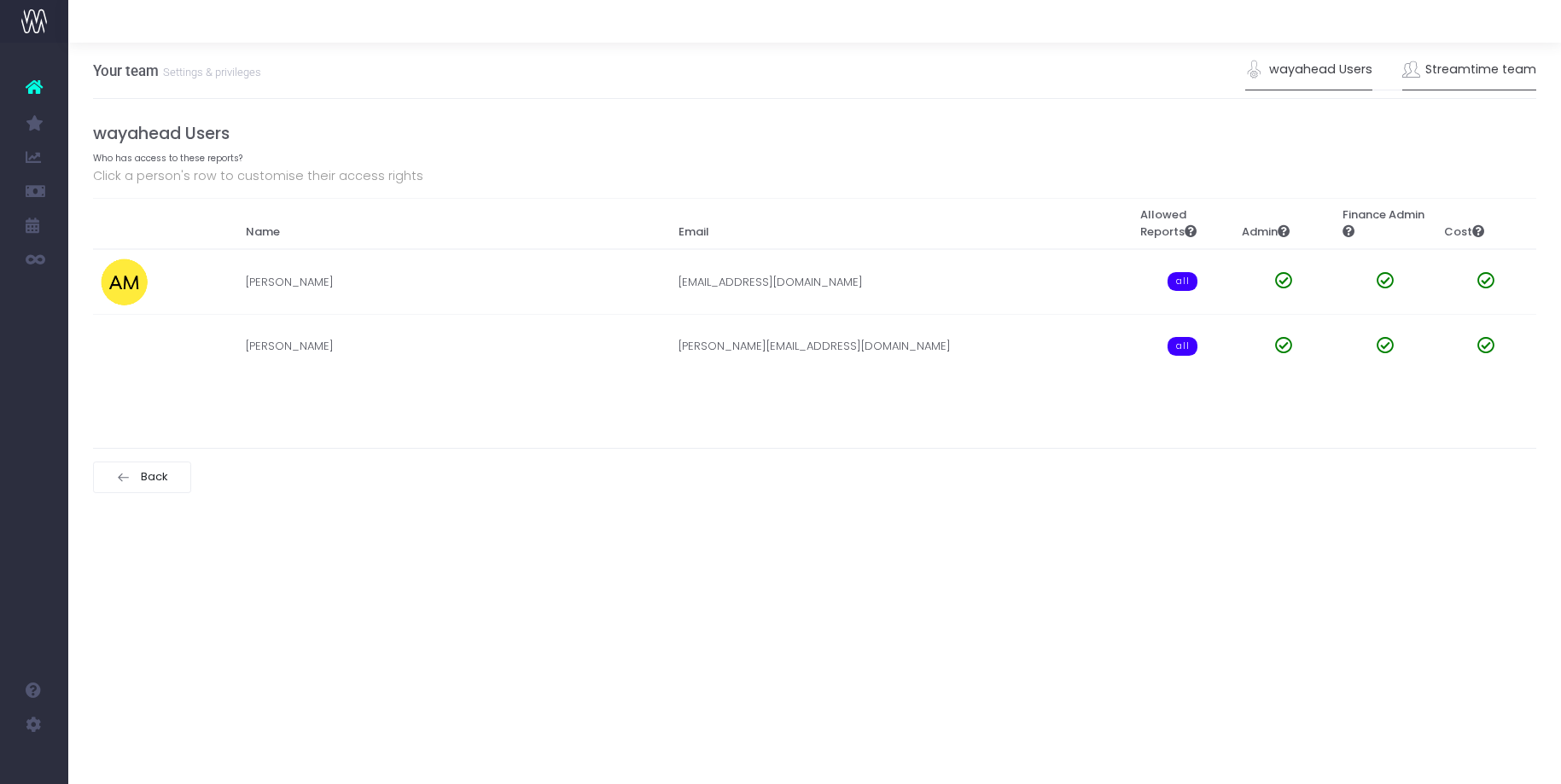
click at [1465, 68] on link "Streamtime team" at bounding box center [1469, 70] width 135 height 39
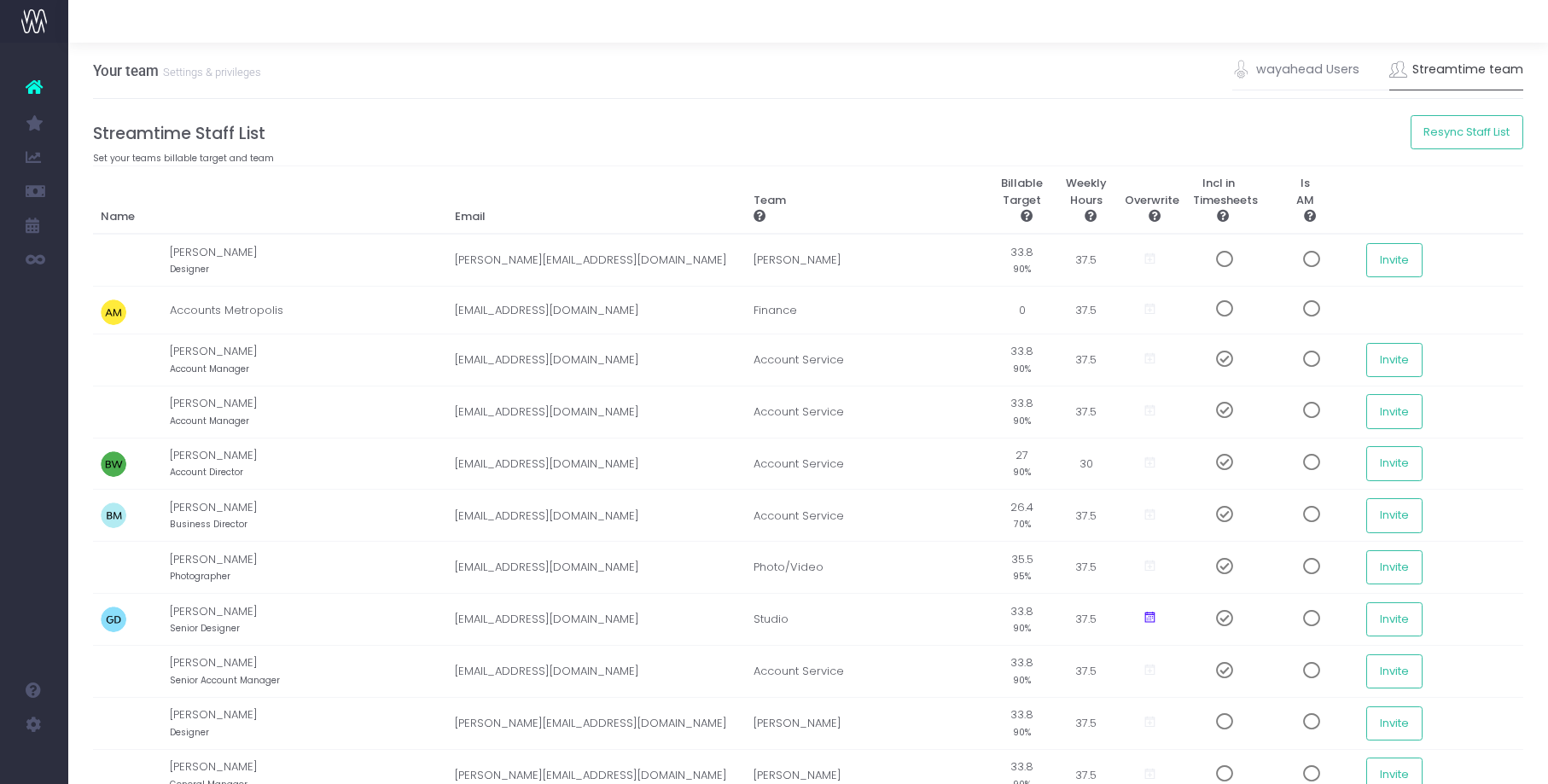
click at [1172, 95] on div "Your team Settings & privileges wayahead Users Streamtime team" at bounding box center [809, 71] width 1431 height 57
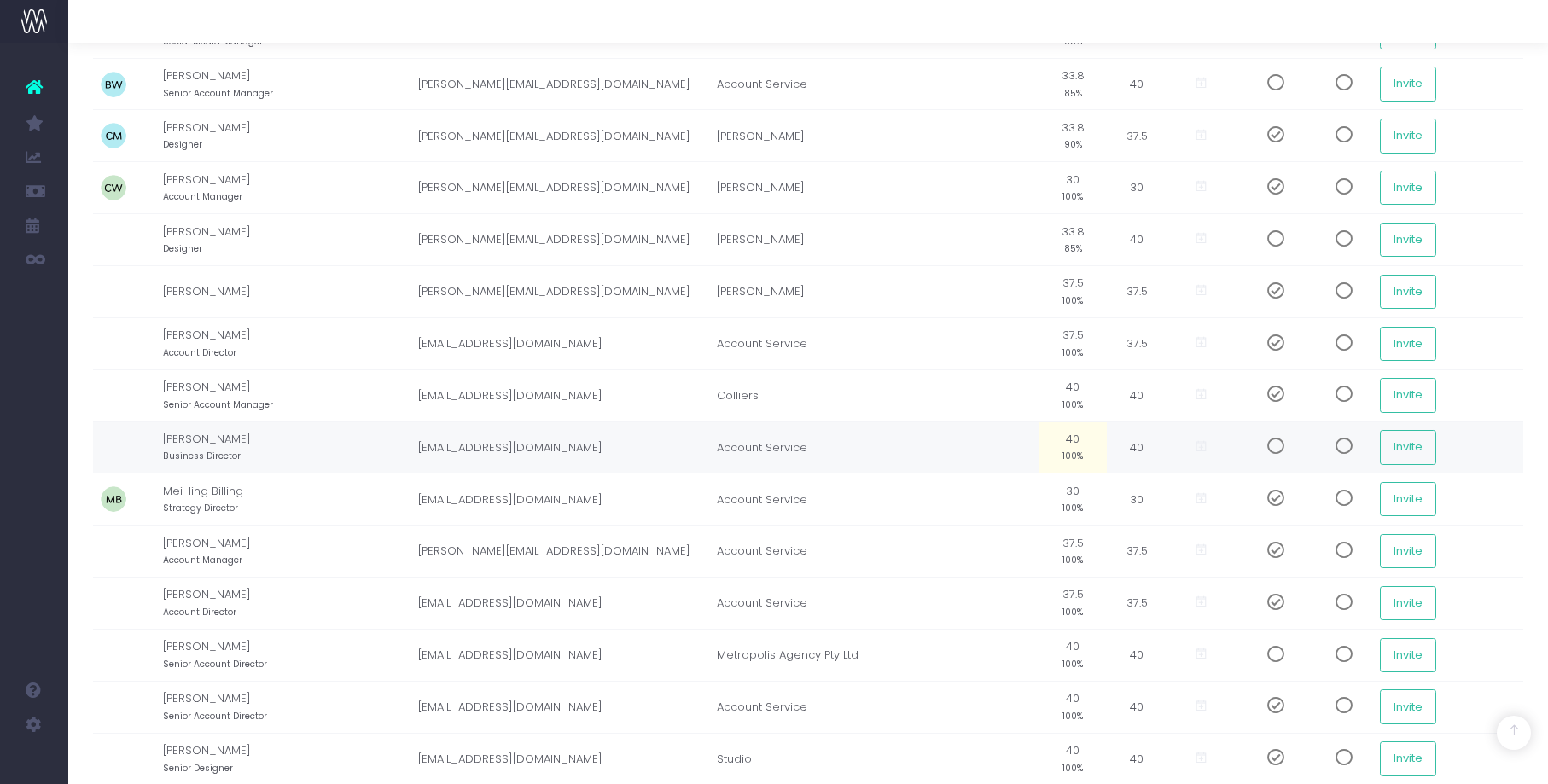
scroll to position [1907, 0]
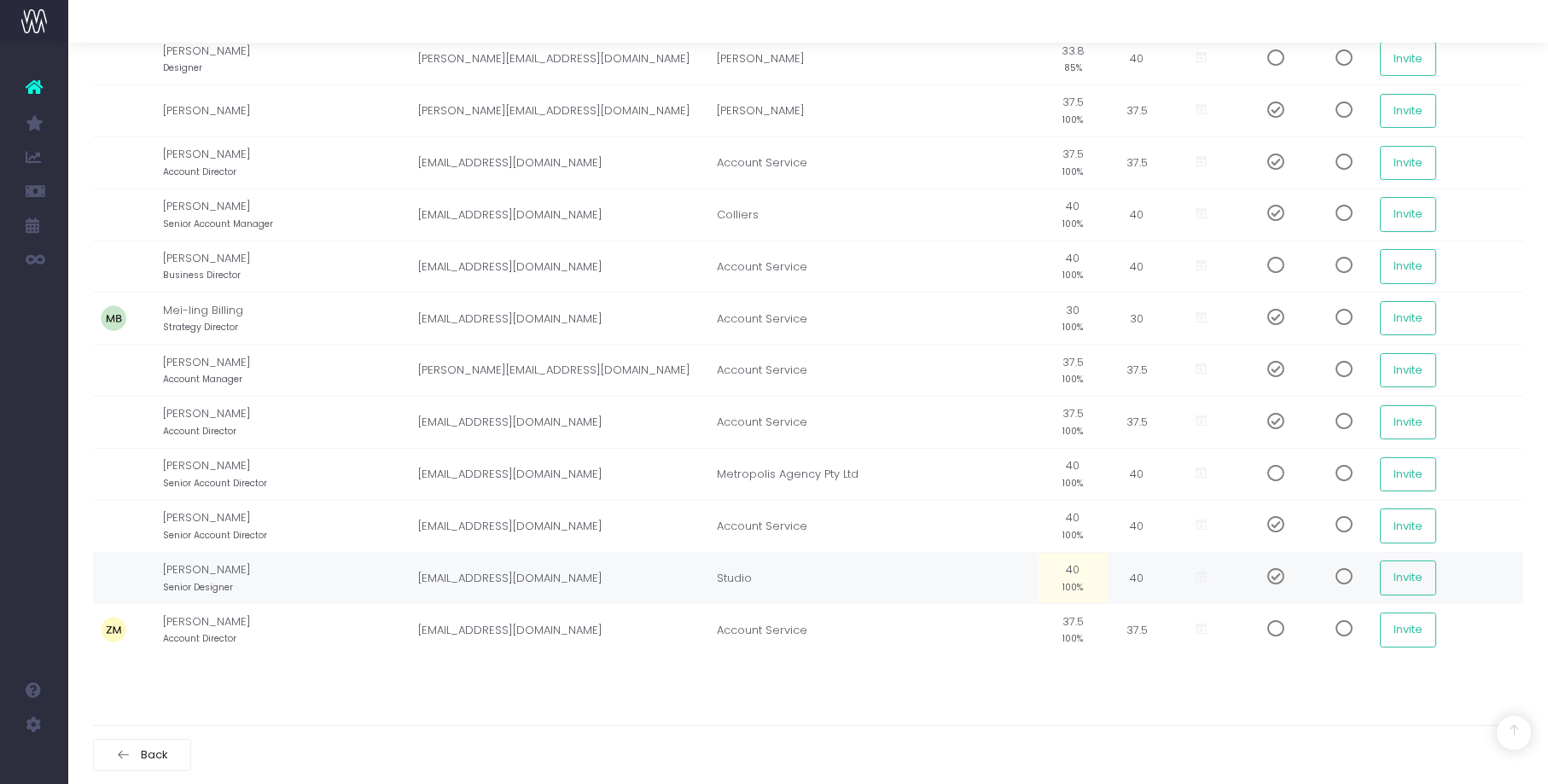
click at [233, 575] on td "[PERSON_NAME] Senior Designer" at bounding box center [286, 578] width 247 height 52
drag, startPoint x: 202, startPoint y: 574, endPoint x: 674, endPoint y: 595, distance: 472.5
click at [203, 574] on td "[PERSON_NAME] Senior Designer" at bounding box center [286, 578] width 247 height 52
click at [747, 571] on td "Studio" at bounding box center [874, 578] width 330 height 52
click at [744, 577] on td "Studio" at bounding box center [874, 578] width 330 height 52
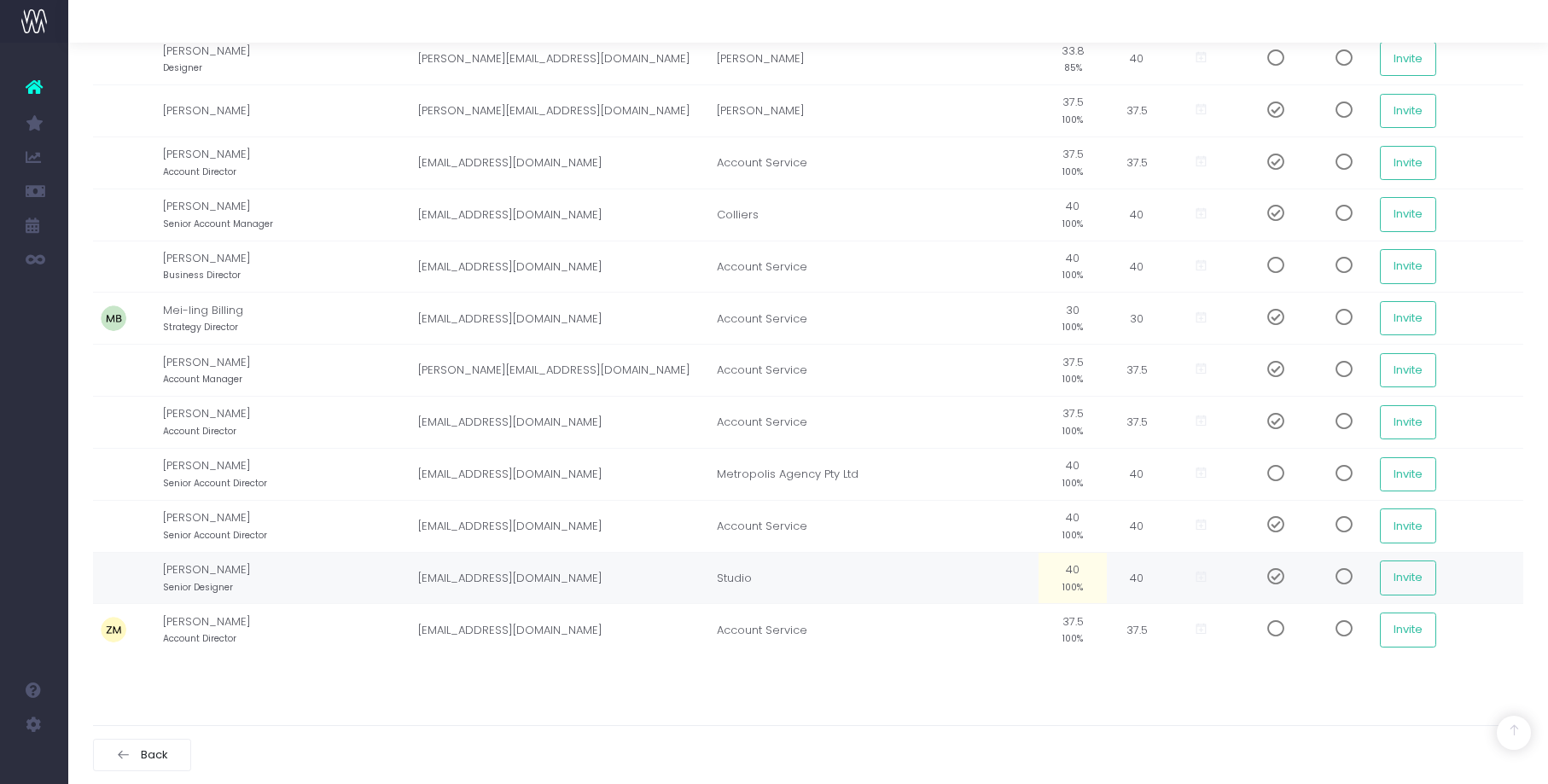
drag, startPoint x: 732, startPoint y: 579, endPoint x: 705, endPoint y: 572, distance: 27.9
click at [732, 579] on td "Studio" at bounding box center [874, 578] width 330 height 52
drag, startPoint x: 1164, startPoint y: 595, endPoint x: 1237, endPoint y: 553, distance: 84.2
click at [1197, 577] on icon at bounding box center [1201, 577] width 15 height 15
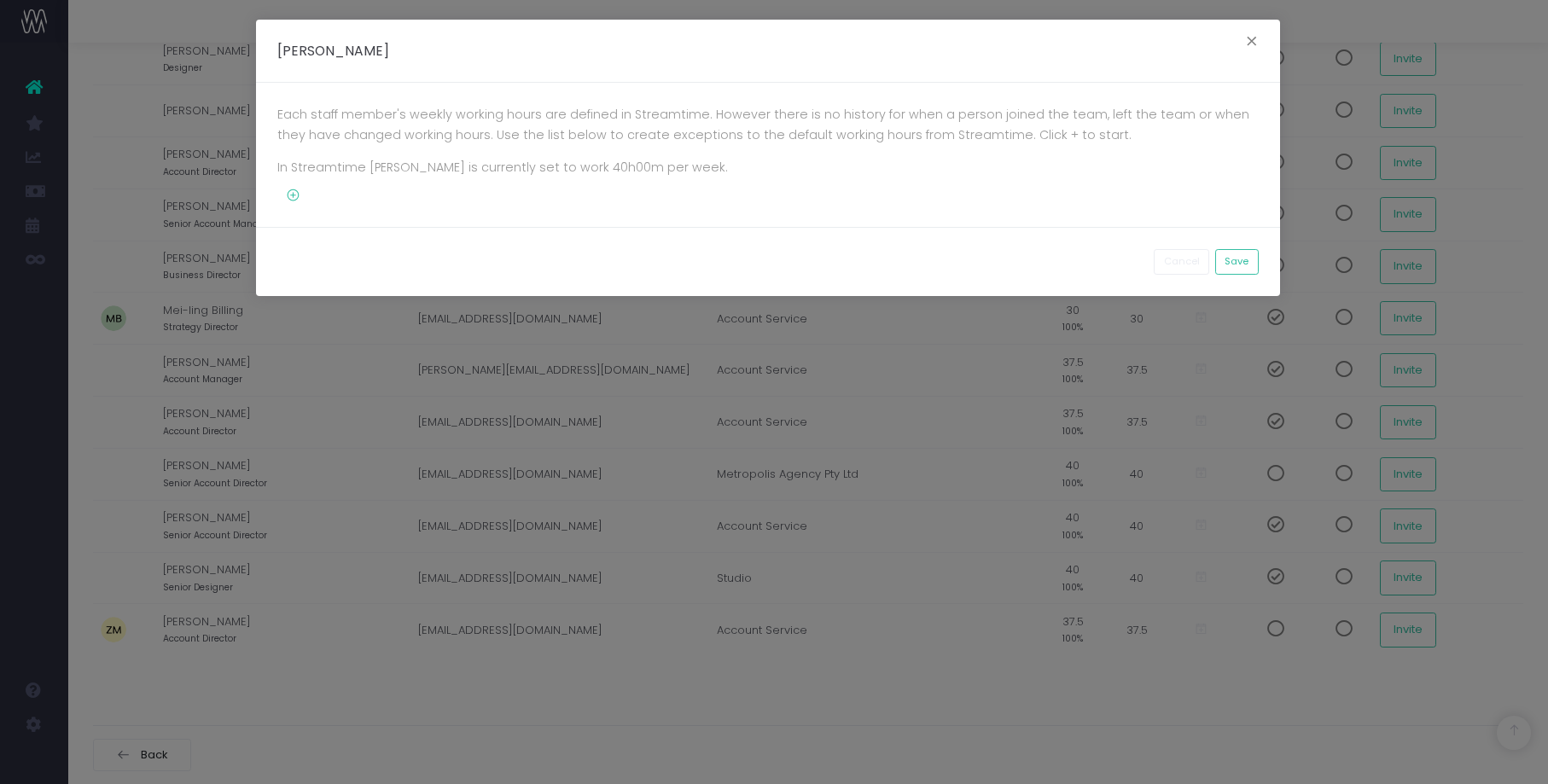
click at [290, 192] on icon at bounding box center [289, 195] width 23 height 15
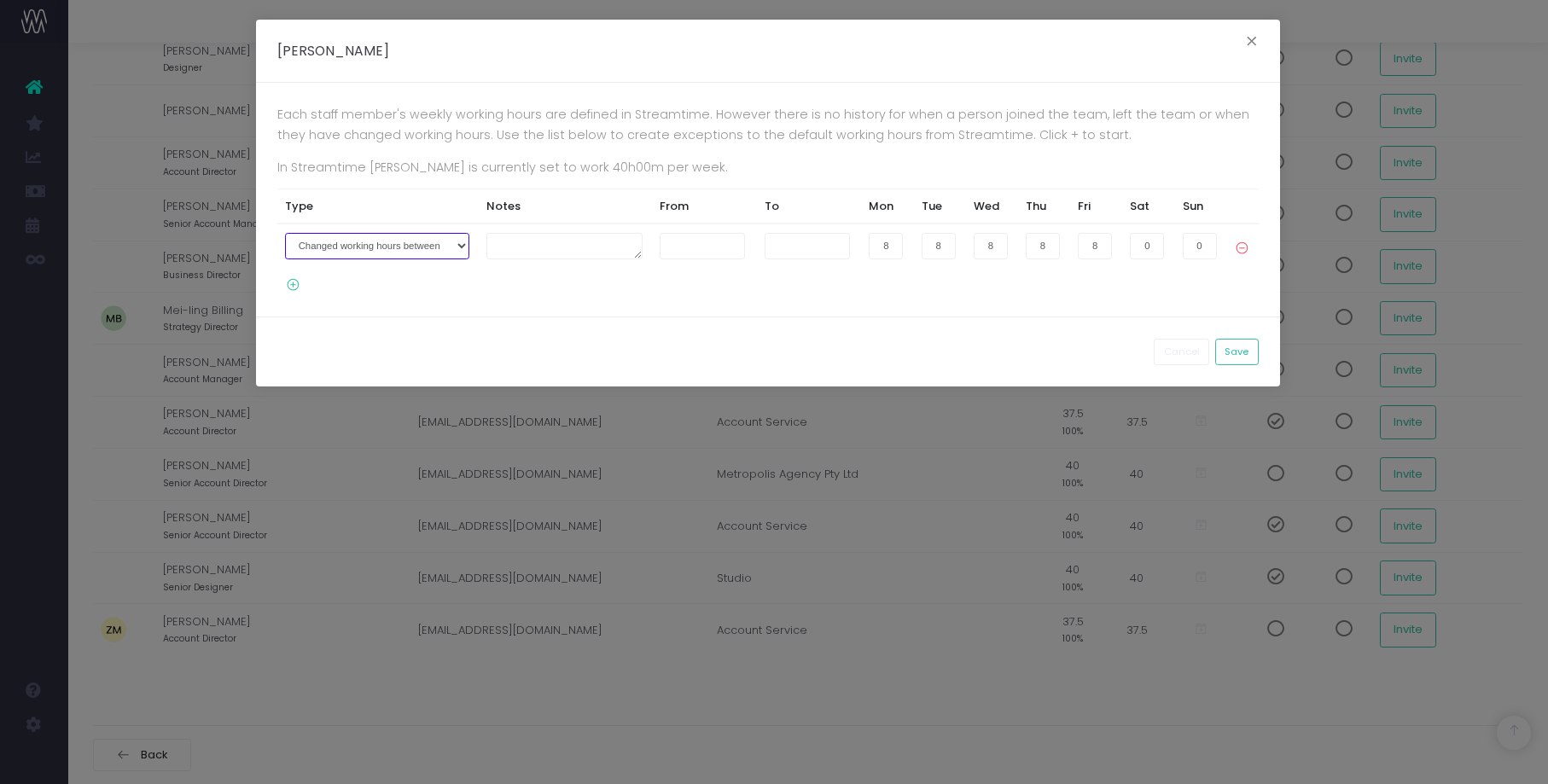
click at [424, 240] on select "Joined the company on Left the company on Changed working hours between" at bounding box center [377, 246] width 184 height 27
select select "2"
click at [285, 233] on select "Joined the company on Left the company on Changed working hours between" at bounding box center [377, 246] width 184 height 27
click at [816, 238] on input "text" at bounding box center [829, 246] width 86 height 27
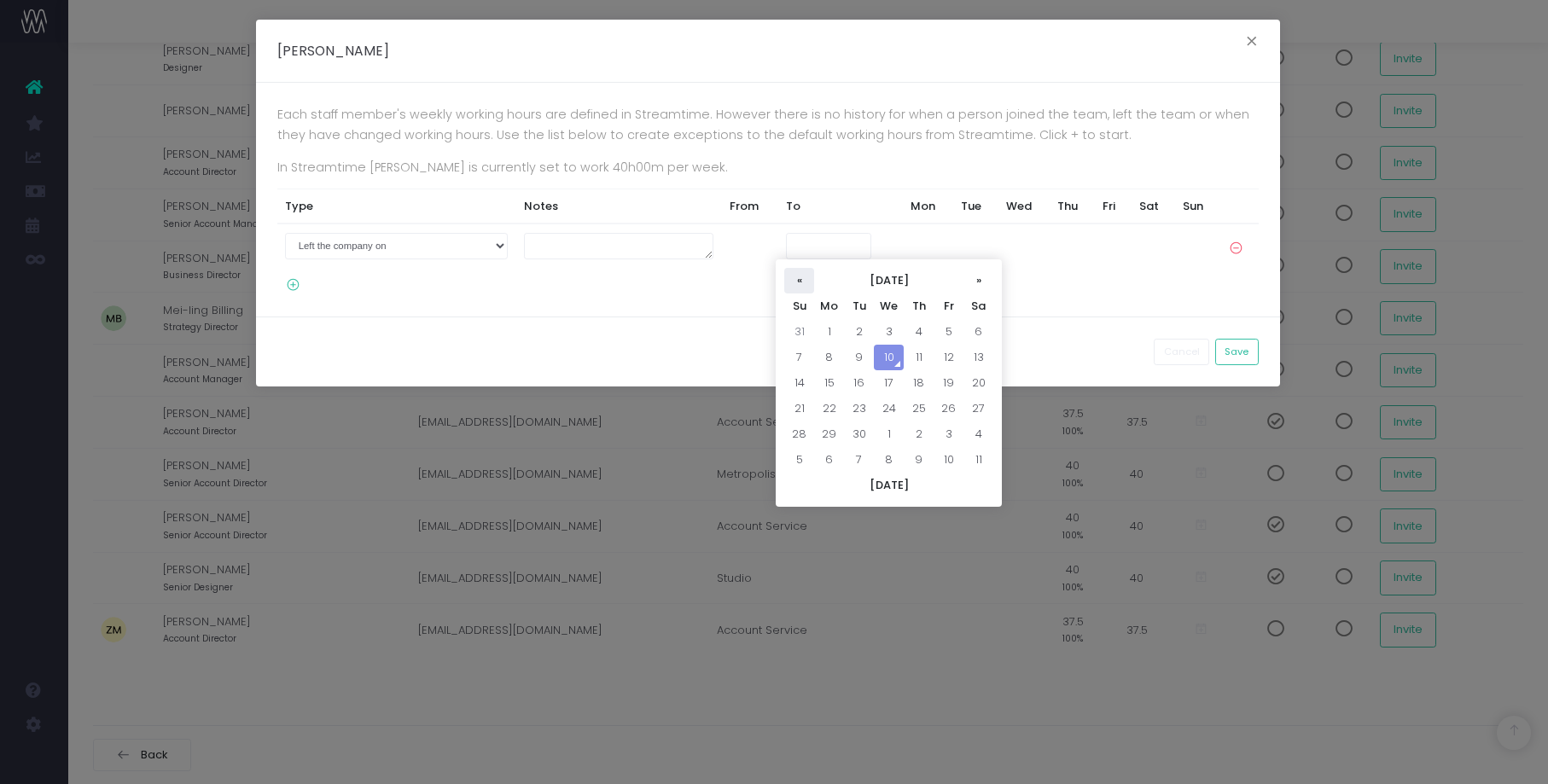
click at [798, 281] on th "«" at bounding box center [799, 281] width 30 height 26
click at [947, 410] on td "22" at bounding box center [948, 409] width 30 height 26
type input "22-08-2025"
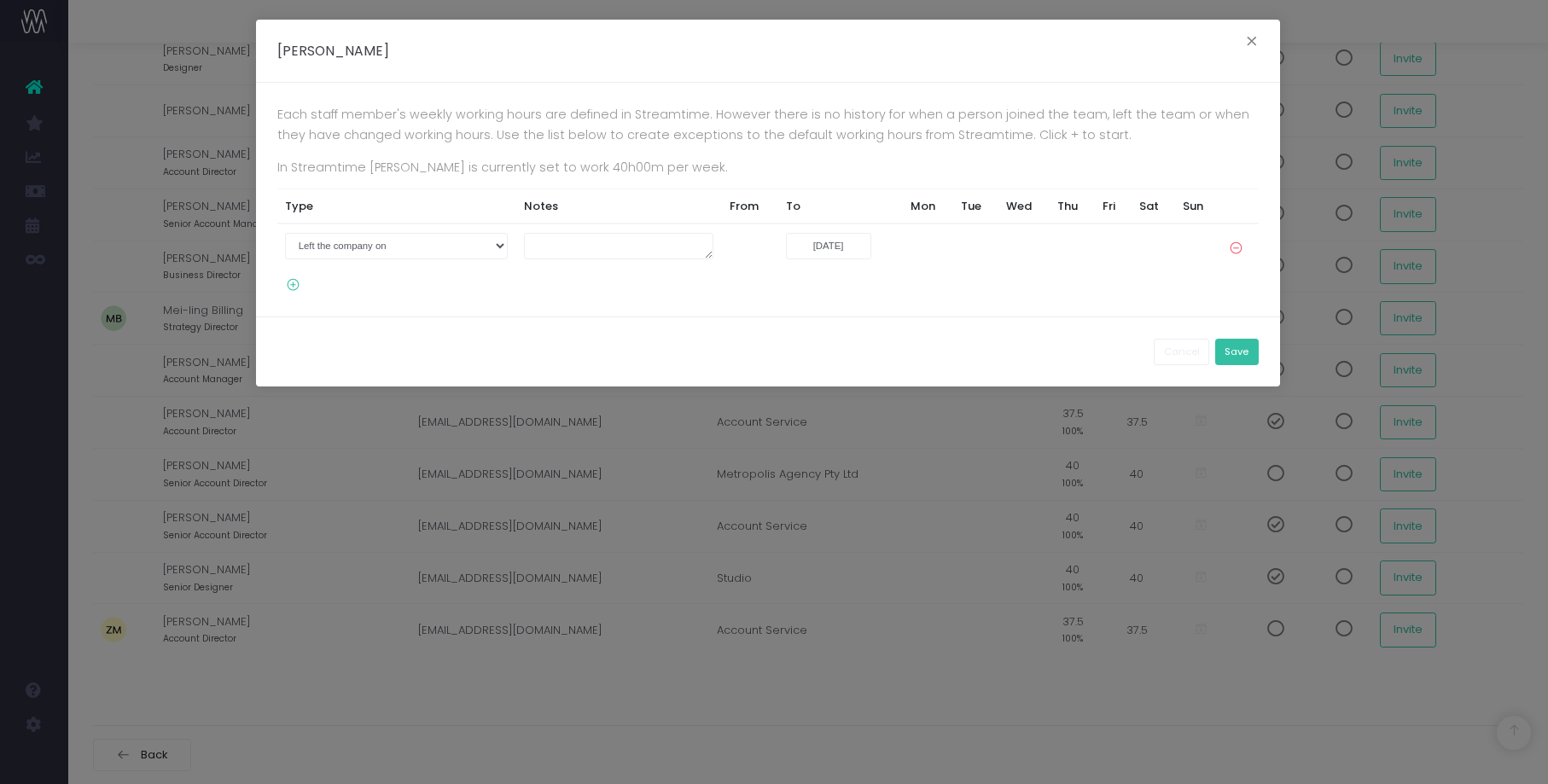
click at [1230, 356] on button "Save" at bounding box center [1237, 351] width 44 height 27
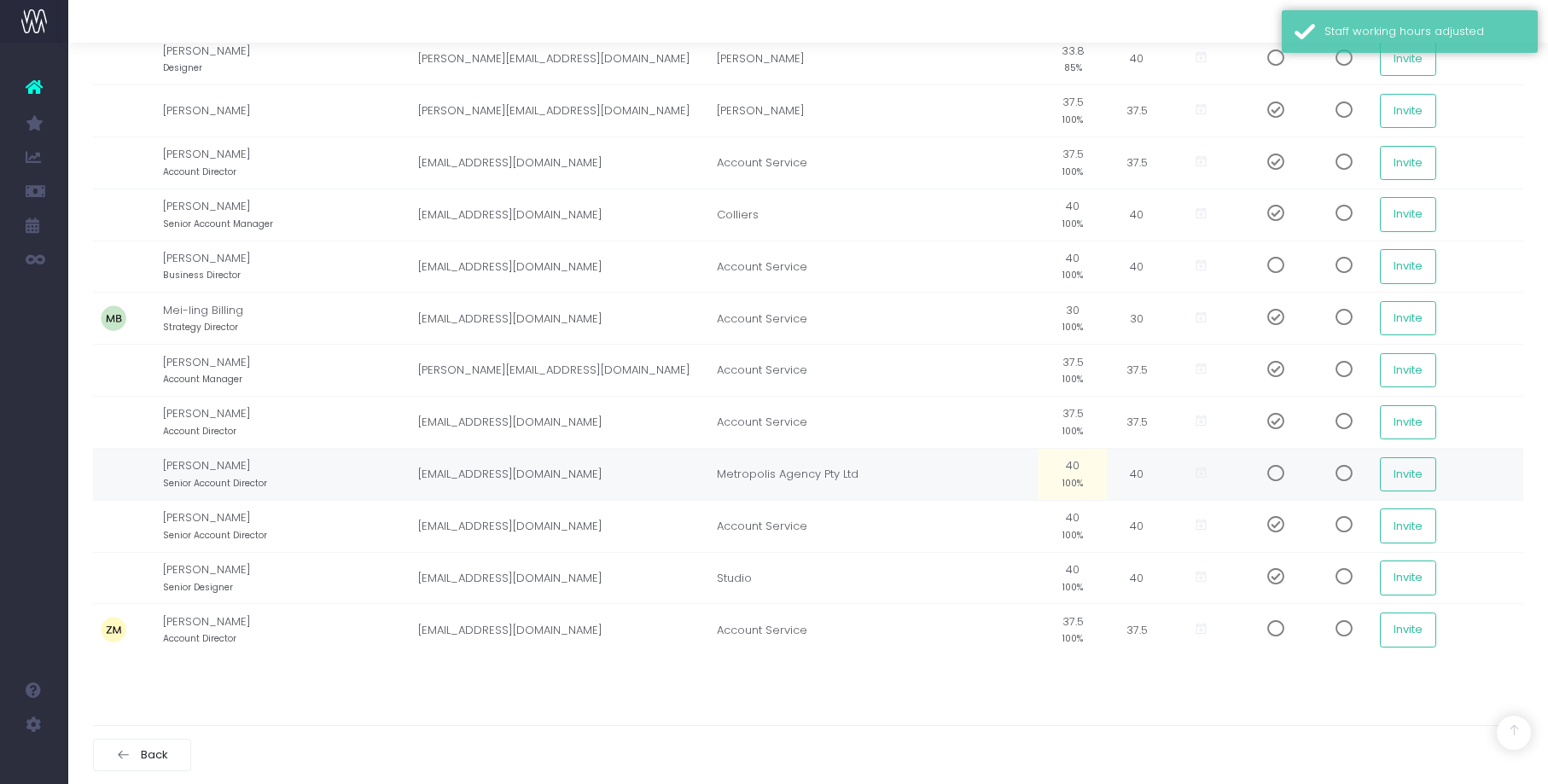
click at [1194, 473] on icon at bounding box center [1201, 473] width 15 height 15
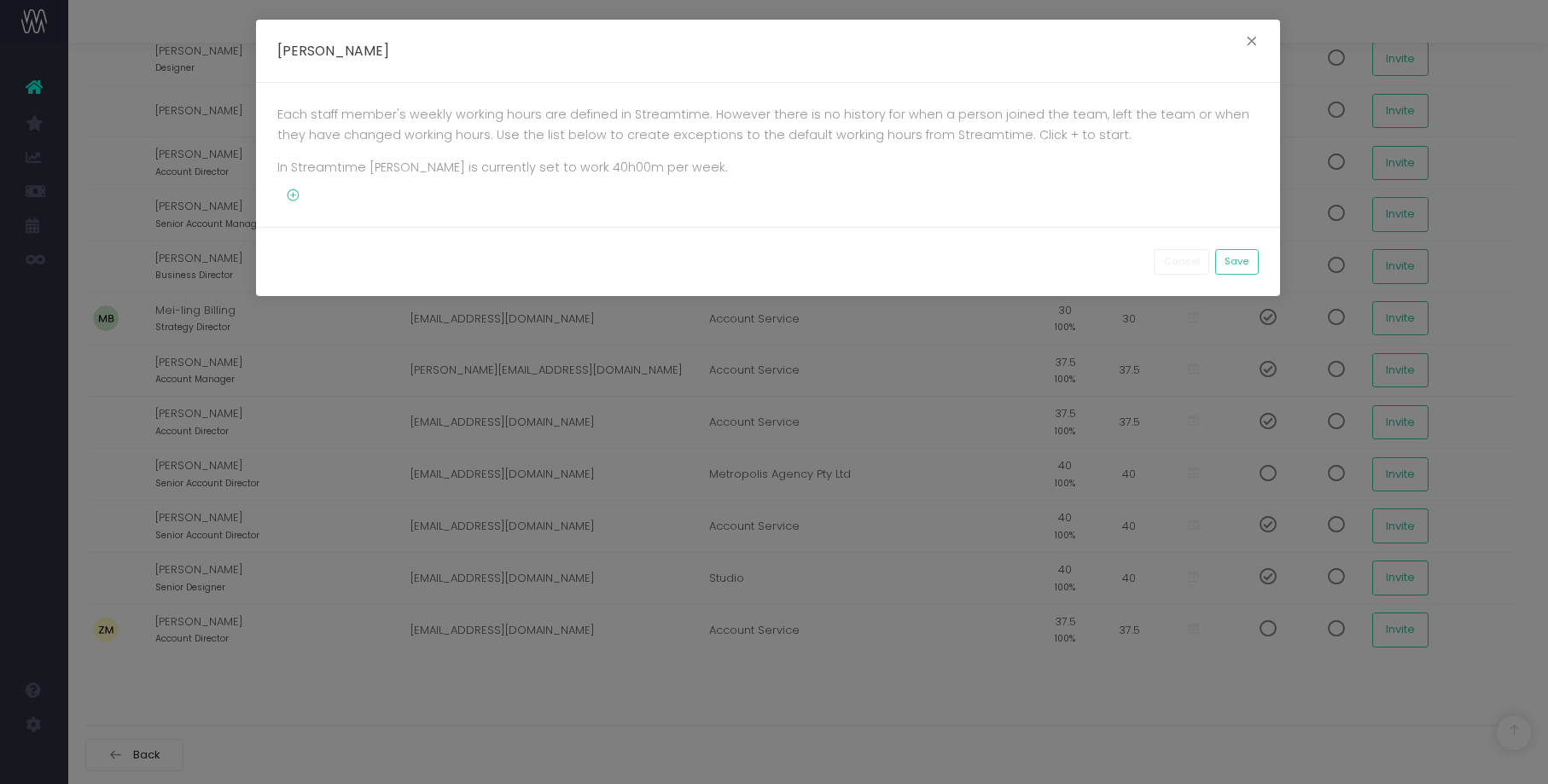
scroll to position [1907, 13]
click at [285, 196] on icon at bounding box center [289, 195] width 23 height 15
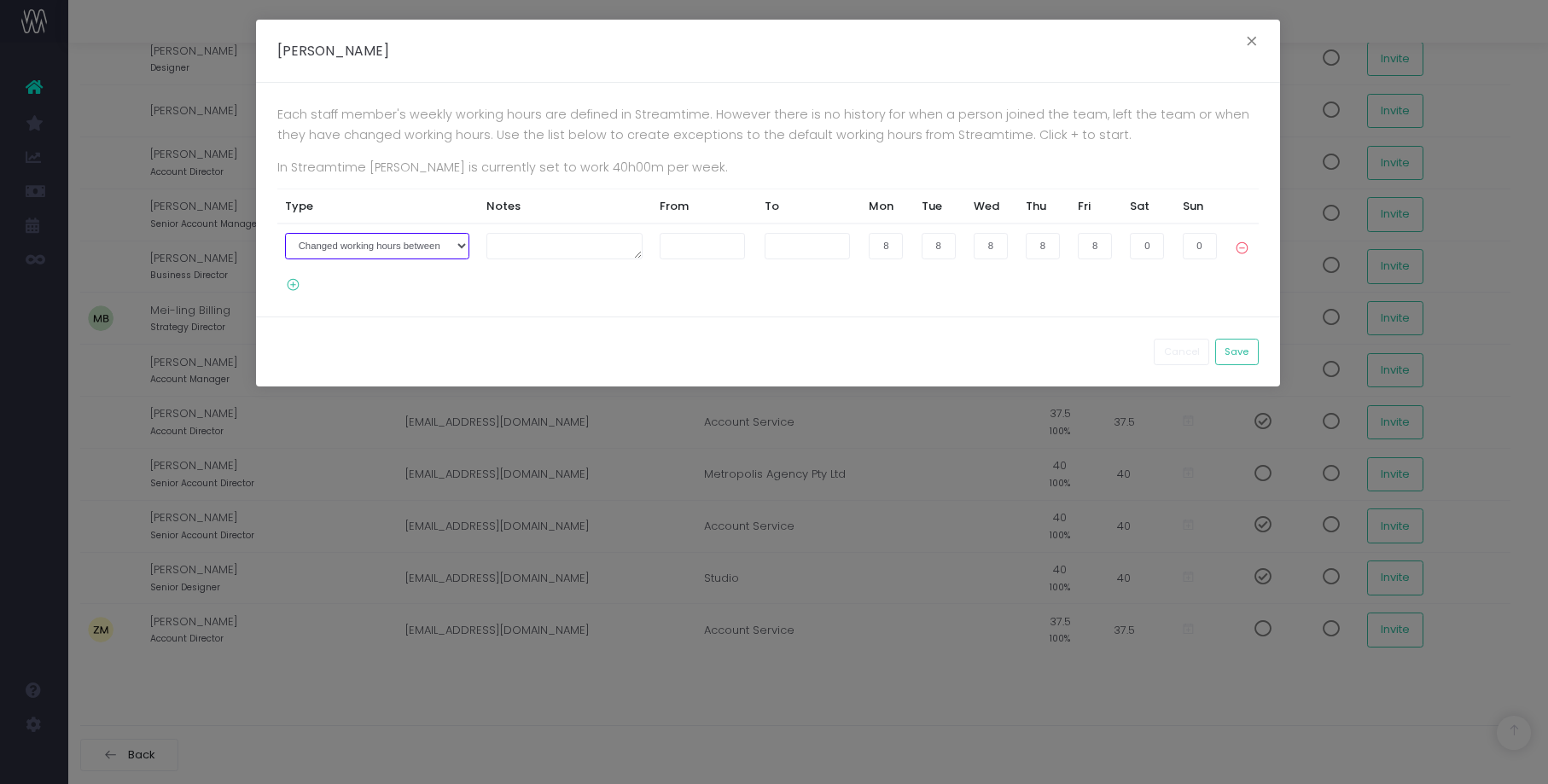
click at [457, 249] on select "Joined the company on Left the company on Changed working hours between" at bounding box center [377, 246] width 184 height 27
select select "2"
click at [285, 233] on select "Joined the company on Left the company on Changed working hours between" at bounding box center [377, 246] width 184 height 27
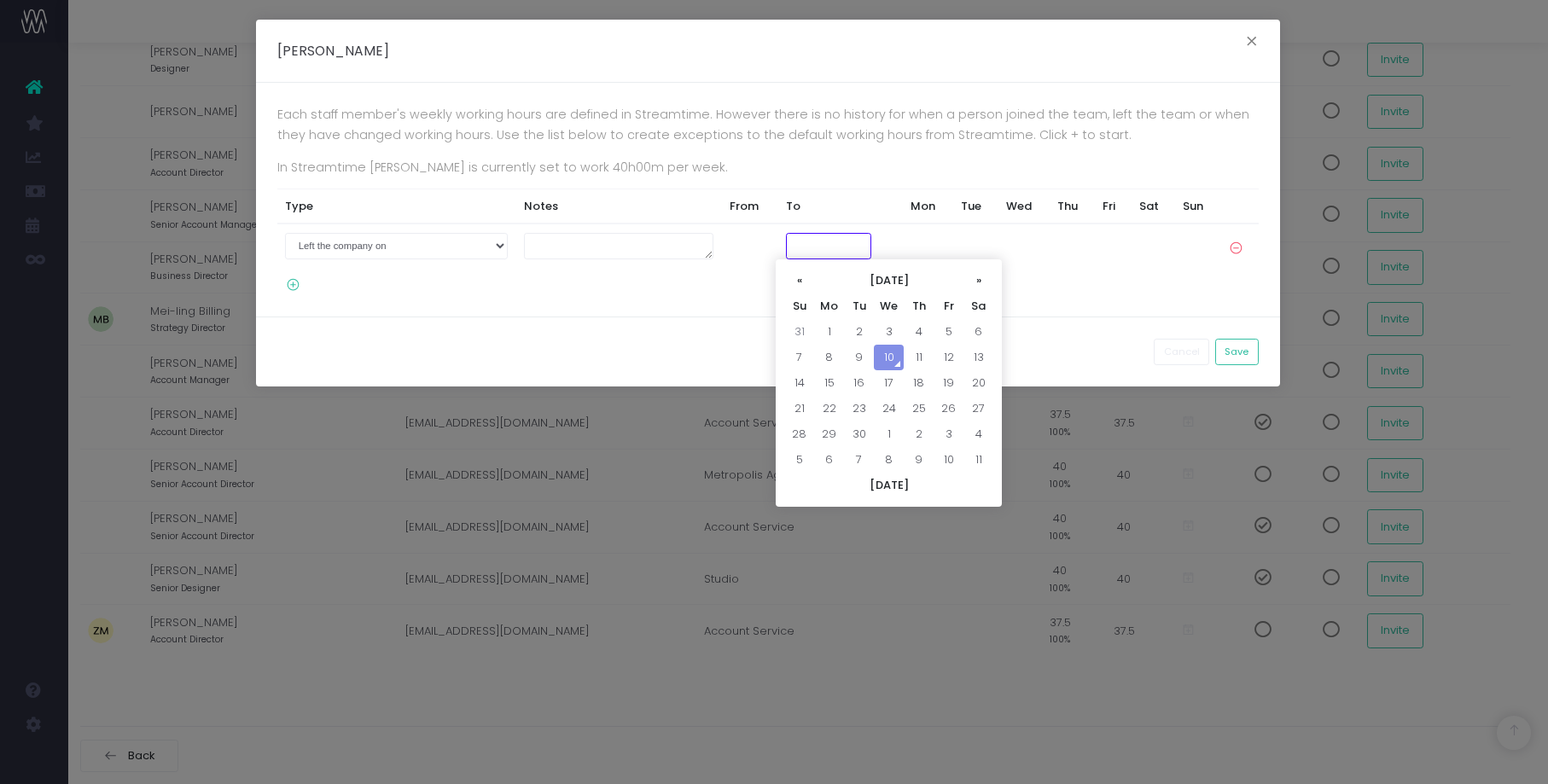
drag, startPoint x: 777, startPoint y: 246, endPoint x: 818, endPoint y: 248, distance: 41.0
click at [786, 246] on input "text" at bounding box center [829, 246] width 86 height 27
click at [958, 333] on td "5" at bounding box center [948, 339] width 30 height 26
type input "05-09-2025"
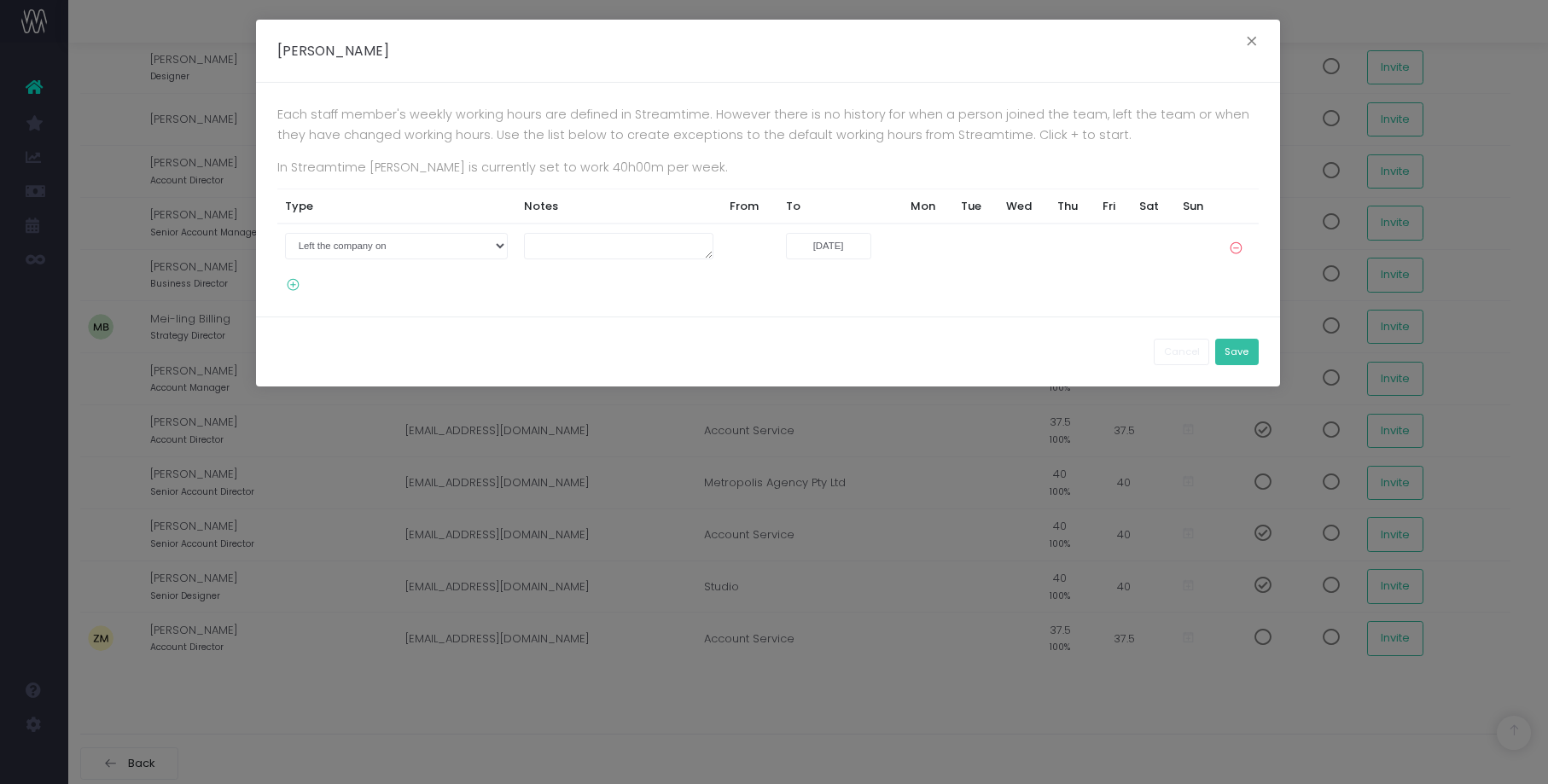
click at [1248, 346] on button "Save" at bounding box center [1237, 351] width 44 height 27
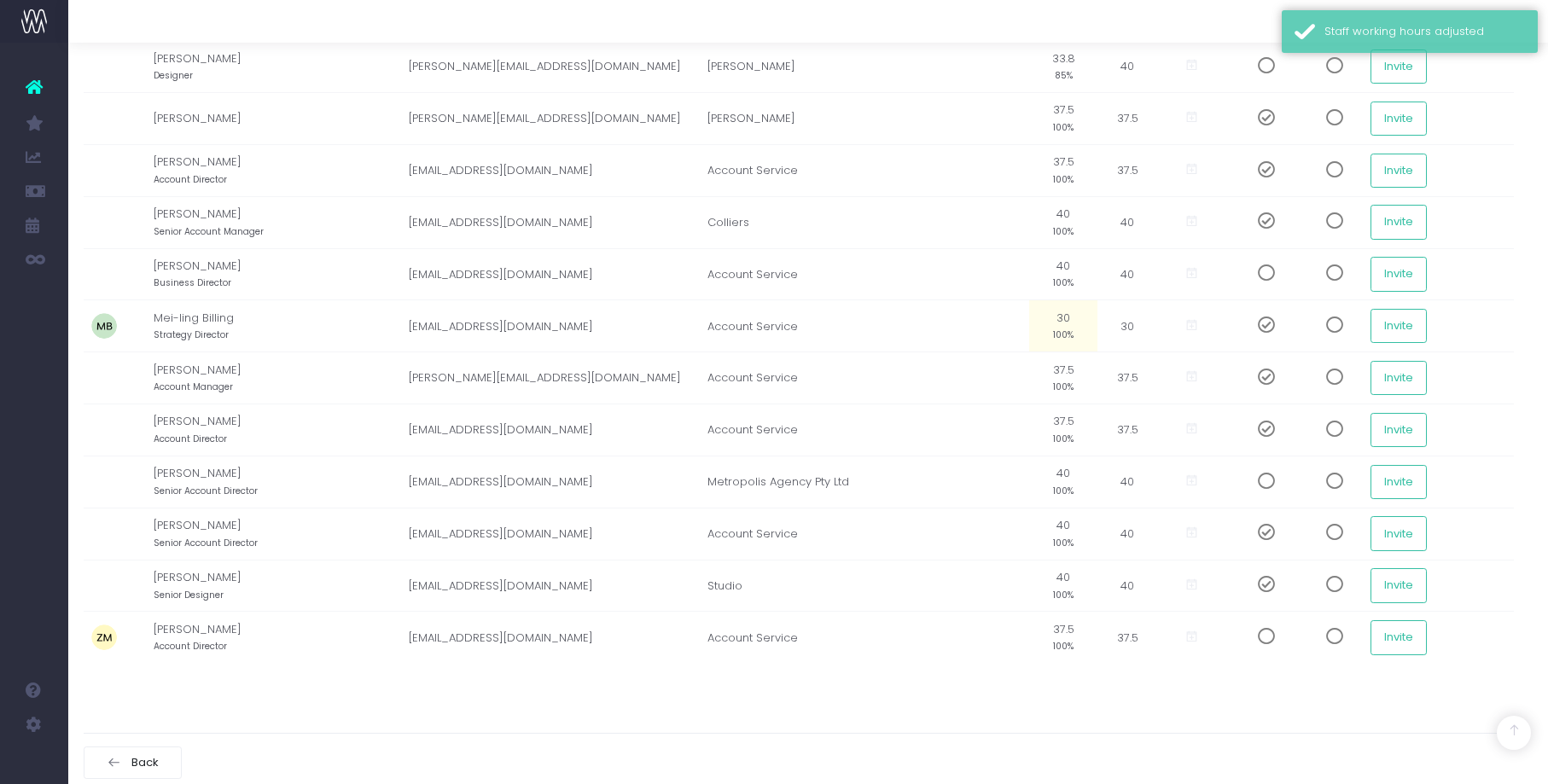
scroll to position [1900, 9]
click at [1193, 637] on icon at bounding box center [1191, 636] width 15 height 15
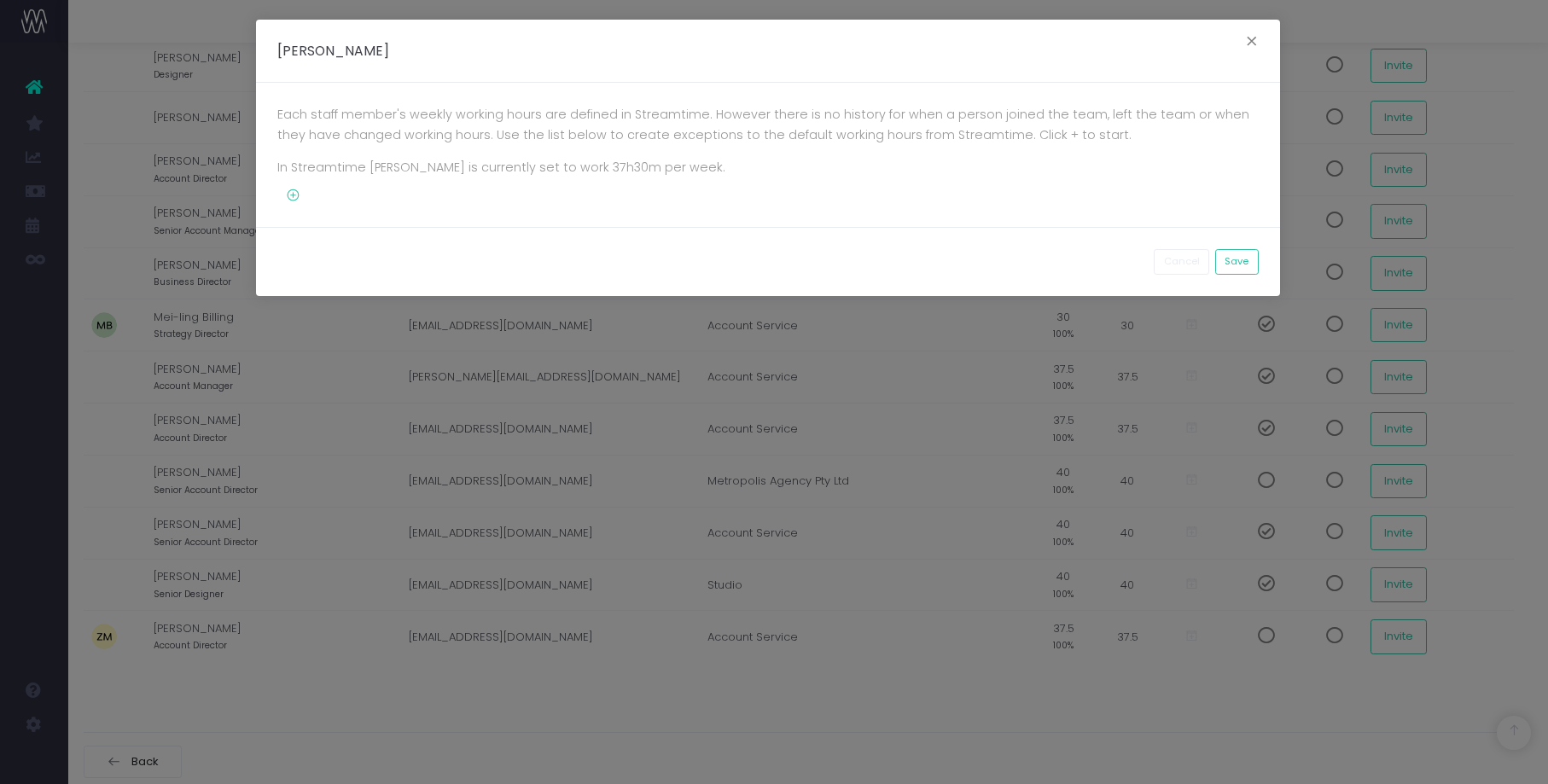
drag, startPoint x: 1176, startPoint y: 263, endPoint x: 1148, endPoint y: 258, distance: 28.4
click at [1176, 263] on button "Cancel" at bounding box center [1181, 262] width 56 height 27
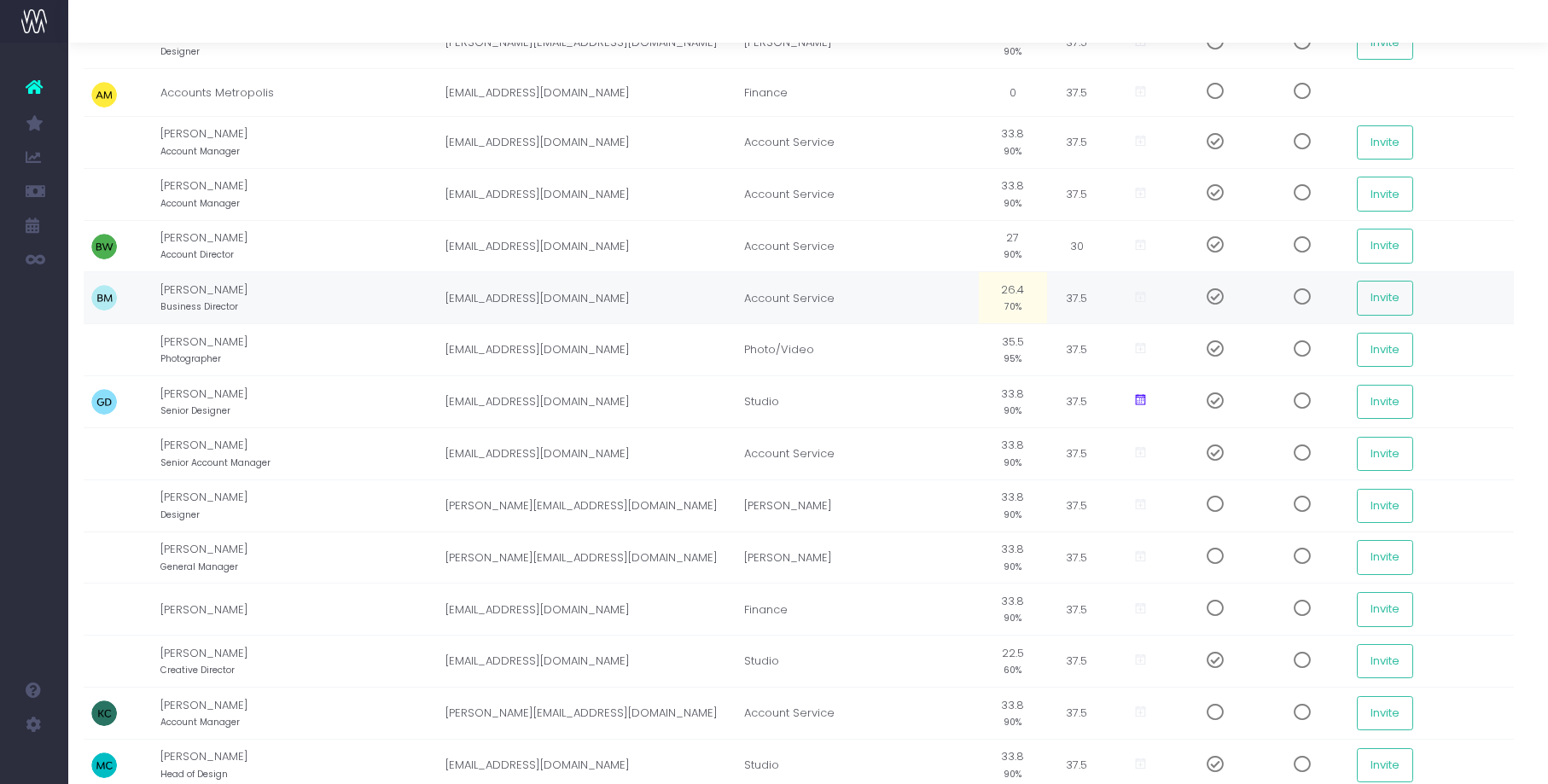
scroll to position [252, 9]
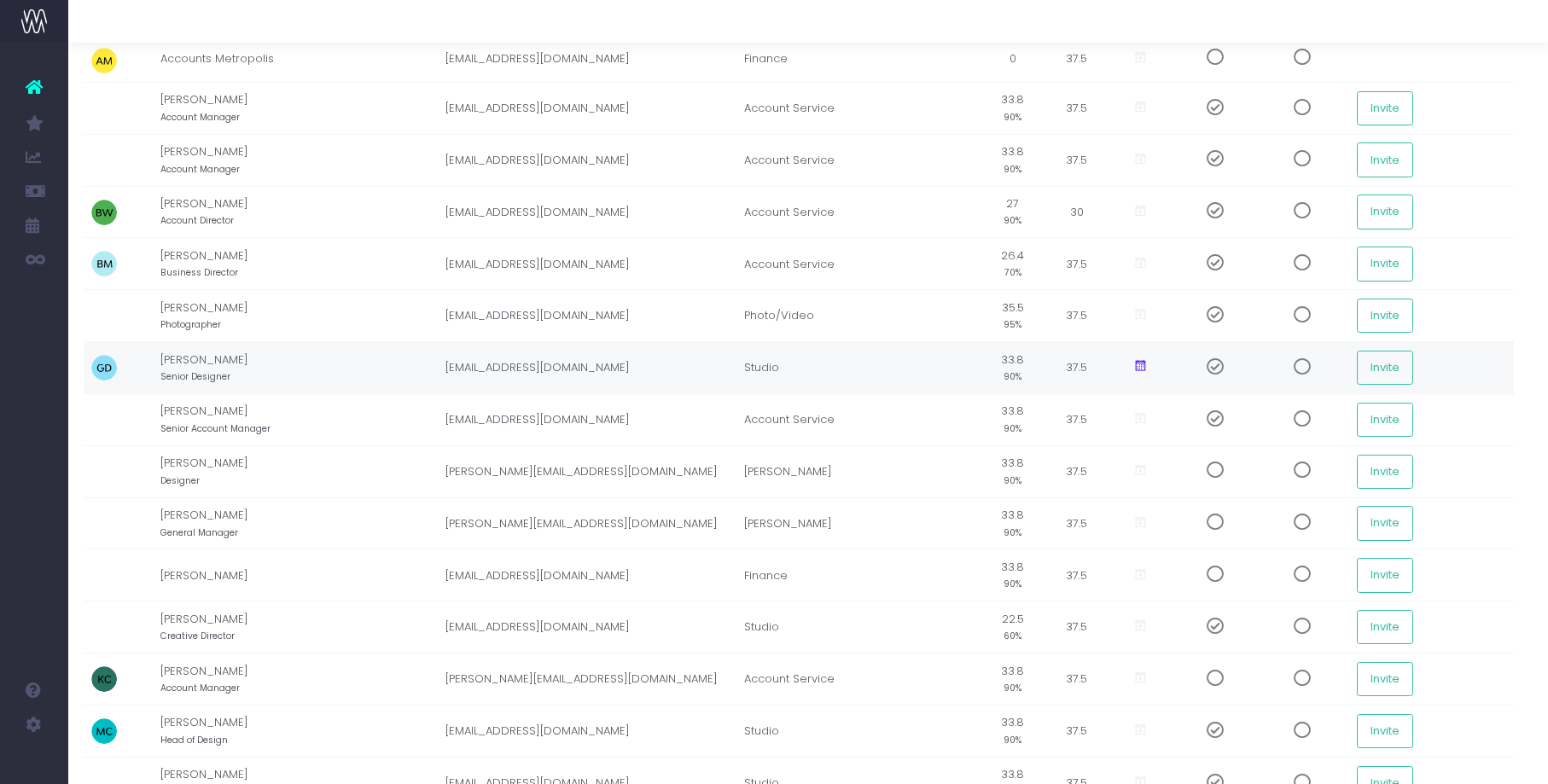
click at [94, 348] on link "Staff Utilisation" at bounding box center [81, 362] width 26 height 34
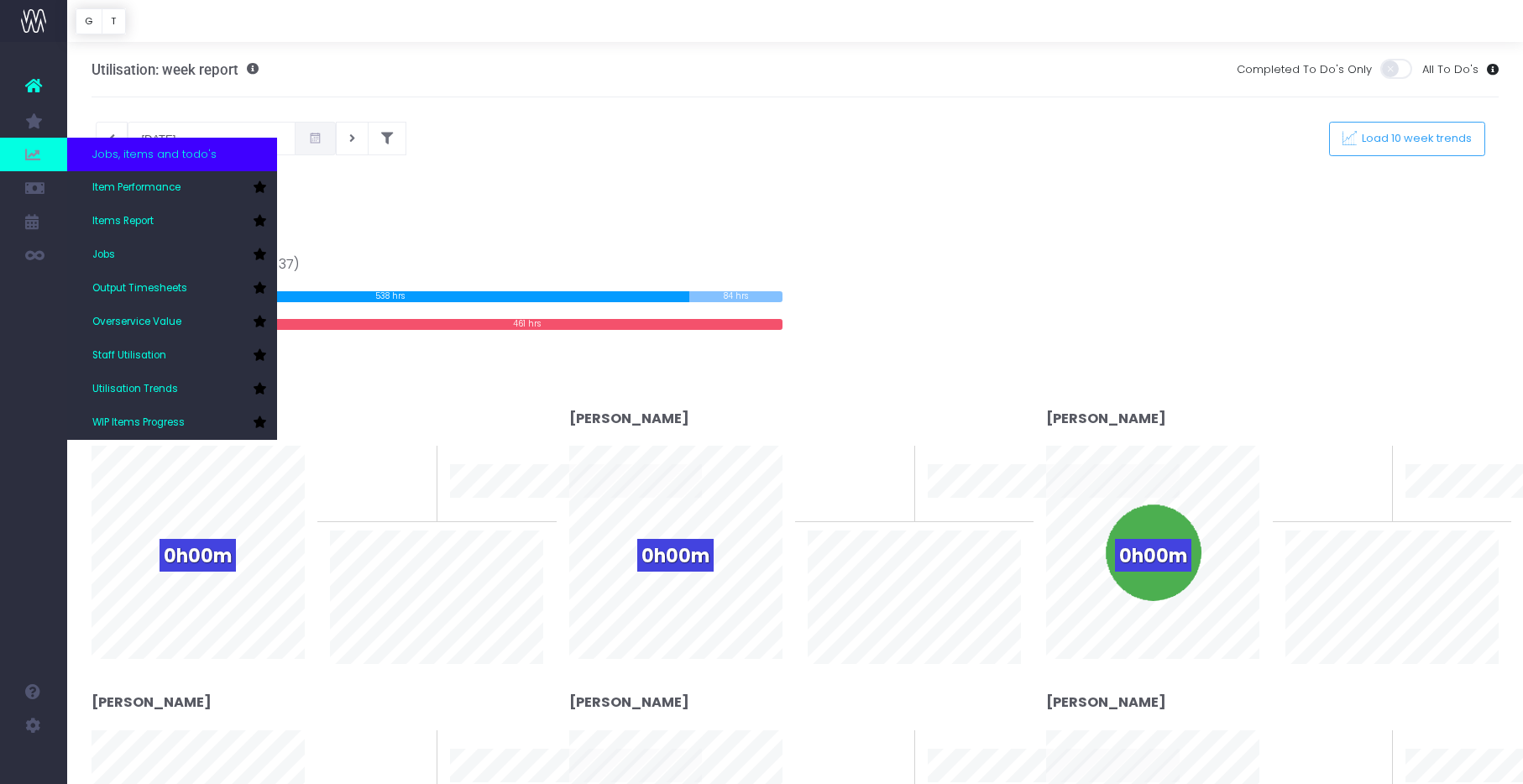
click at [33, 152] on icon at bounding box center [34, 154] width 17 height 19
click at [256, 352] on icon at bounding box center [260, 355] width 13 height 12
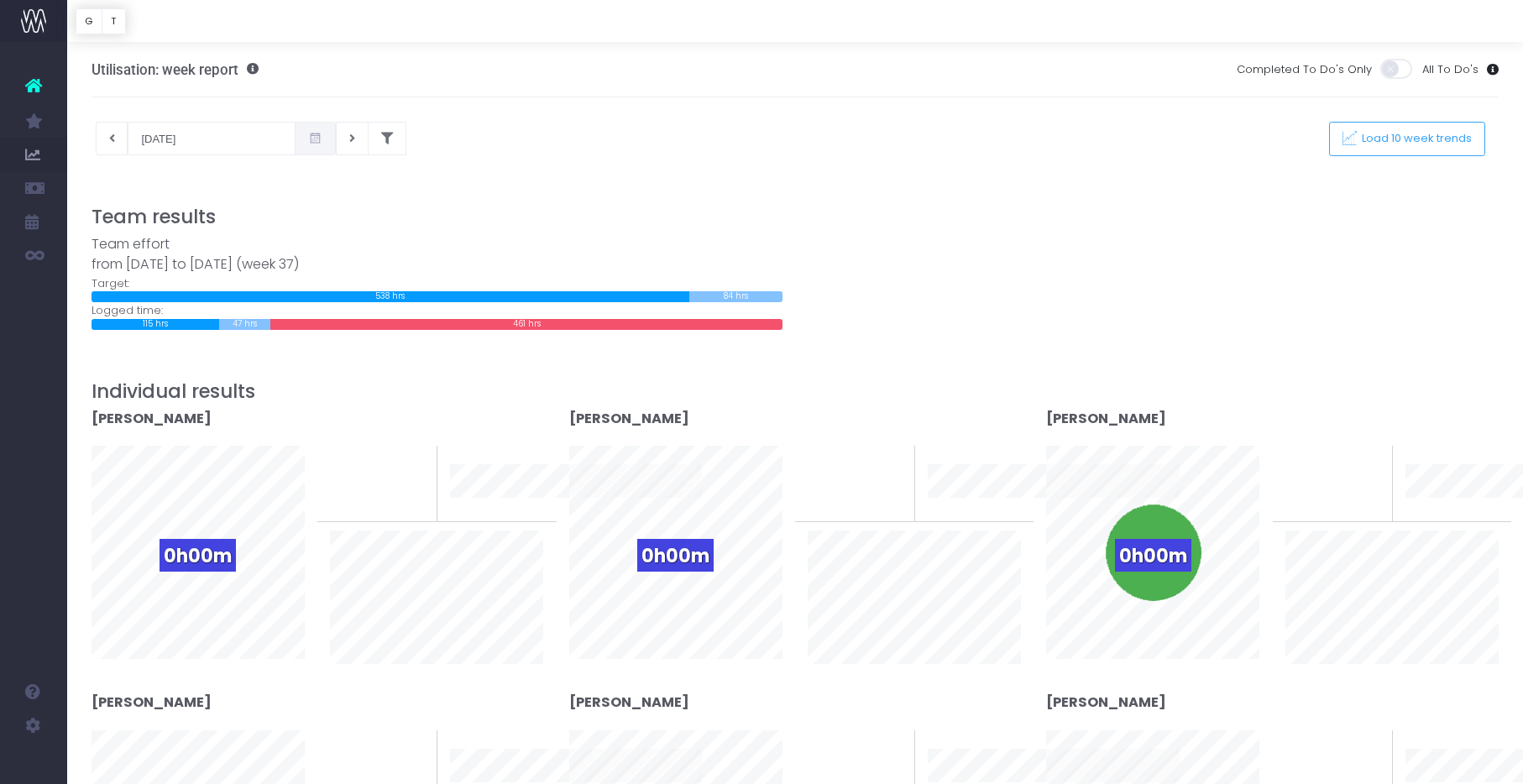
click at [136, 89] on div "Utilisation: week report" at bounding box center [175, 69] width 167 height 55
click at [501, 153] on div "10-09-2025 This week Load 10 week trends" at bounding box center [796, 138] width 1434 height 34
click at [106, 136] on button at bounding box center [112, 138] width 33 height 34
click at [109, 138] on icon at bounding box center [111, 138] width 6 height 0
type input "27-08-2025"
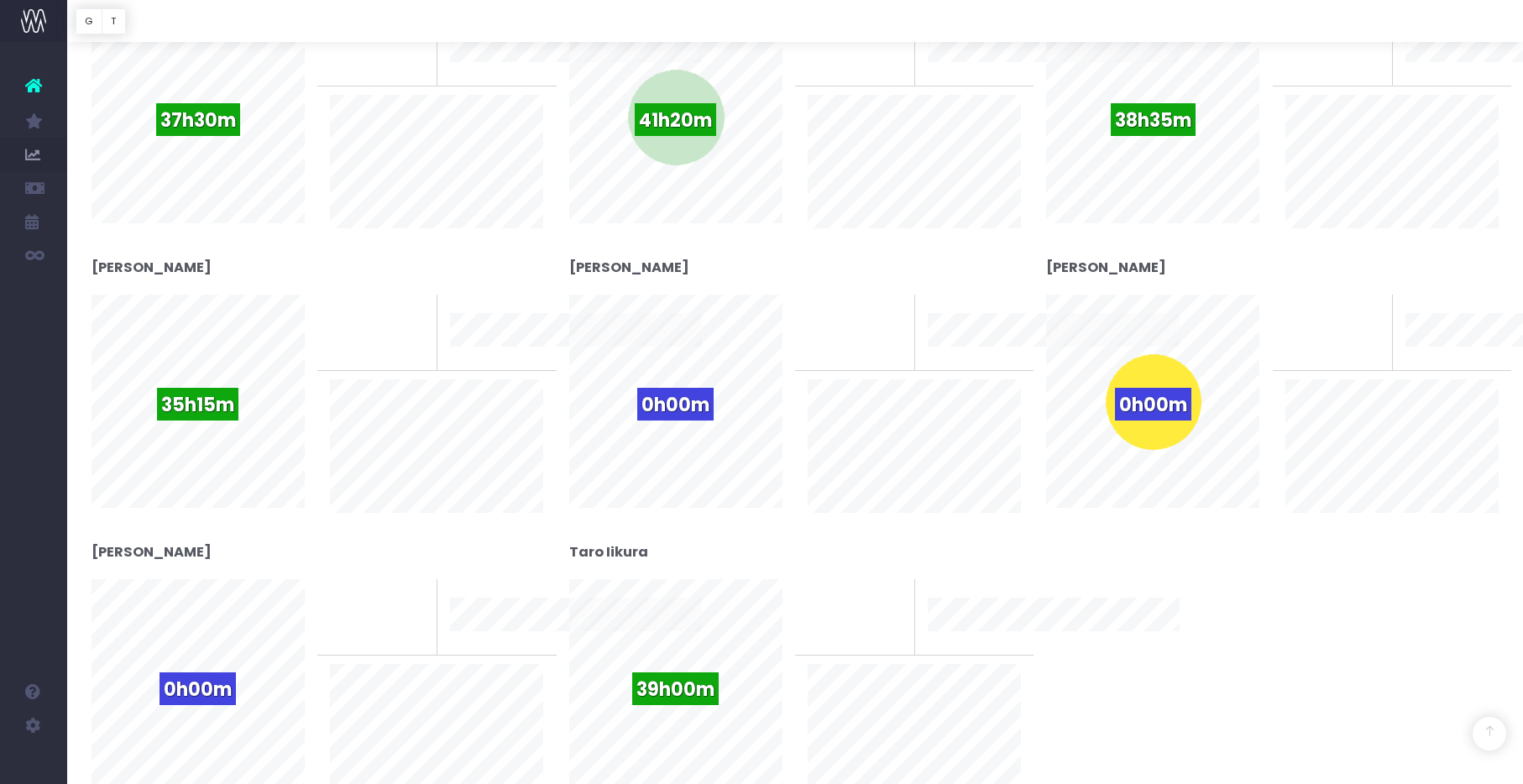
scroll to position [998, 0]
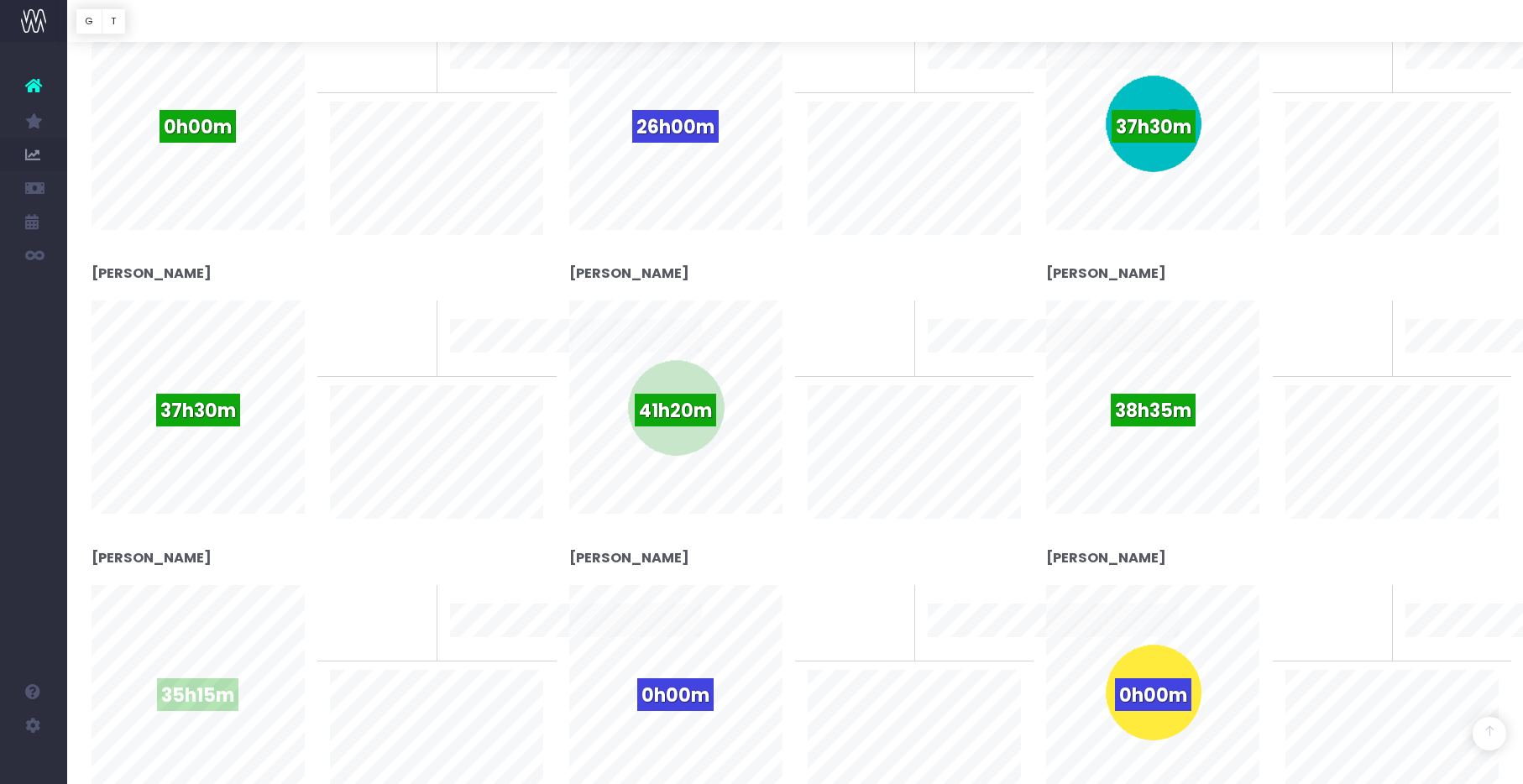
click at [202, 661] on div "35h15m" at bounding box center [198, 693] width 98 height 98
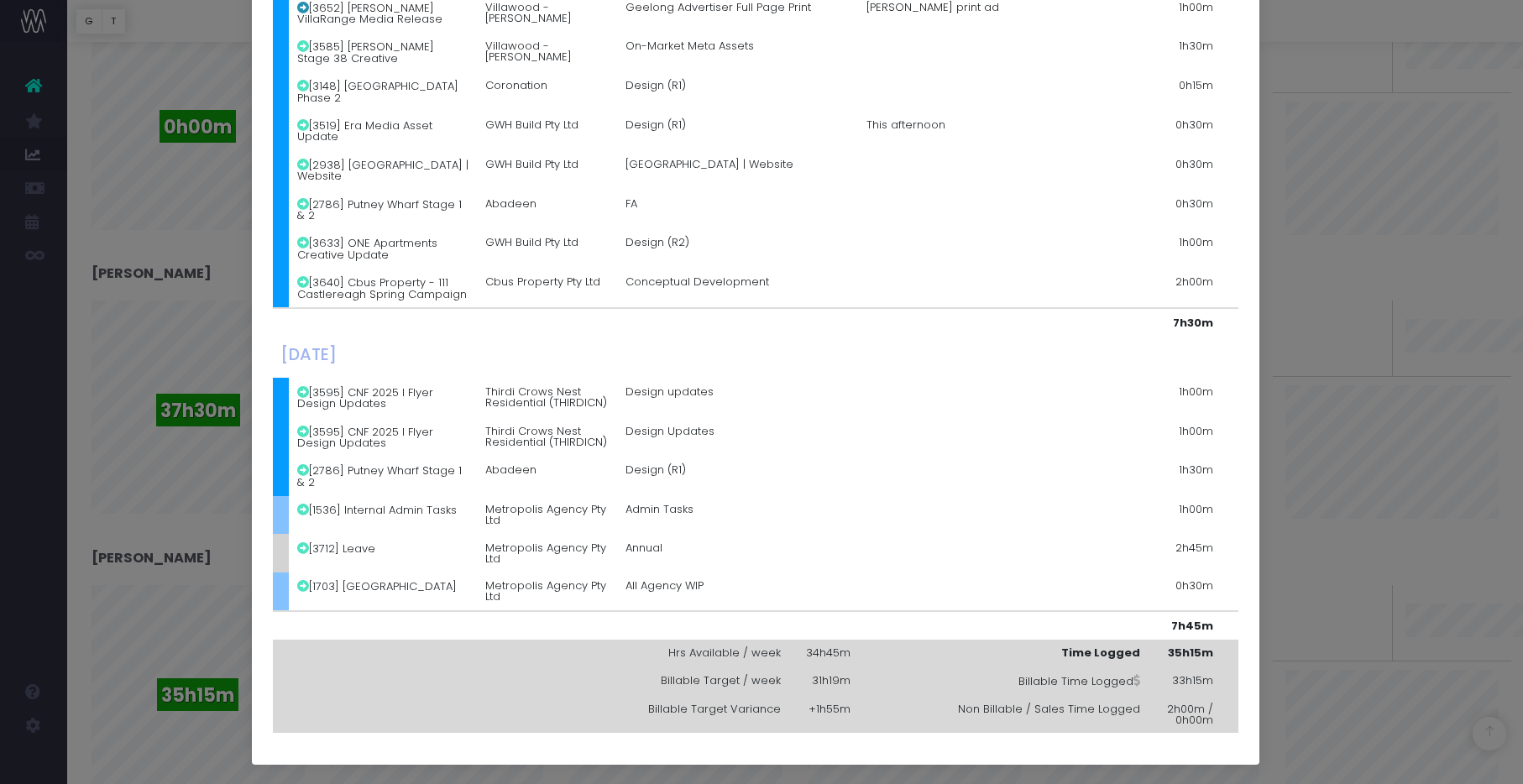
scroll to position [0, 0]
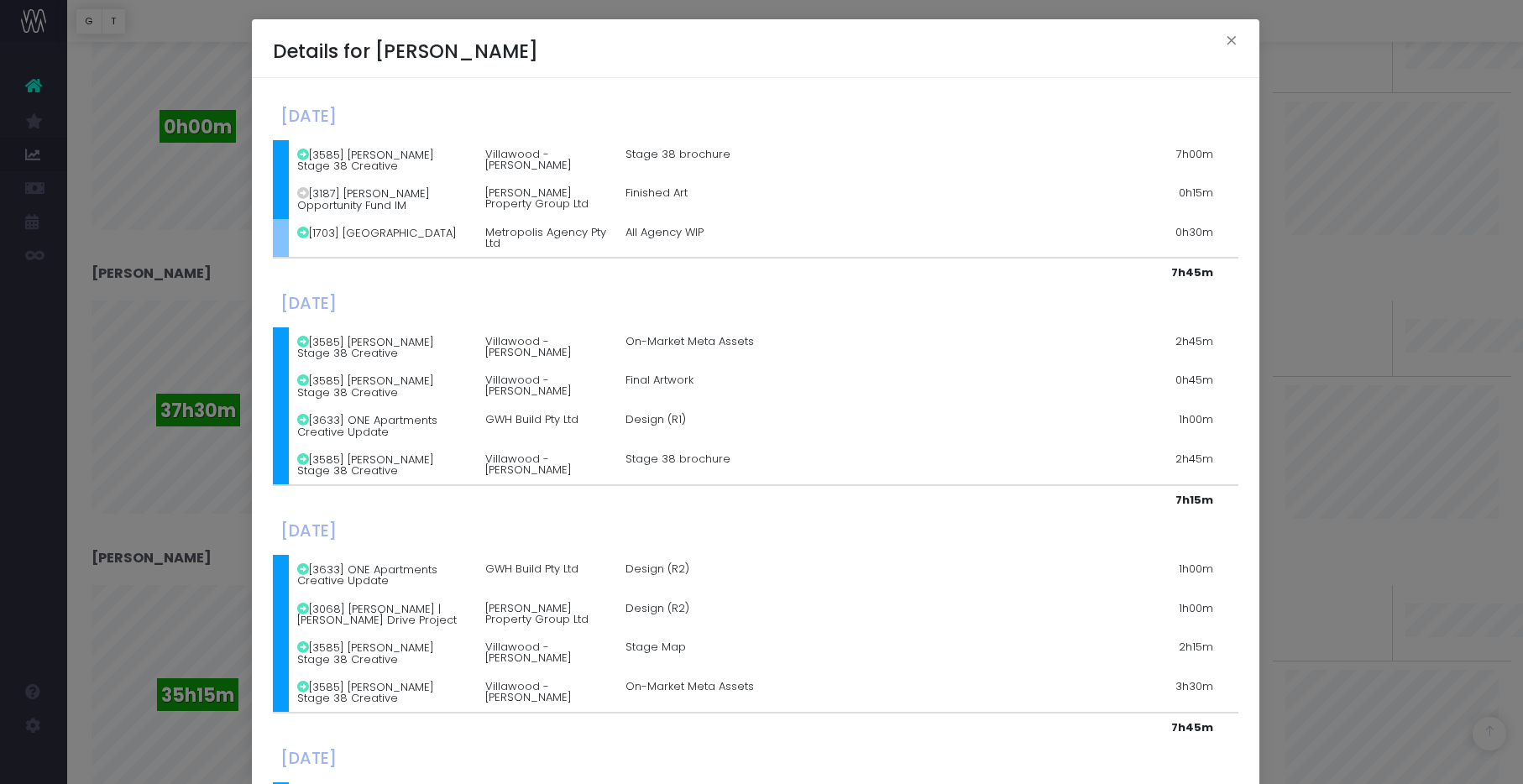
click at [173, 244] on div "Details for Rishni Abey × Monday, August 25th 2025 [3585] Armstrong Stage 38 Cr…" at bounding box center [762, 392] width 1523 height 784
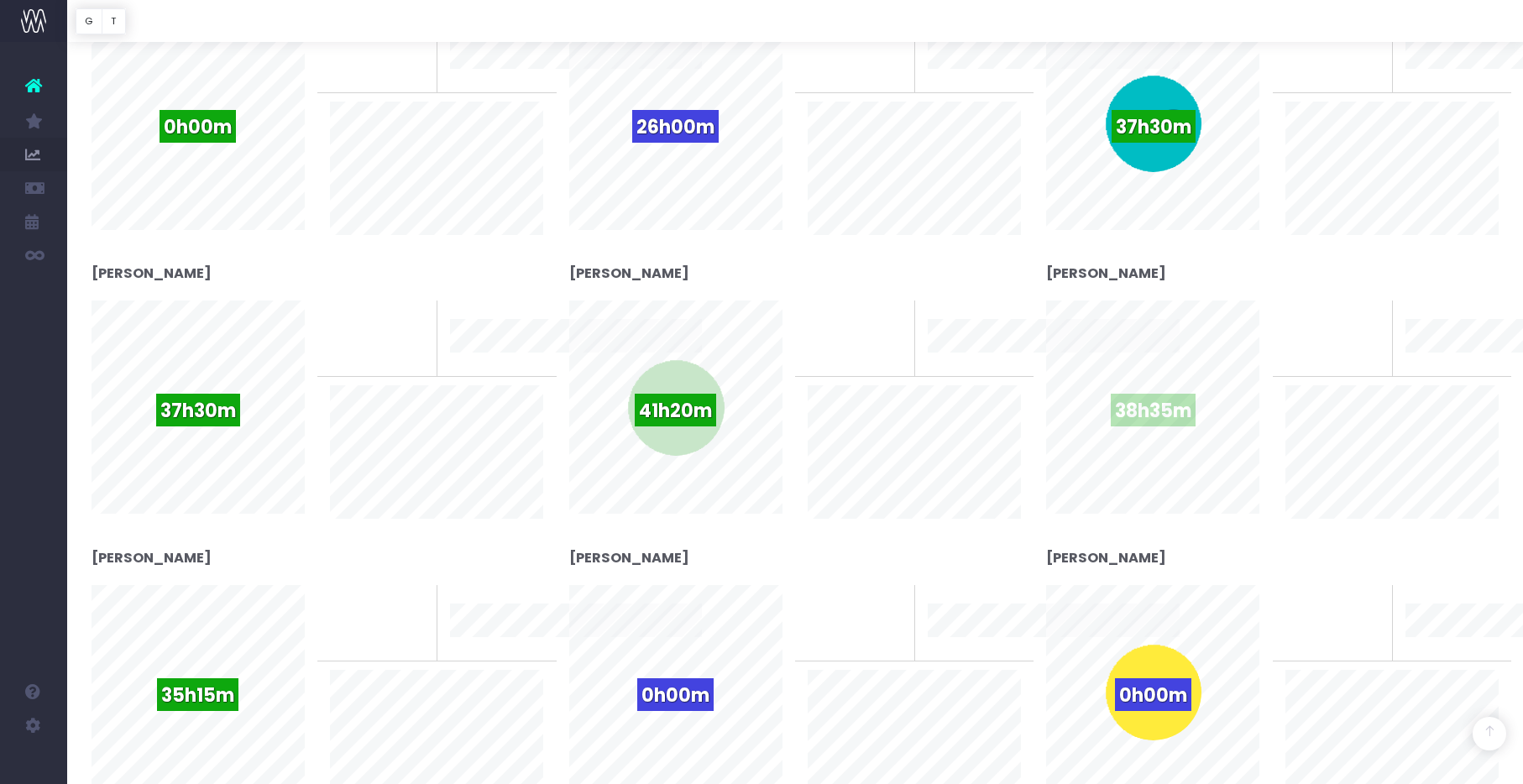
click at [1161, 384] on div "38h35m" at bounding box center [1154, 408] width 98 height 98
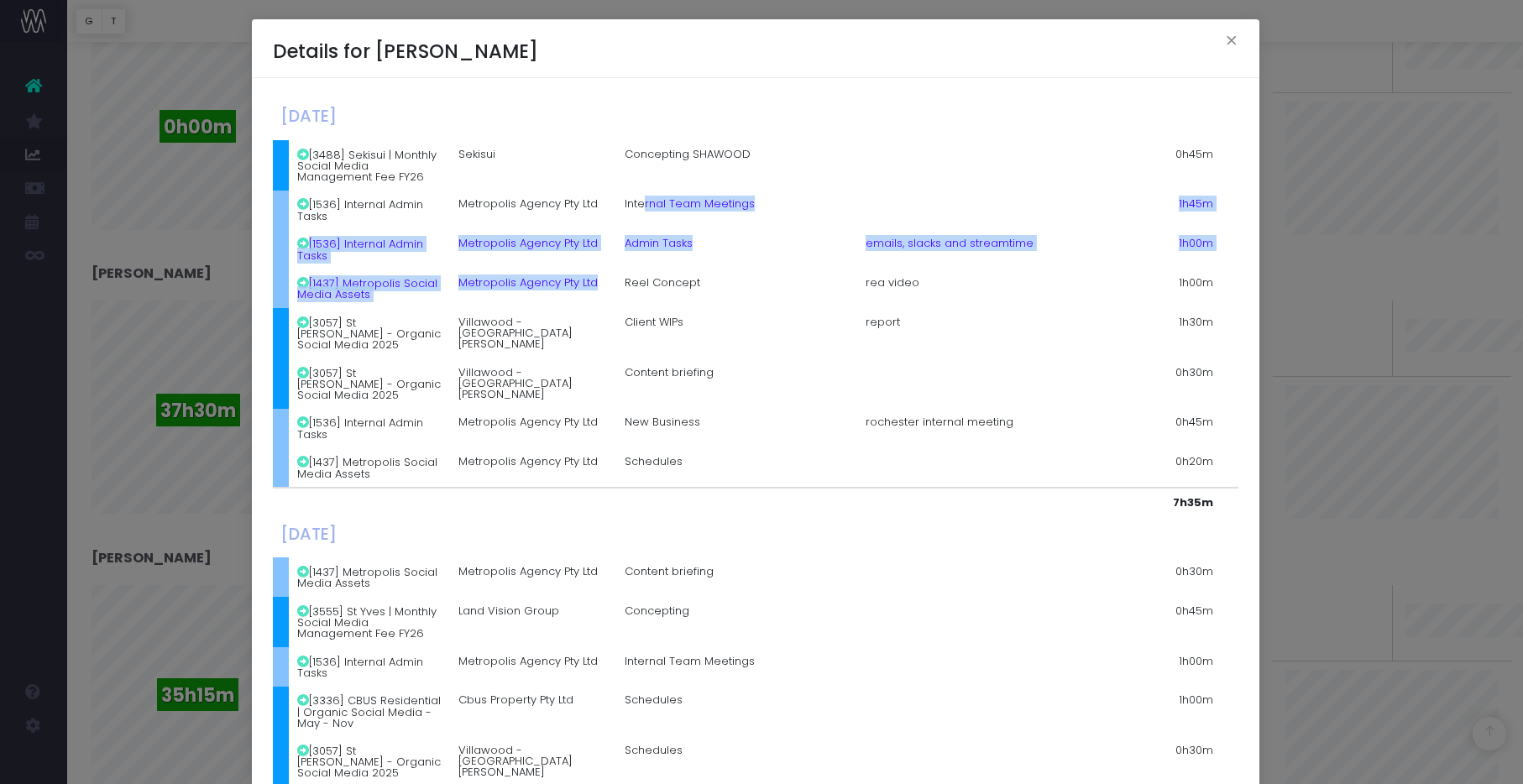
drag, startPoint x: 626, startPoint y: 199, endPoint x: 694, endPoint y: 261, distance: 92.0
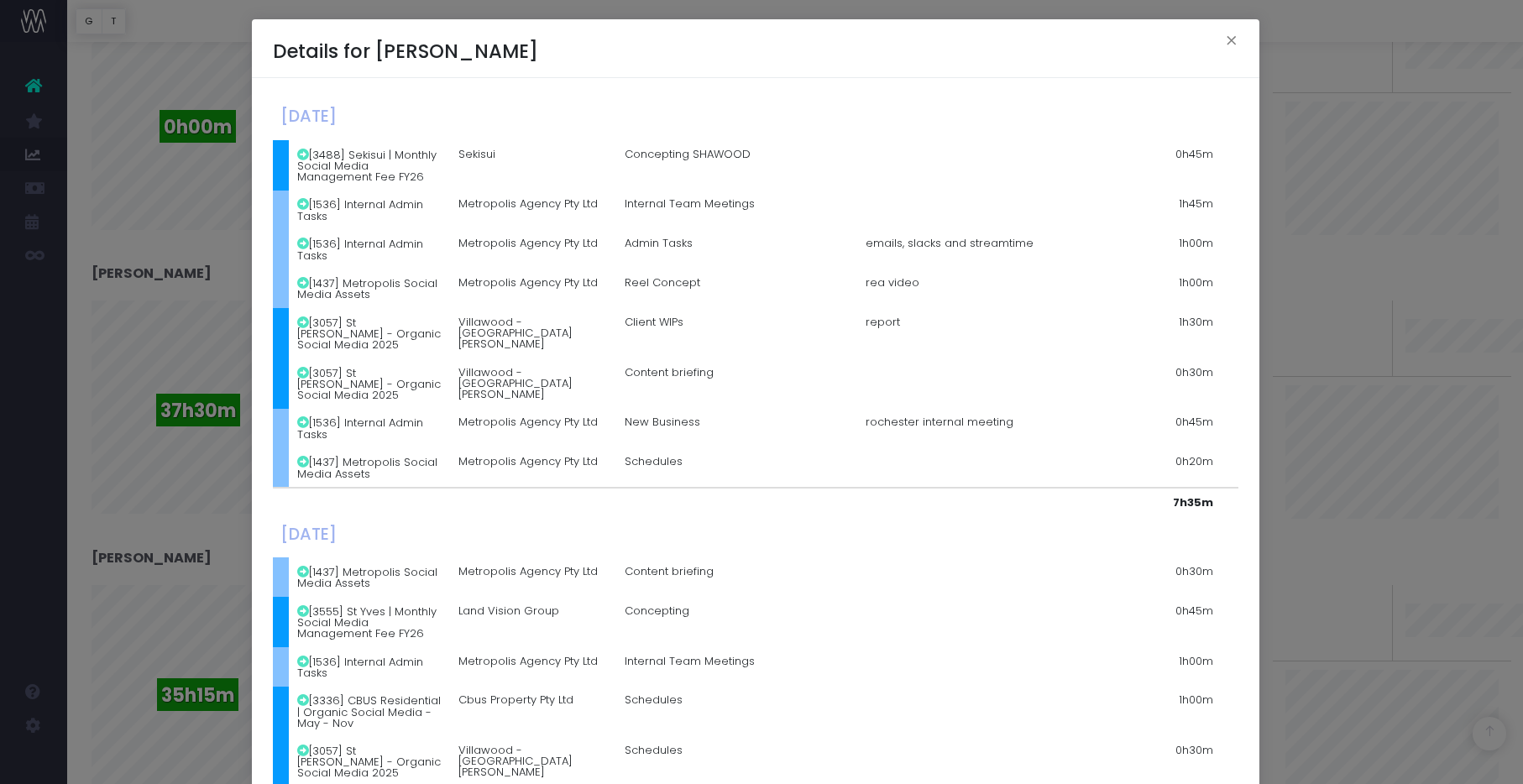
click at [675, 277] on span "Reel Concept" at bounding box center [663, 282] width 76 height 11
click at [1222, 30] on button "×" at bounding box center [1232, 43] width 35 height 27
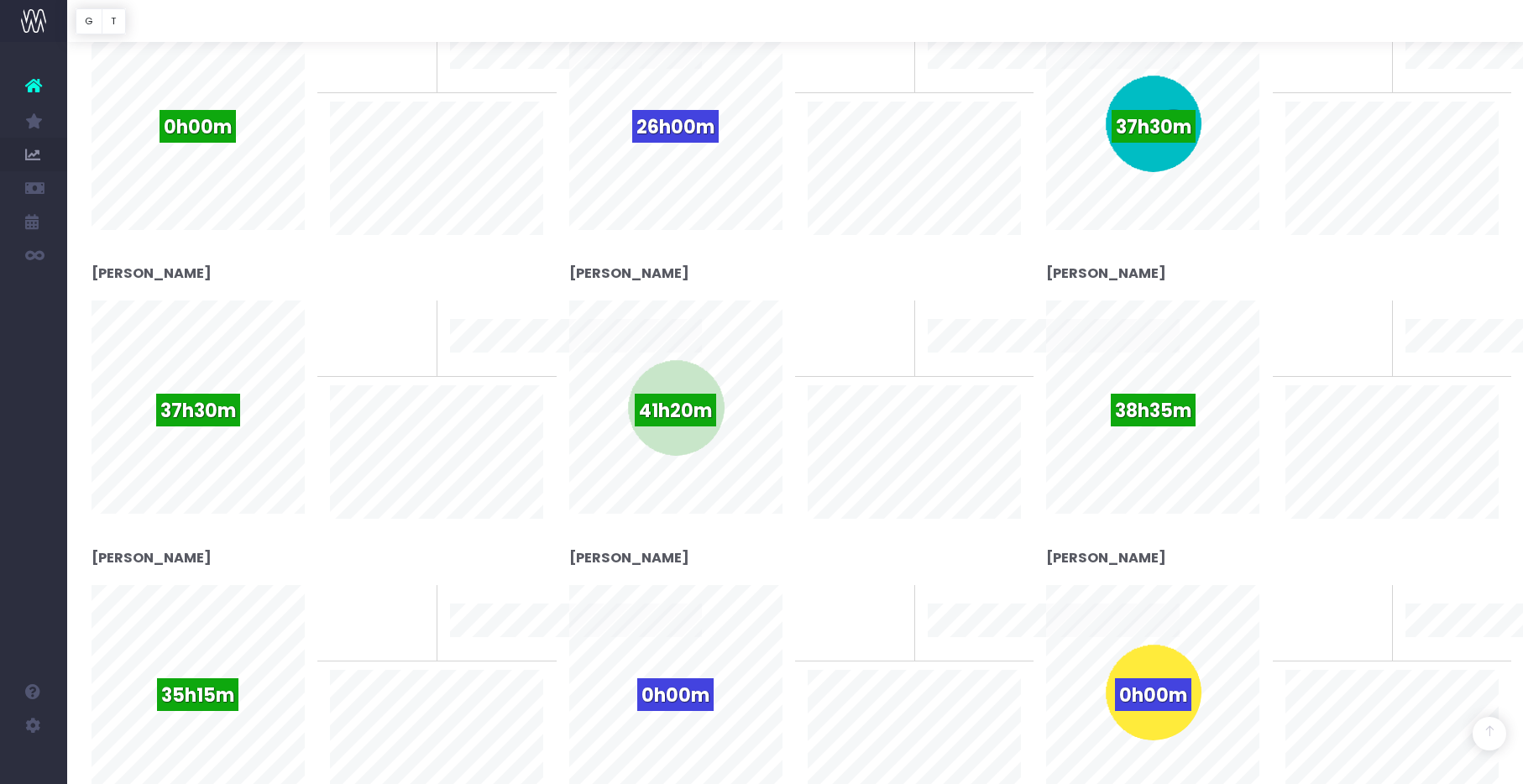
click at [1222, 37] on div at bounding box center [795, 21] width 1456 height 42
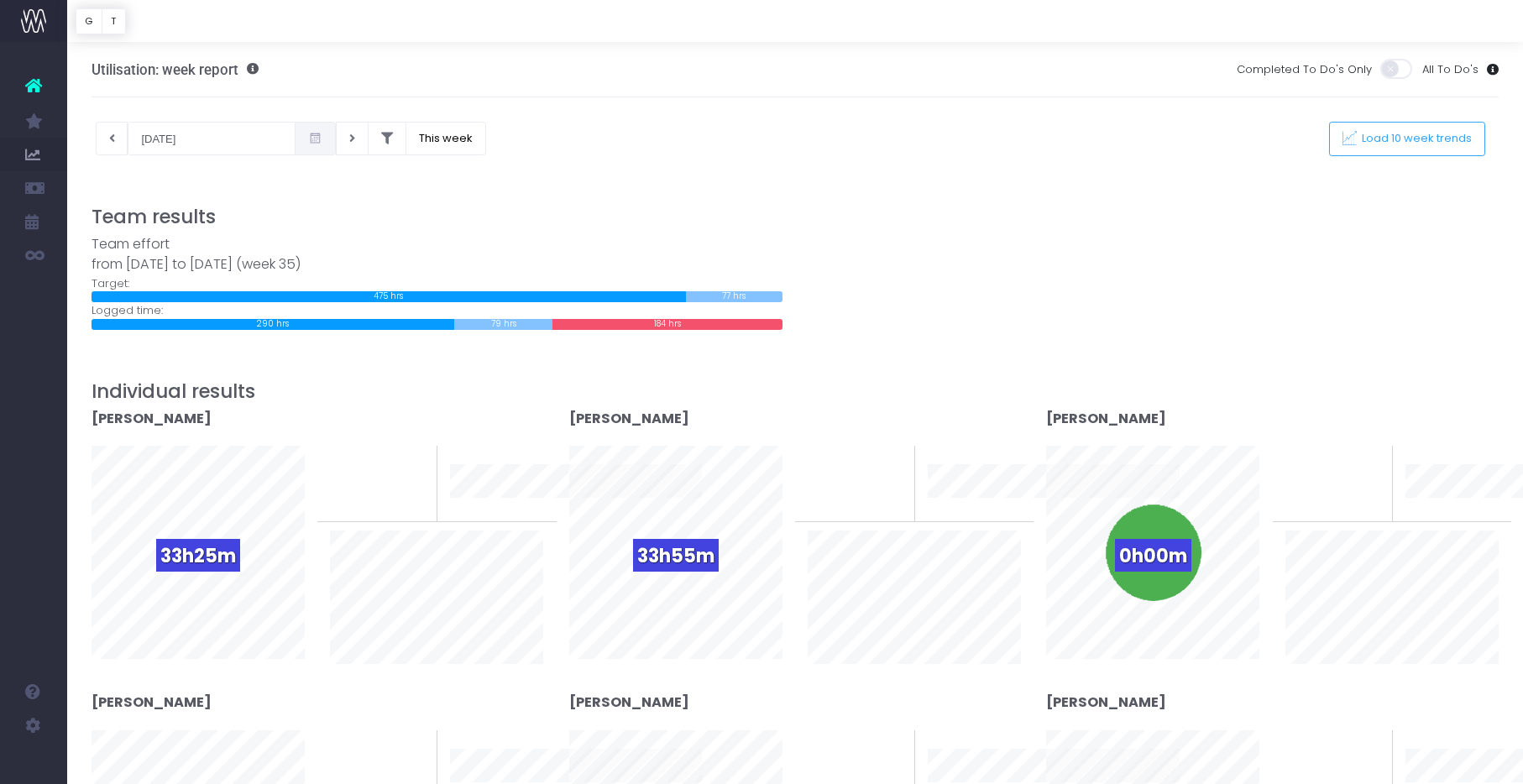
click at [294, 71] on div "Utilisation: week report Completed To Do's Only All To Do's" at bounding box center [796, 70] width 1408 height 56
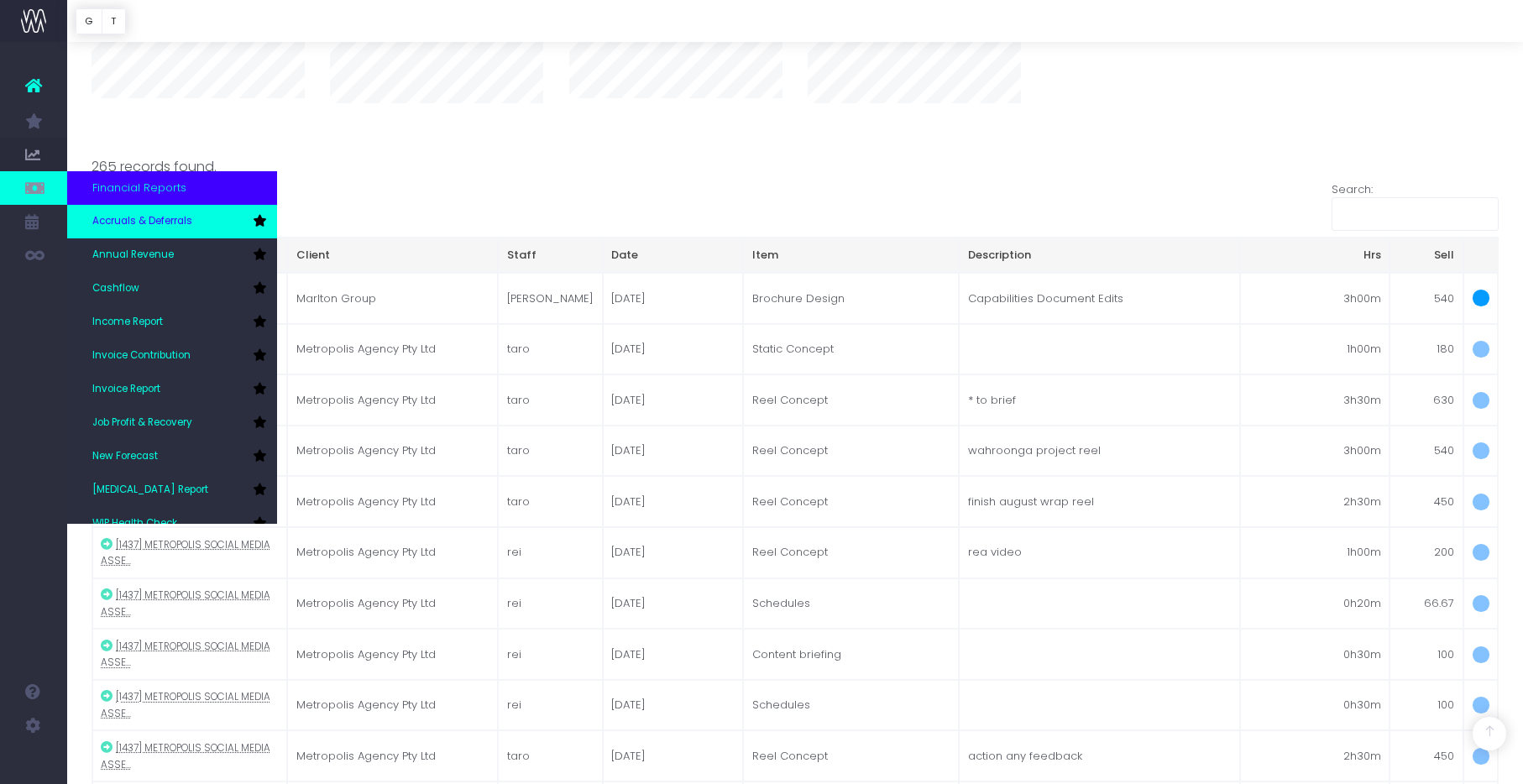
scroll to position [1960, 0]
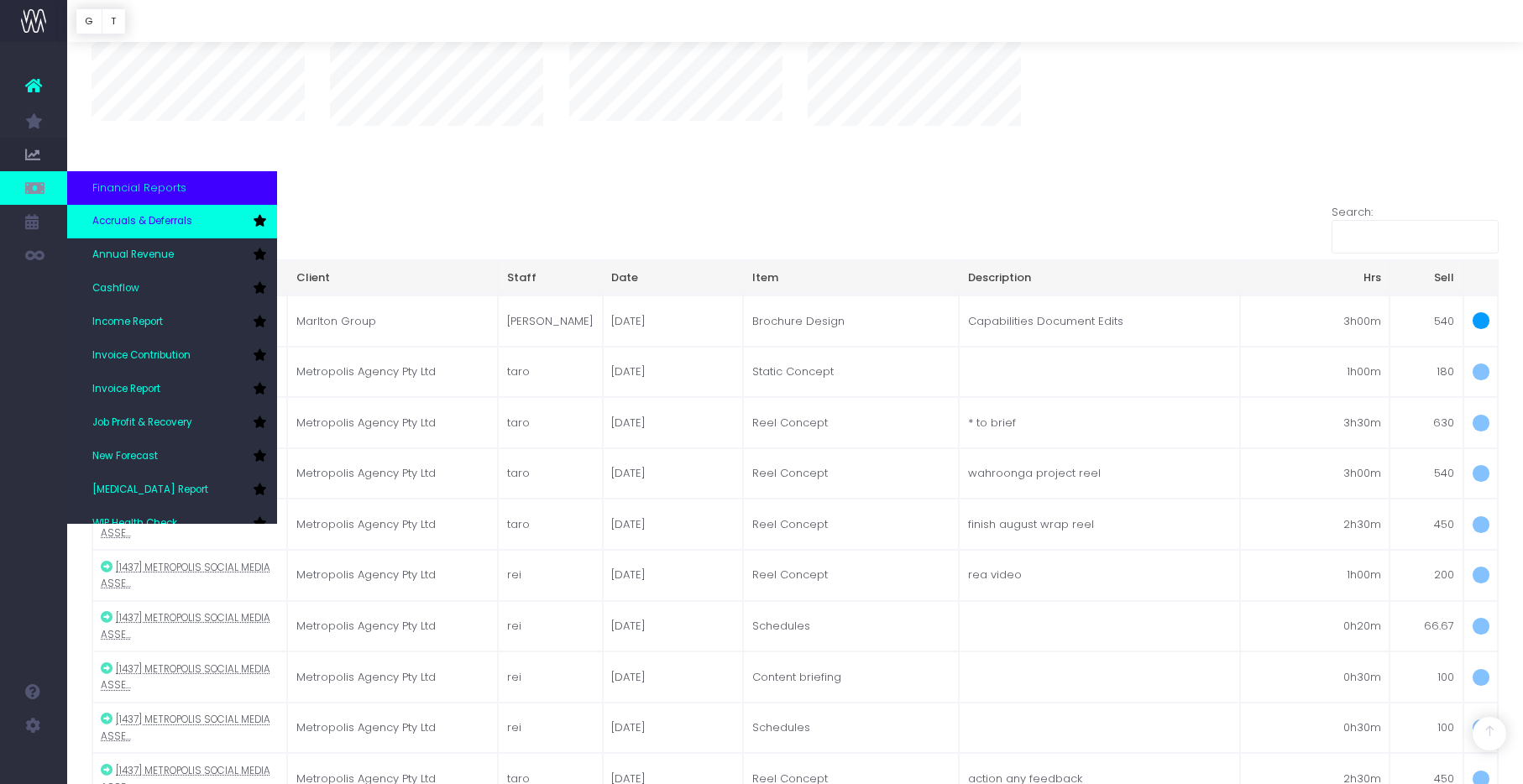
click at [146, 218] on span "Accruals & Deferrals" at bounding box center [143, 222] width 100 height 15
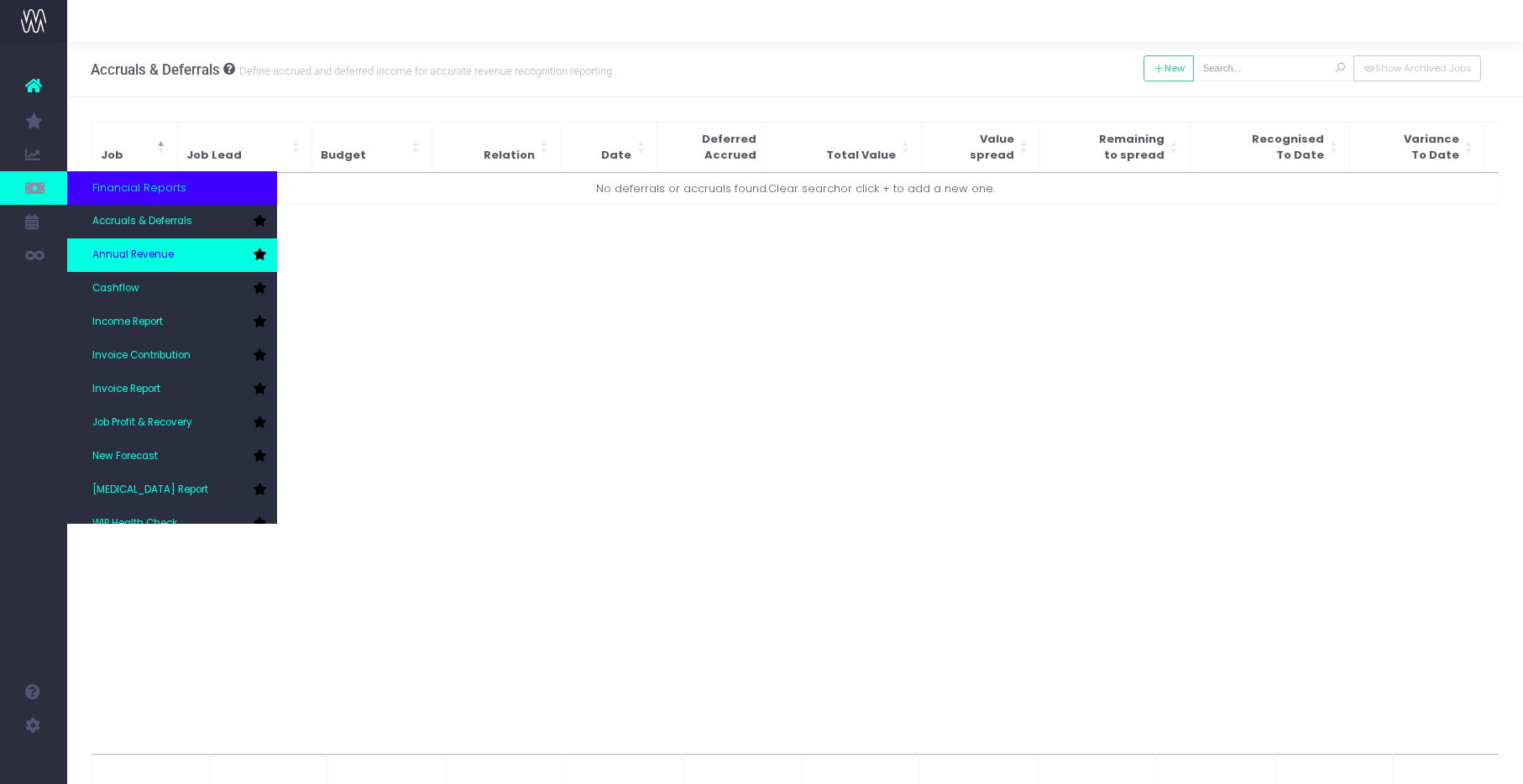
click at [164, 260] on span "Annual Revenue" at bounding box center [133, 255] width 82 height 15
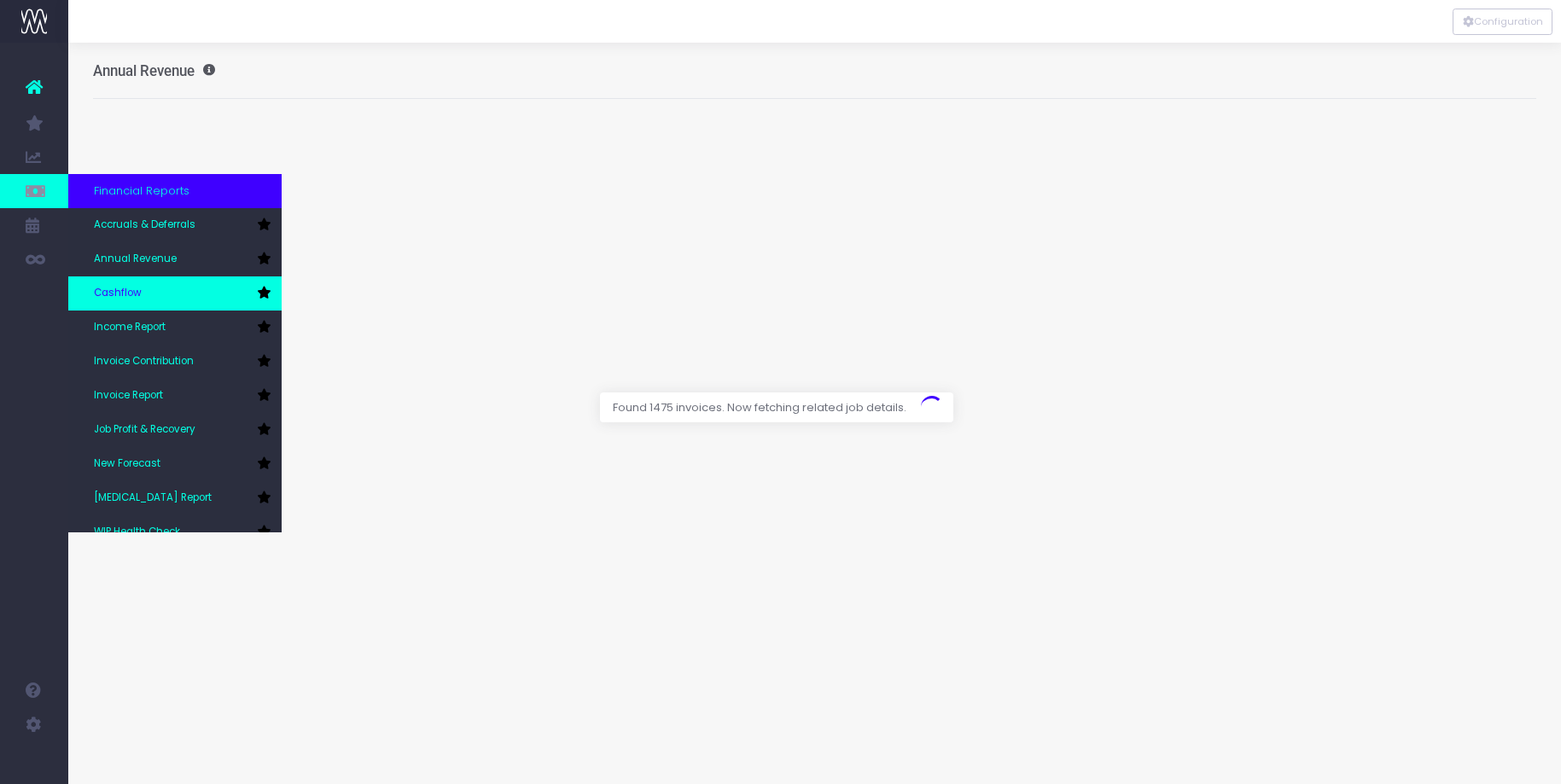
click at [186, 290] on link "Cashflow" at bounding box center [175, 294] width 213 height 34
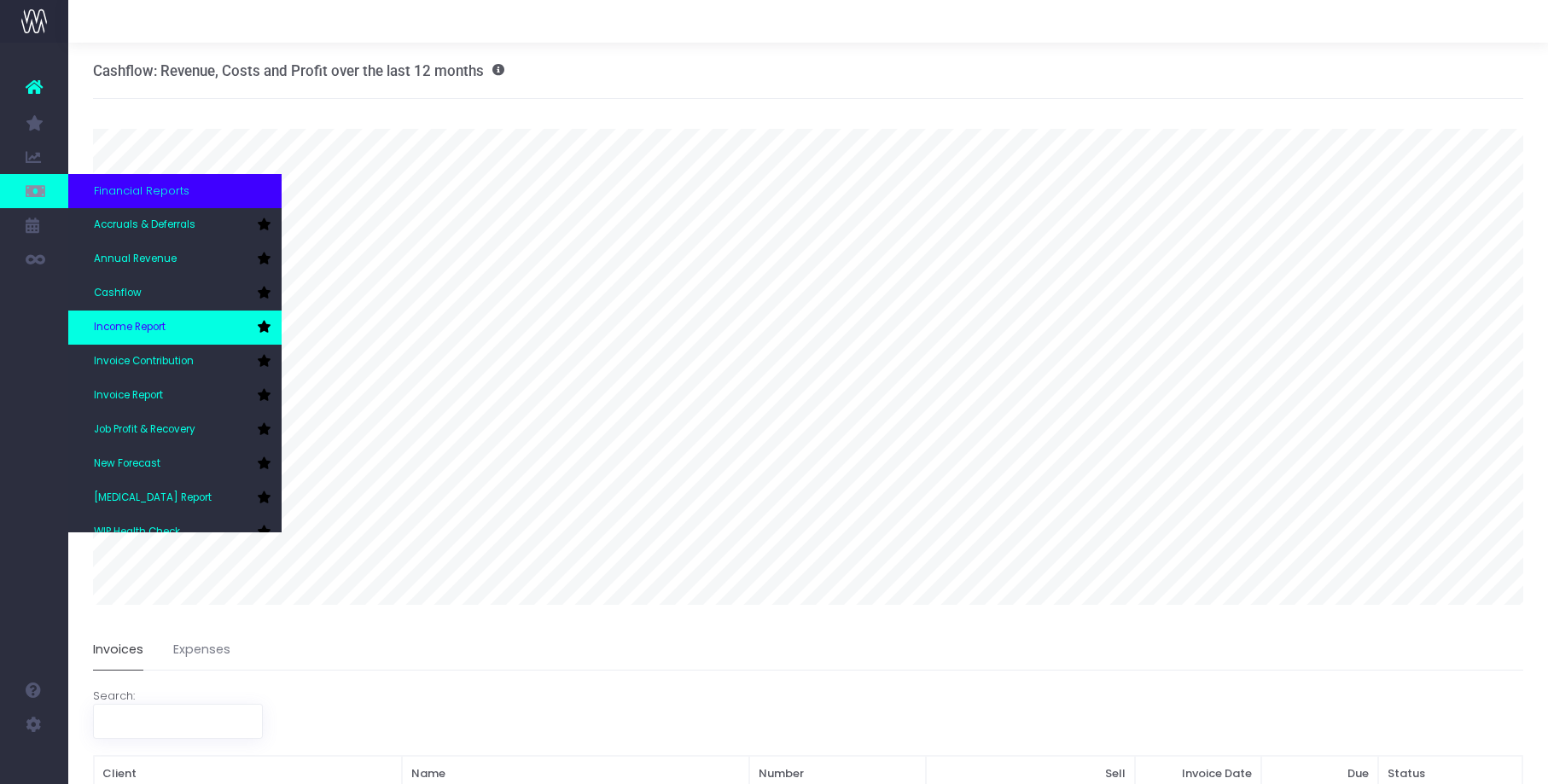
click at [179, 322] on link "Income Report" at bounding box center [175, 327] width 213 height 34
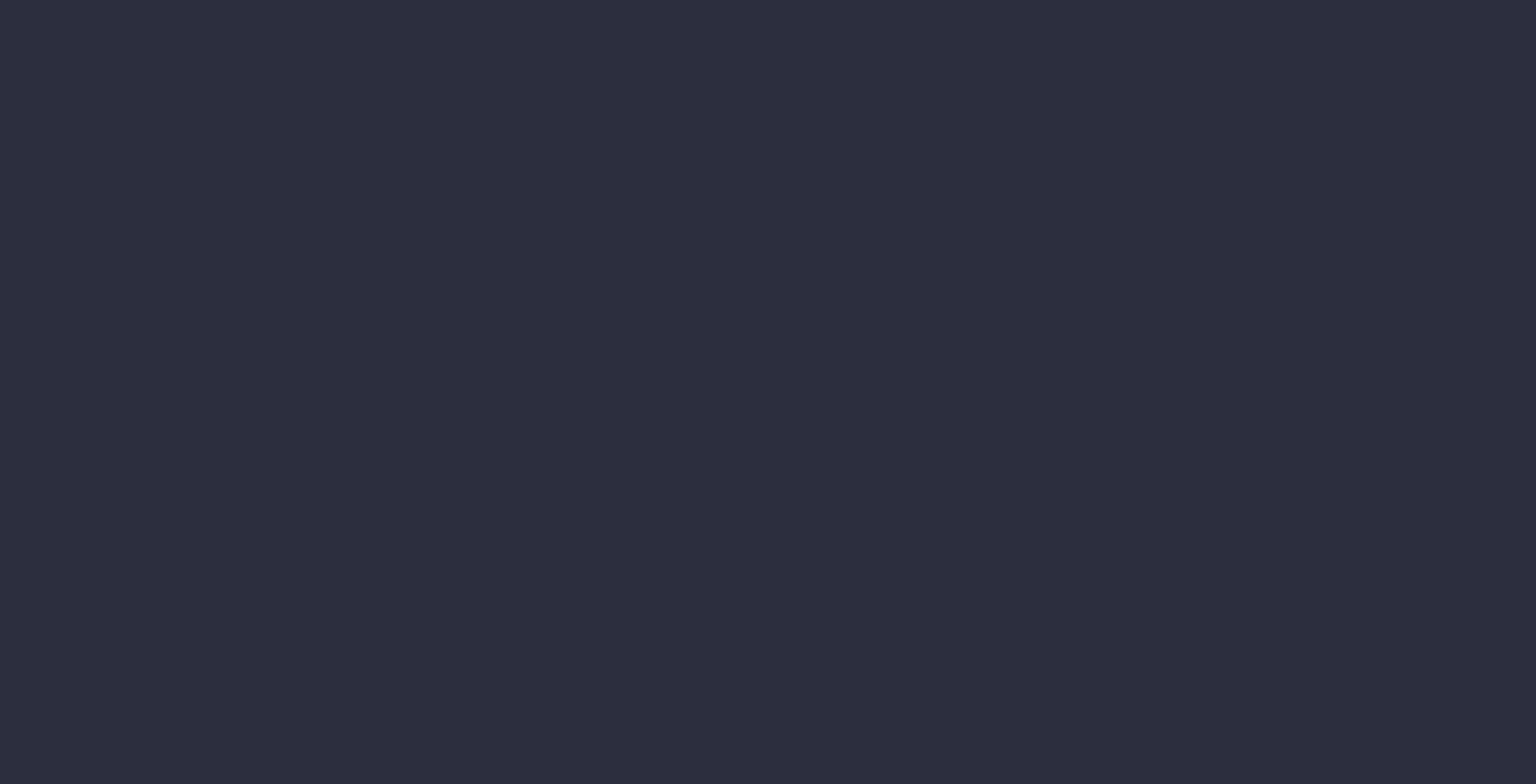
select select "job"
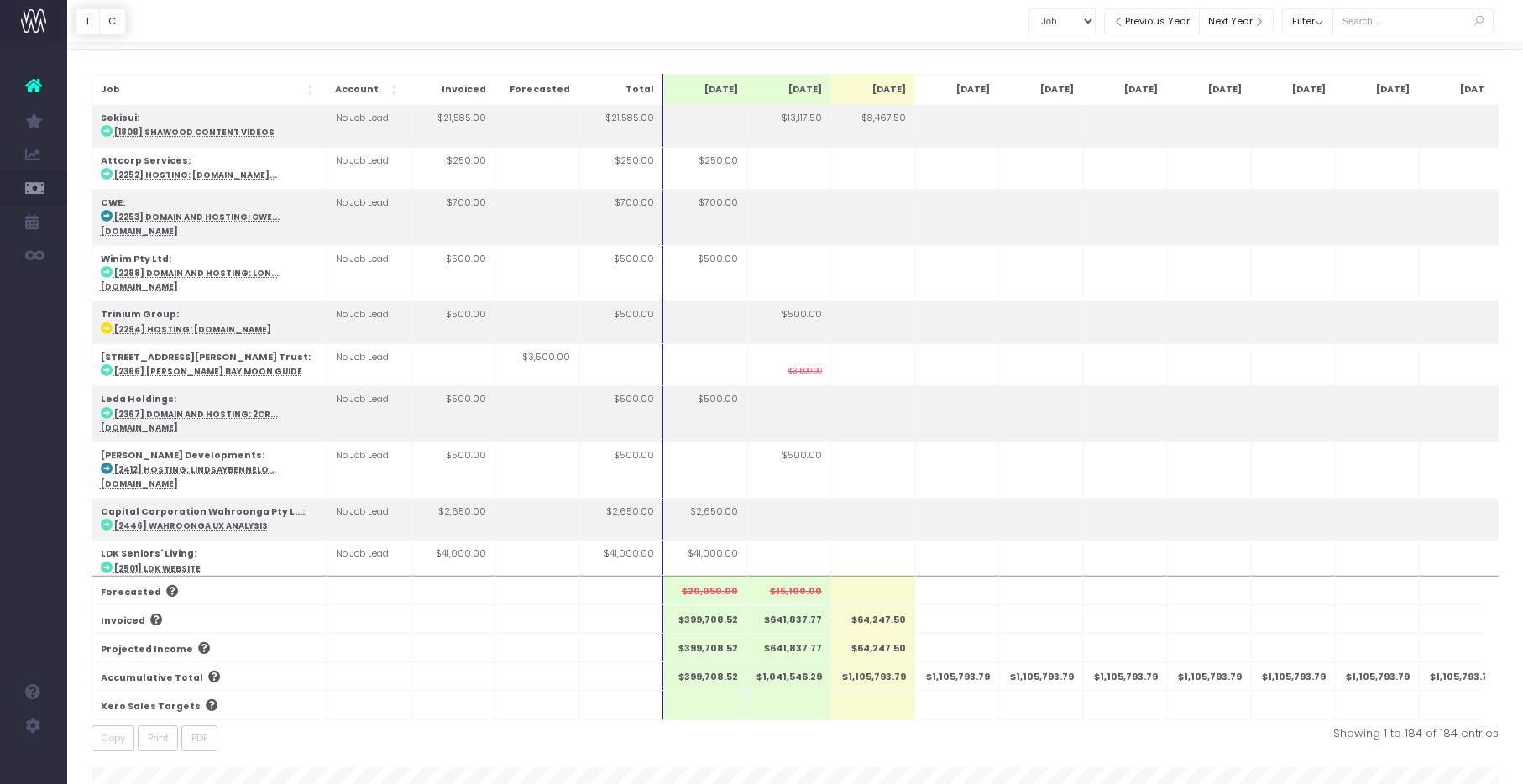
scroll to position [43, 0]
